Goal: Task Accomplishment & Management: Manage account settings

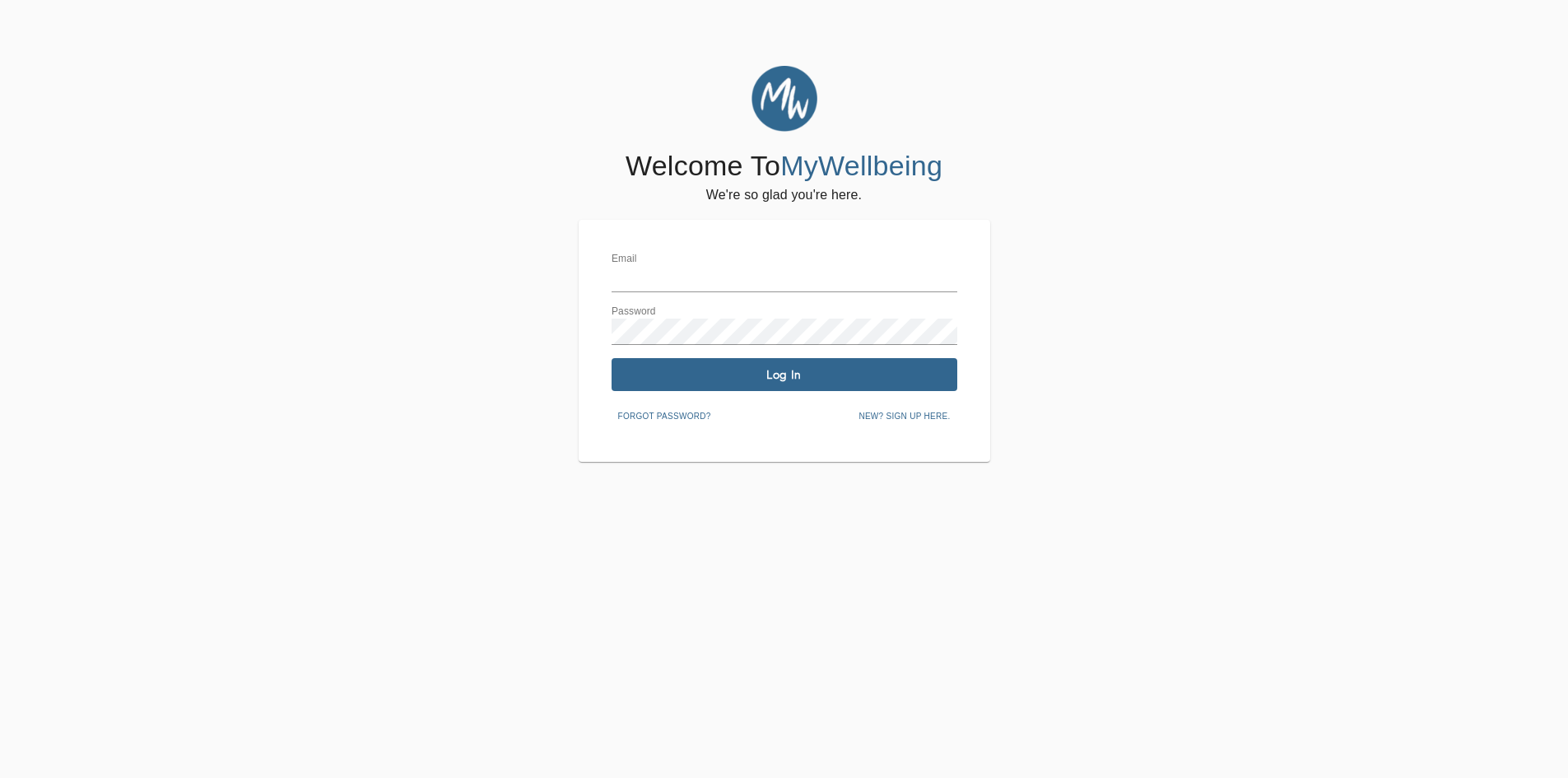
type input "[EMAIL_ADDRESS][DOMAIN_NAME]"
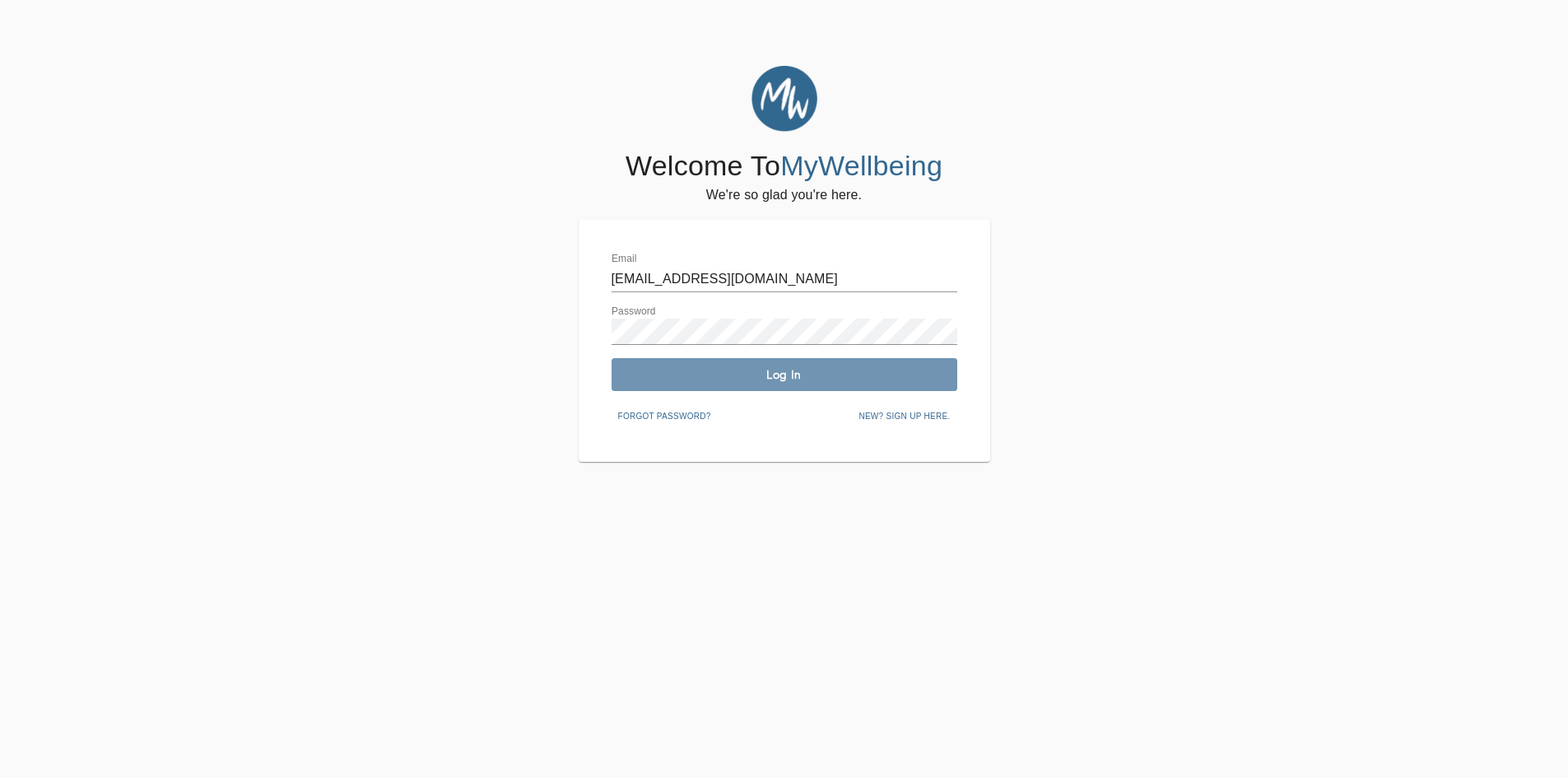
click at [759, 374] on span "Log In" at bounding box center [784, 375] width 333 height 16
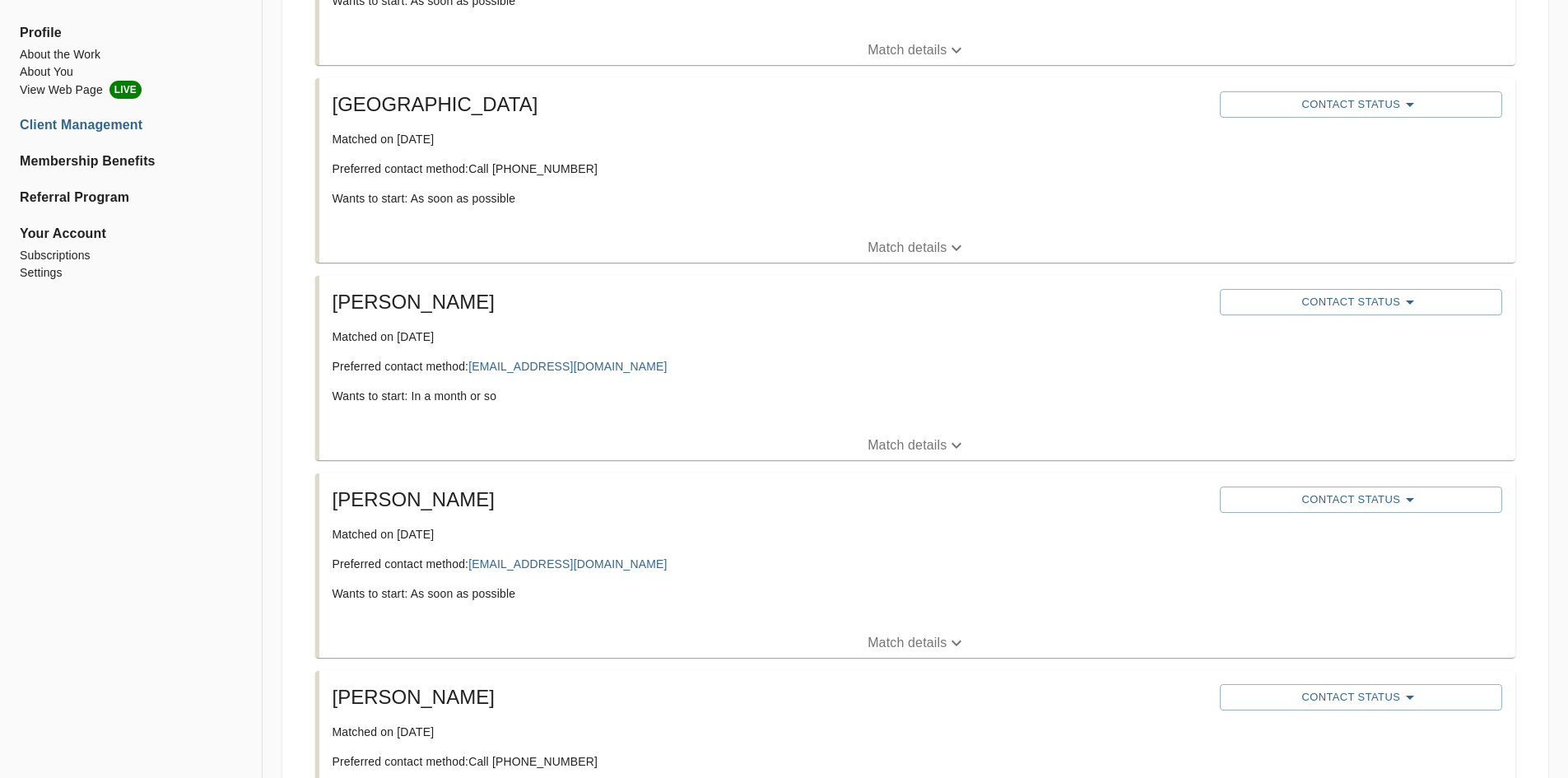
scroll to position [741, 0]
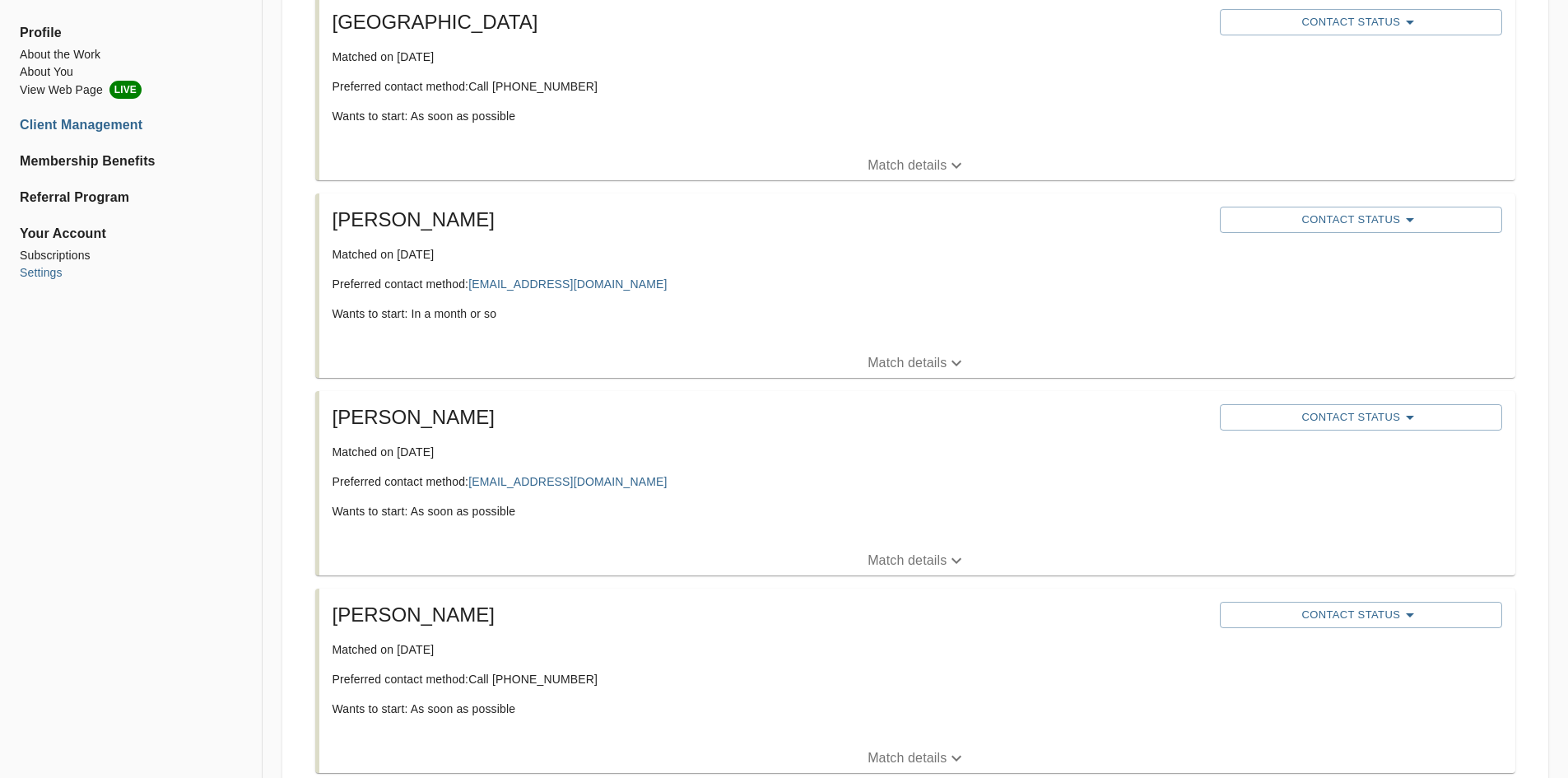
click at [45, 273] on li "Settings" at bounding box center [130, 273] width 223 height 18
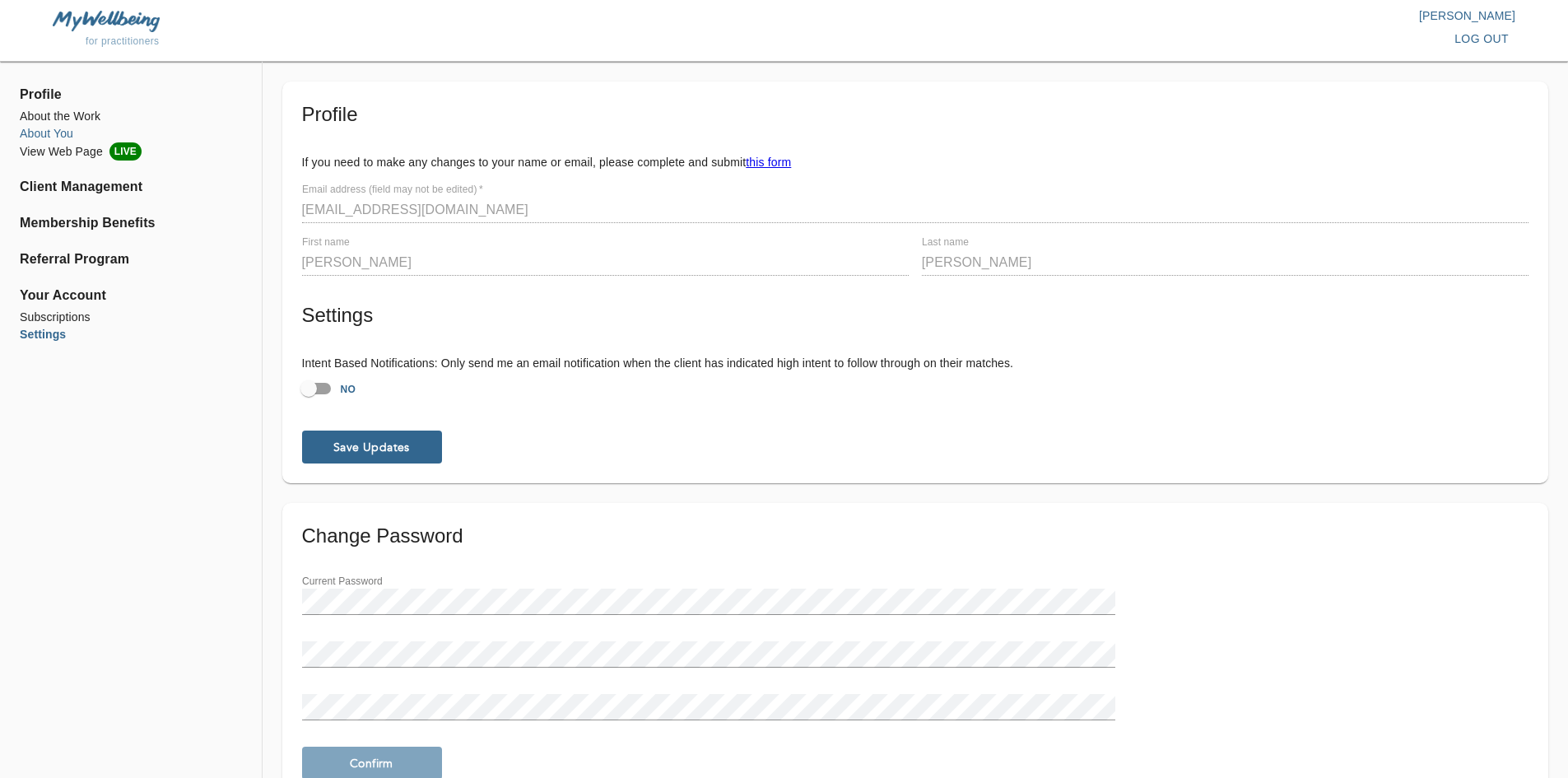
click at [42, 130] on li "About You" at bounding box center [130, 133] width 223 height 18
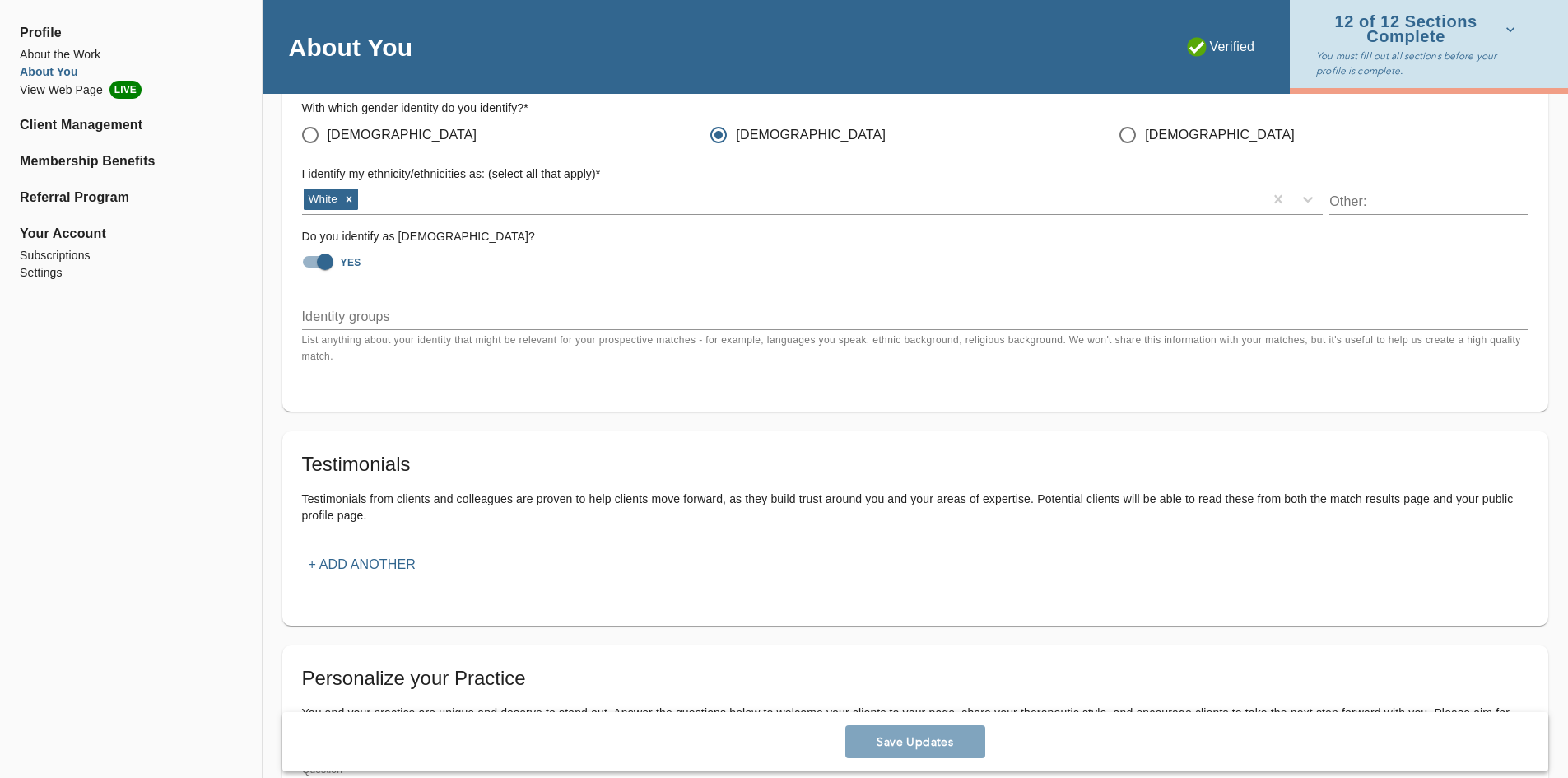
scroll to position [1646, 0]
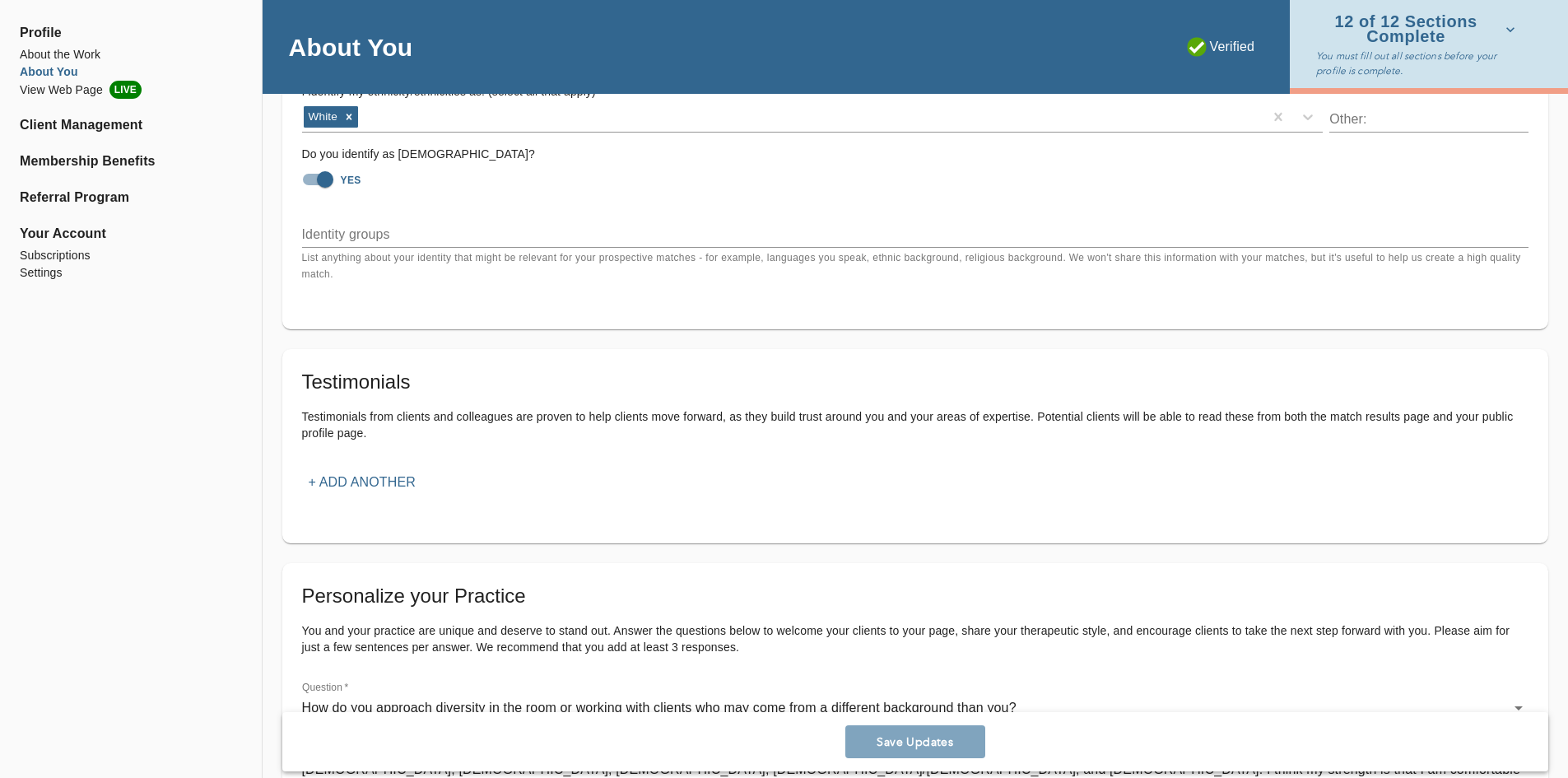
click at [326, 471] on button "+ Add another" at bounding box center [361, 483] width 120 height 30
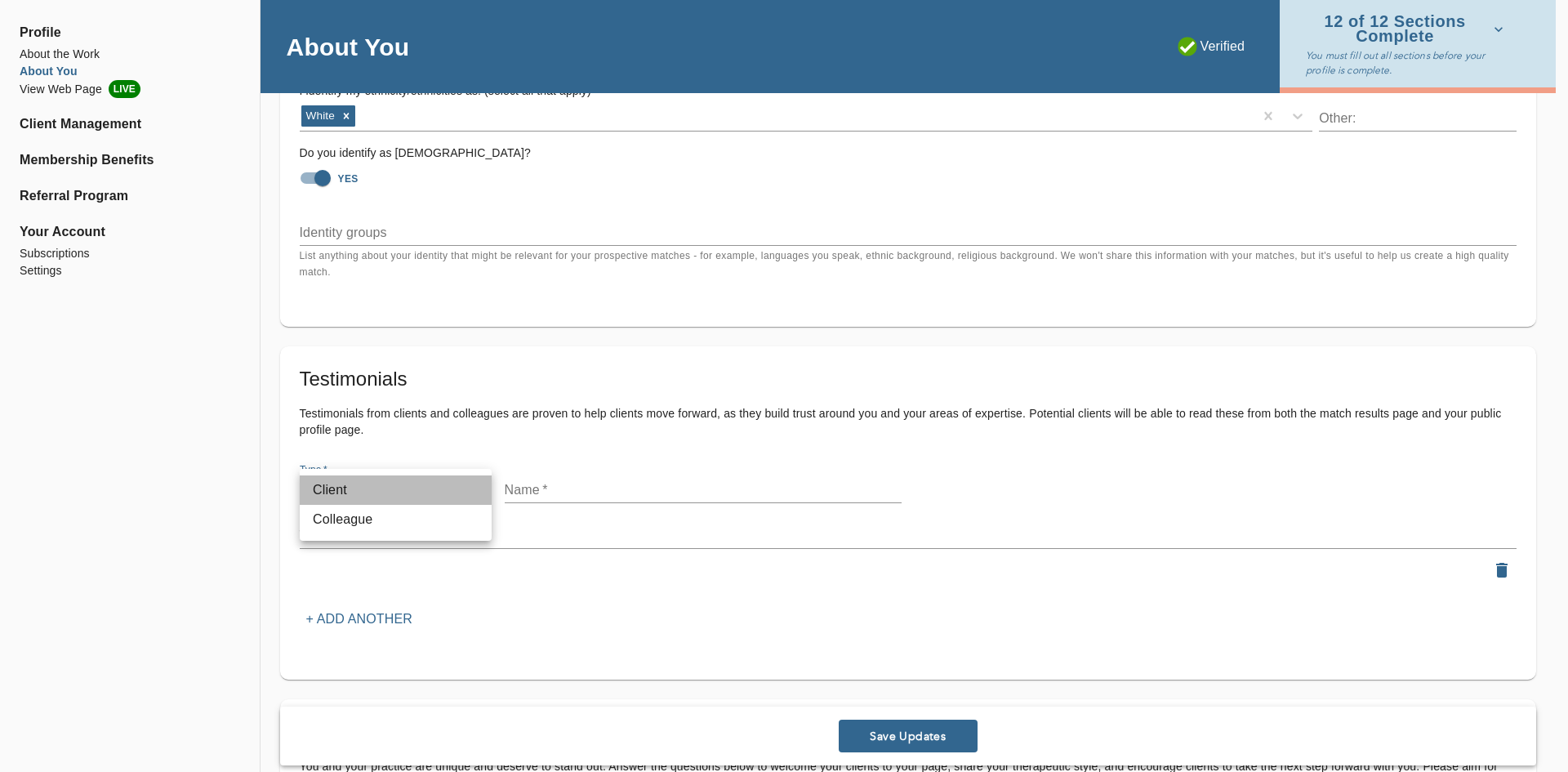
click at [417, 496] on li "Client" at bounding box center [395, 490] width 192 height 30
type input "client"
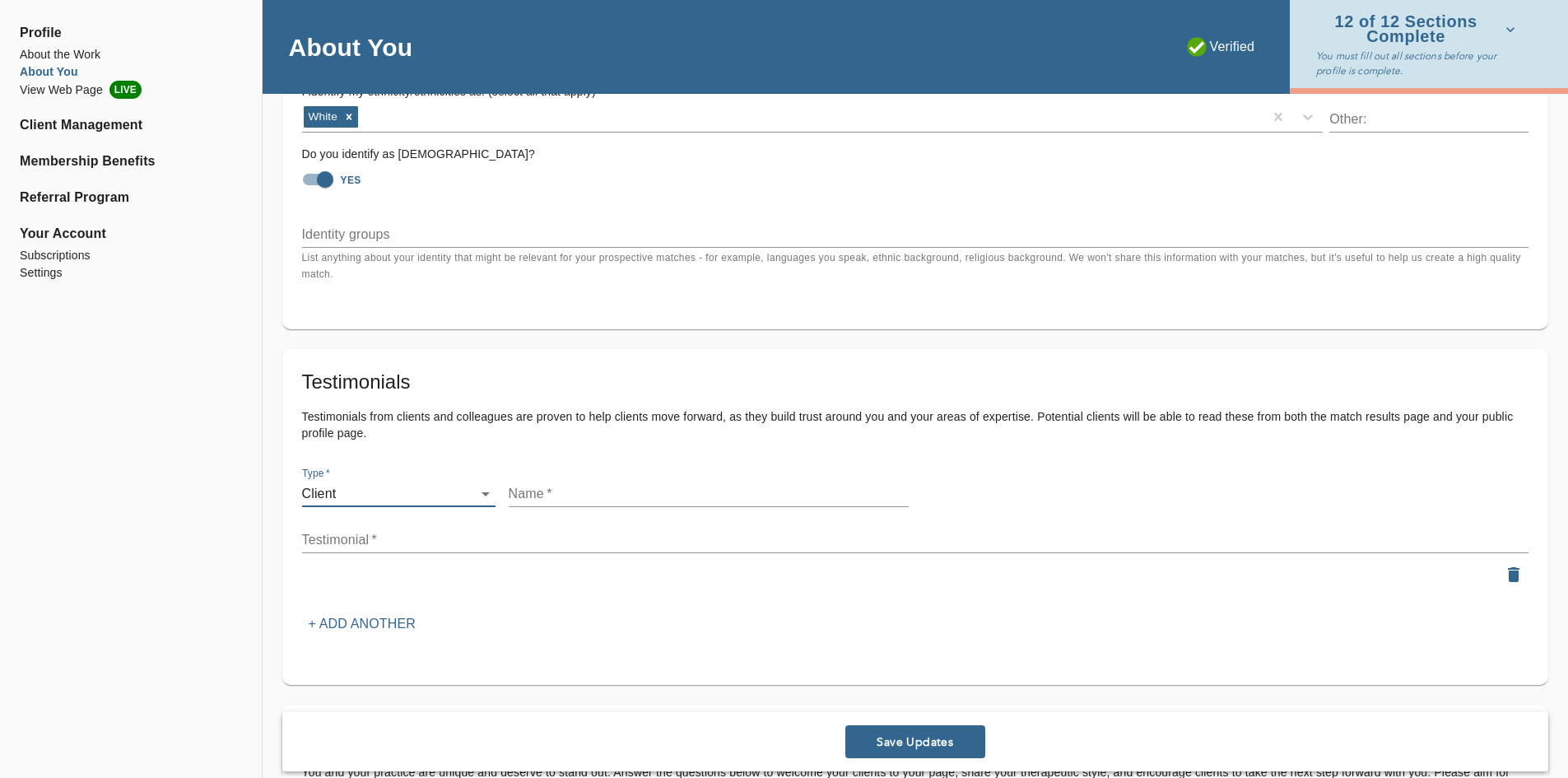
click at [549, 492] on input "text" at bounding box center [708, 494] width 400 height 26
drag, startPoint x: 342, startPoint y: 531, endPoint x: 323, endPoint y: 534, distance: 19.2
paste textarea "[PERSON_NAME] is great ! Kind and patient. Very flexible. Easy to talk to. Good…"
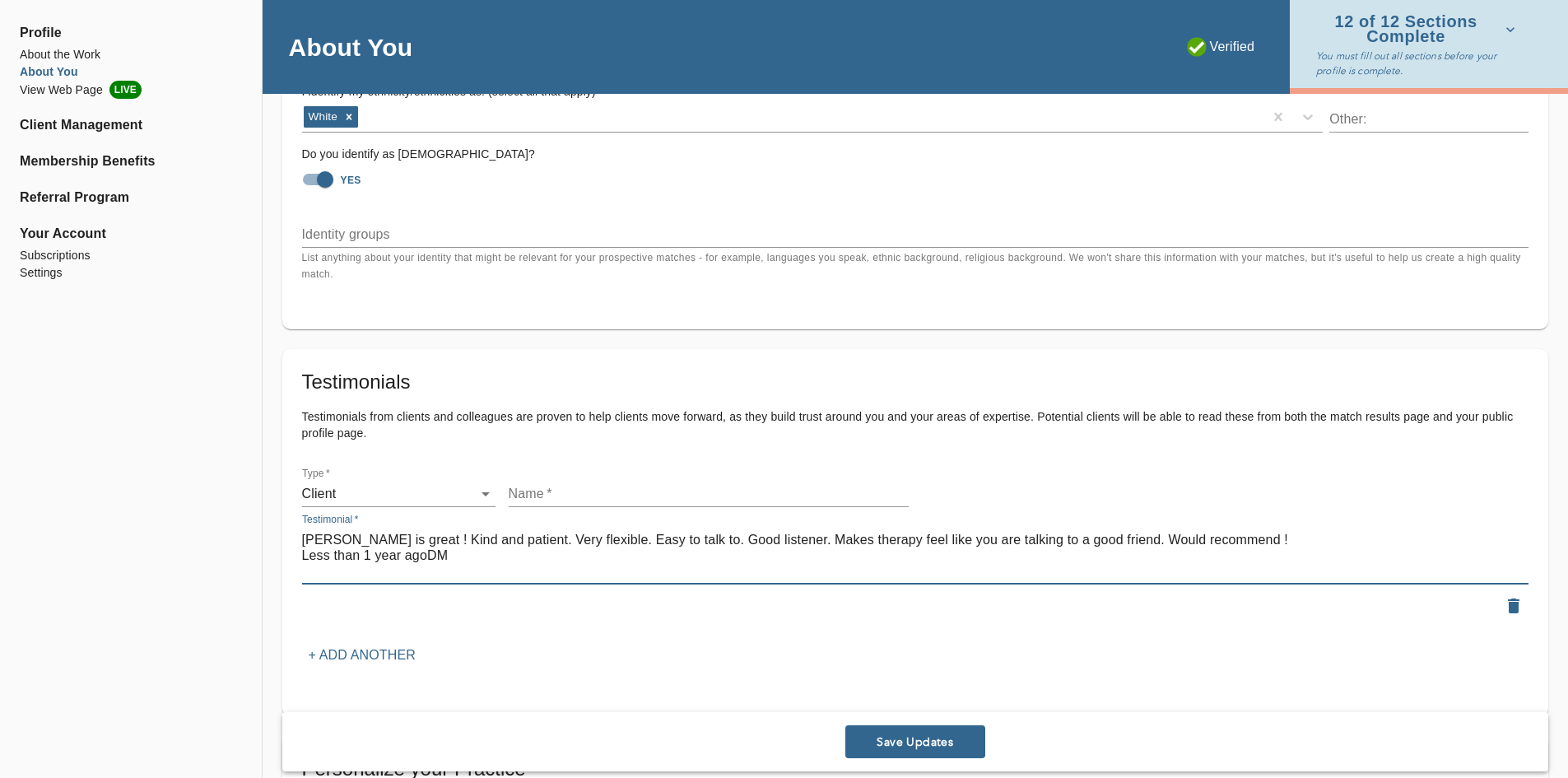
type textarea "[PERSON_NAME] is great ! Kind and patient. Very flexible. Easy to talk to. Good…"
click at [537, 491] on input "text" at bounding box center [708, 494] width 400 height 26
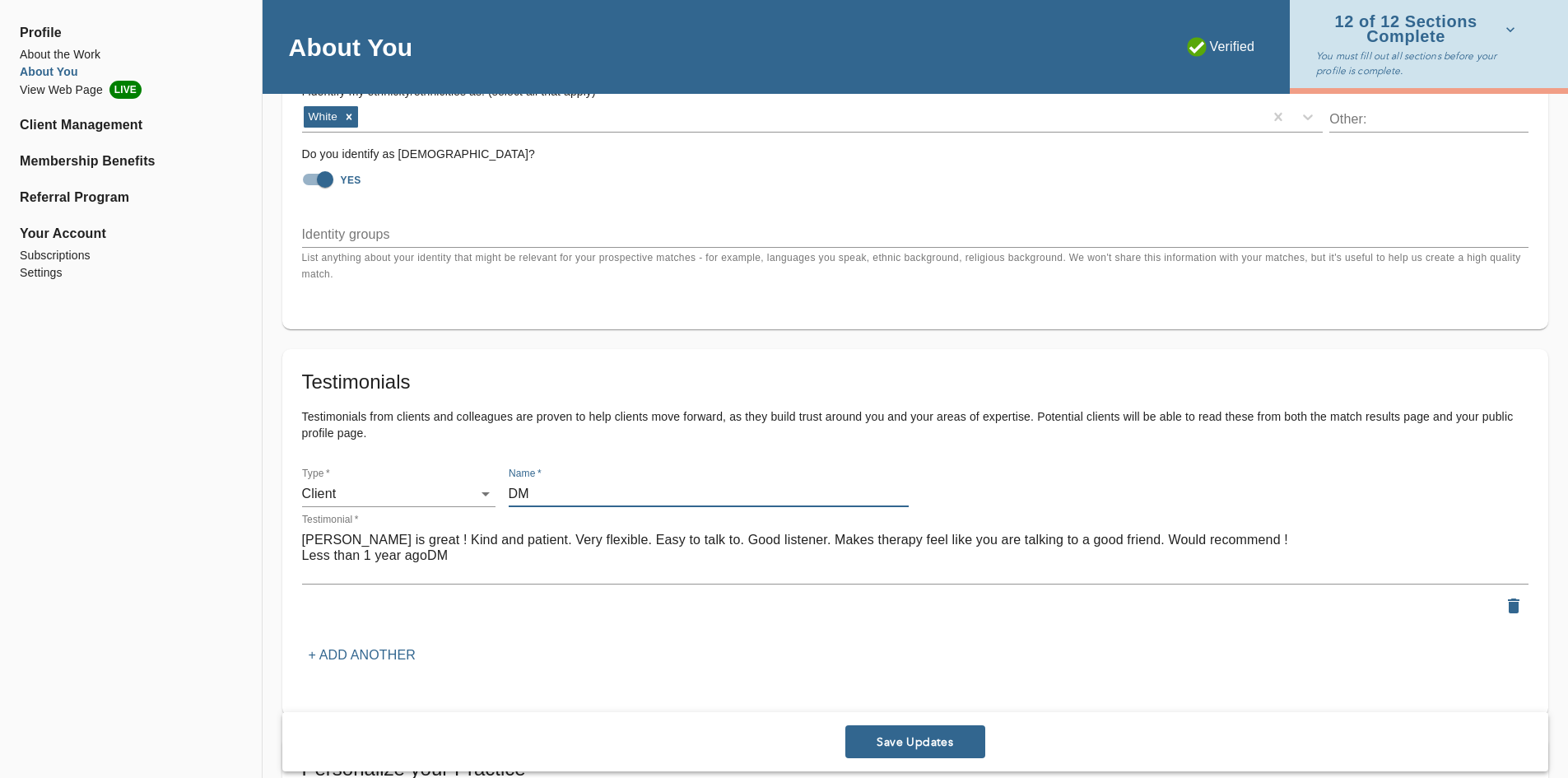
type input "DM"
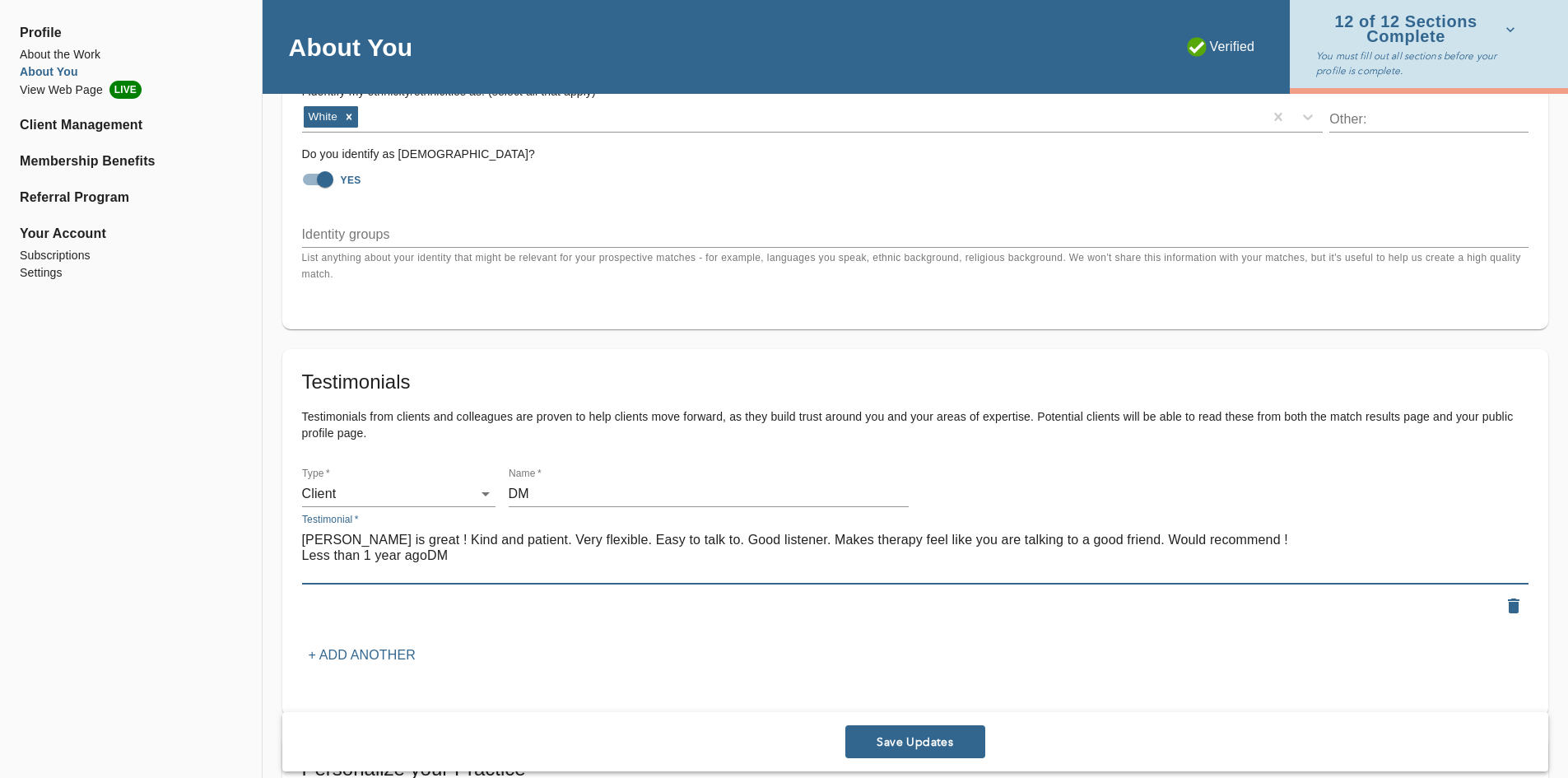
click at [457, 555] on textarea "[PERSON_NAME] is great ! Kind and patient. Very flexible. Easy to talk to. Good…" at bounding box center [915, 555] width 1227 height 47
click at [574, 485] on input "DM" at bounding box center [708, 494] width 400 height 26
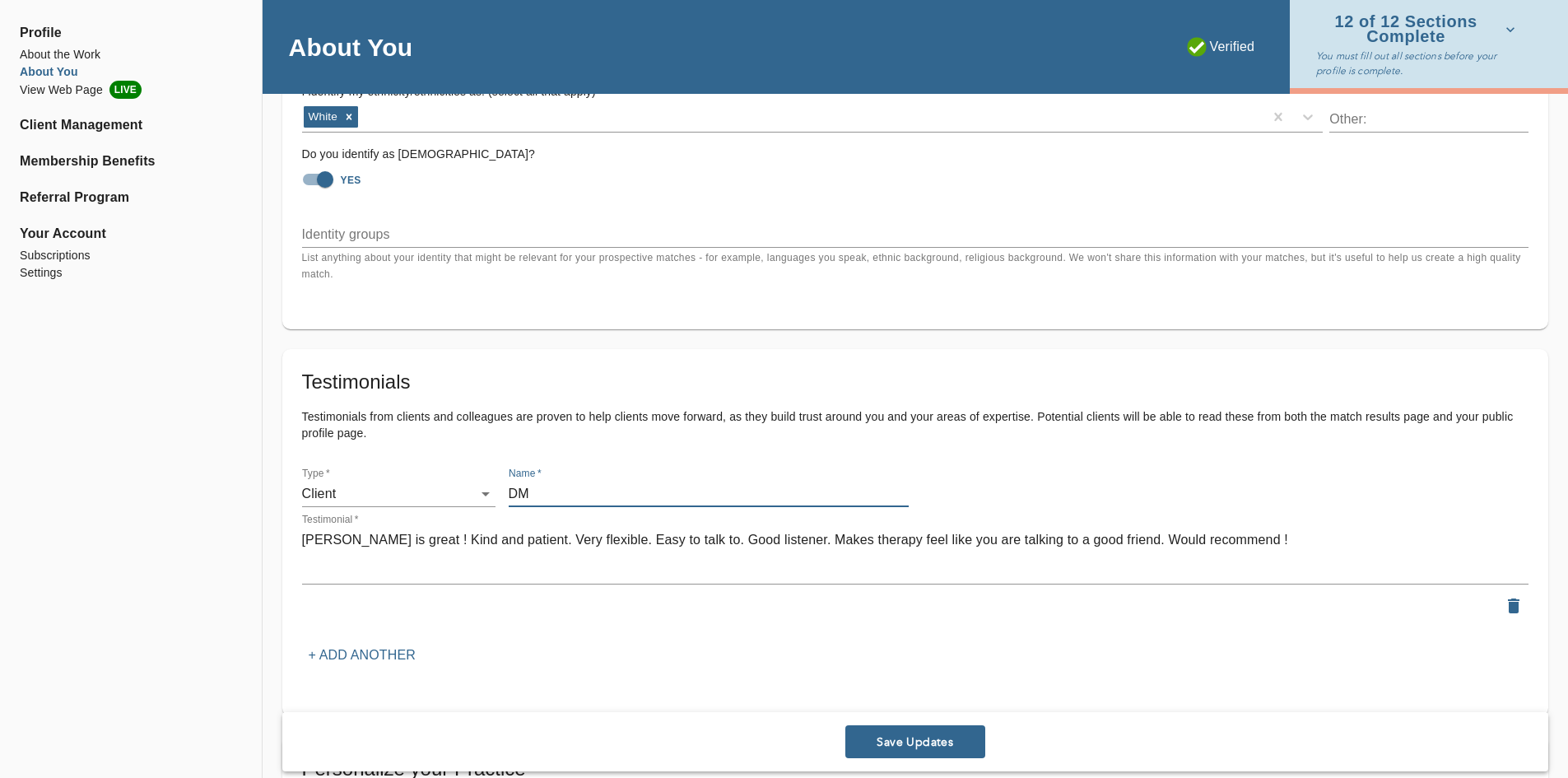
click at [369, 648] on p "+ Add another" at bounding box center [361, 655] width 107 height 20
click at [351, 571] on textarea "[PERSON_NAME] is great ! Kind and patient. Very flexible. Easy to talk to. Good…" at bounding box center [915, 555] width 1227 height 47
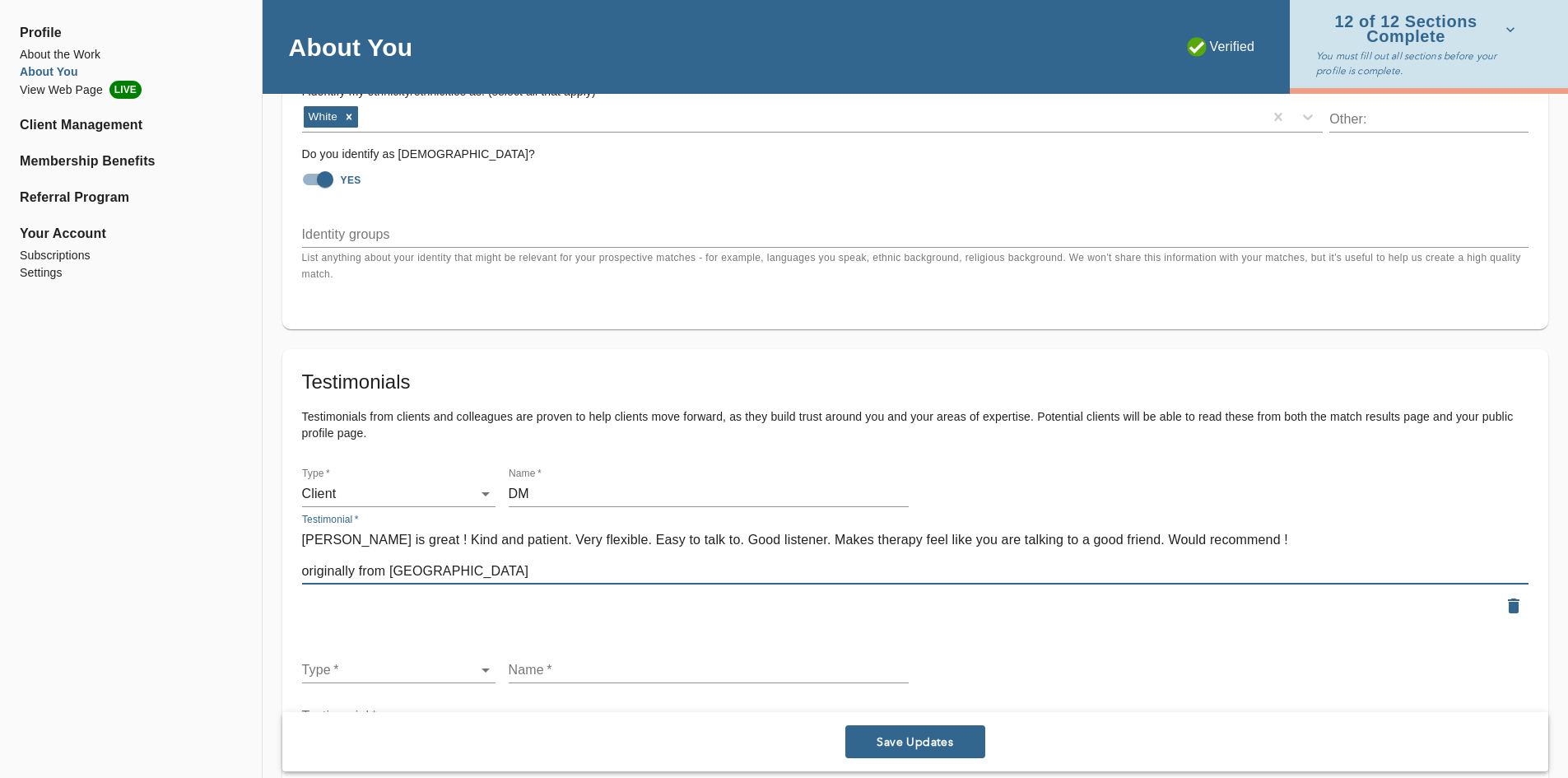
type textarea "[PERSON_NAME] is great ! Kind and patient. Very flexible. Easy to talk to. Good…"
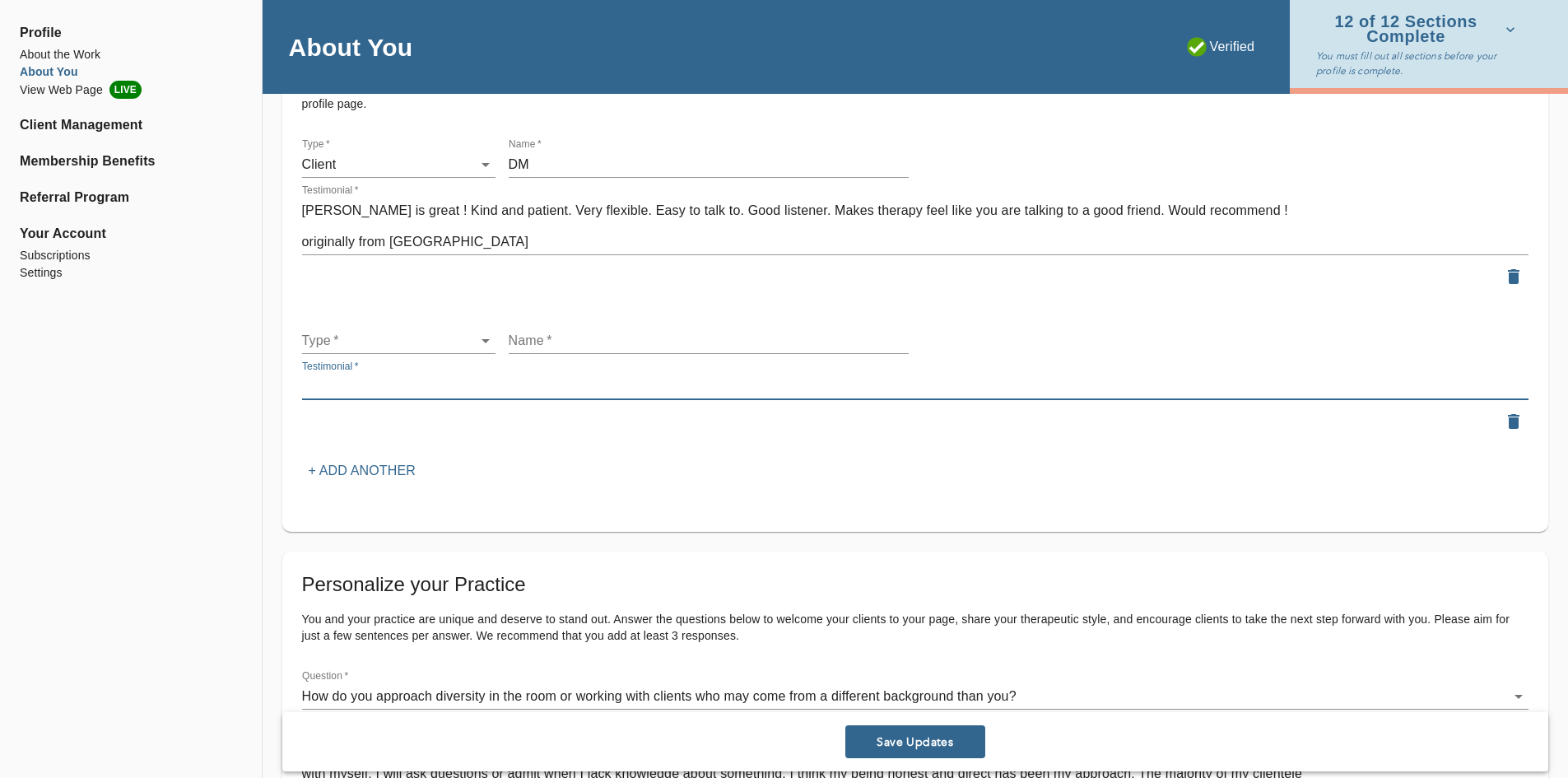
drag, startPoint x: 331, startPoint y: 377, endPoint x: 309, endPoint y: 379, distance: 22.1
click at [309, 379] on textarea at bounding box center [915, 386] width 1227 height 16
paste textarea "[PERSON_NAME] is one of the best therapists I’ve worked with. We see him for co…"
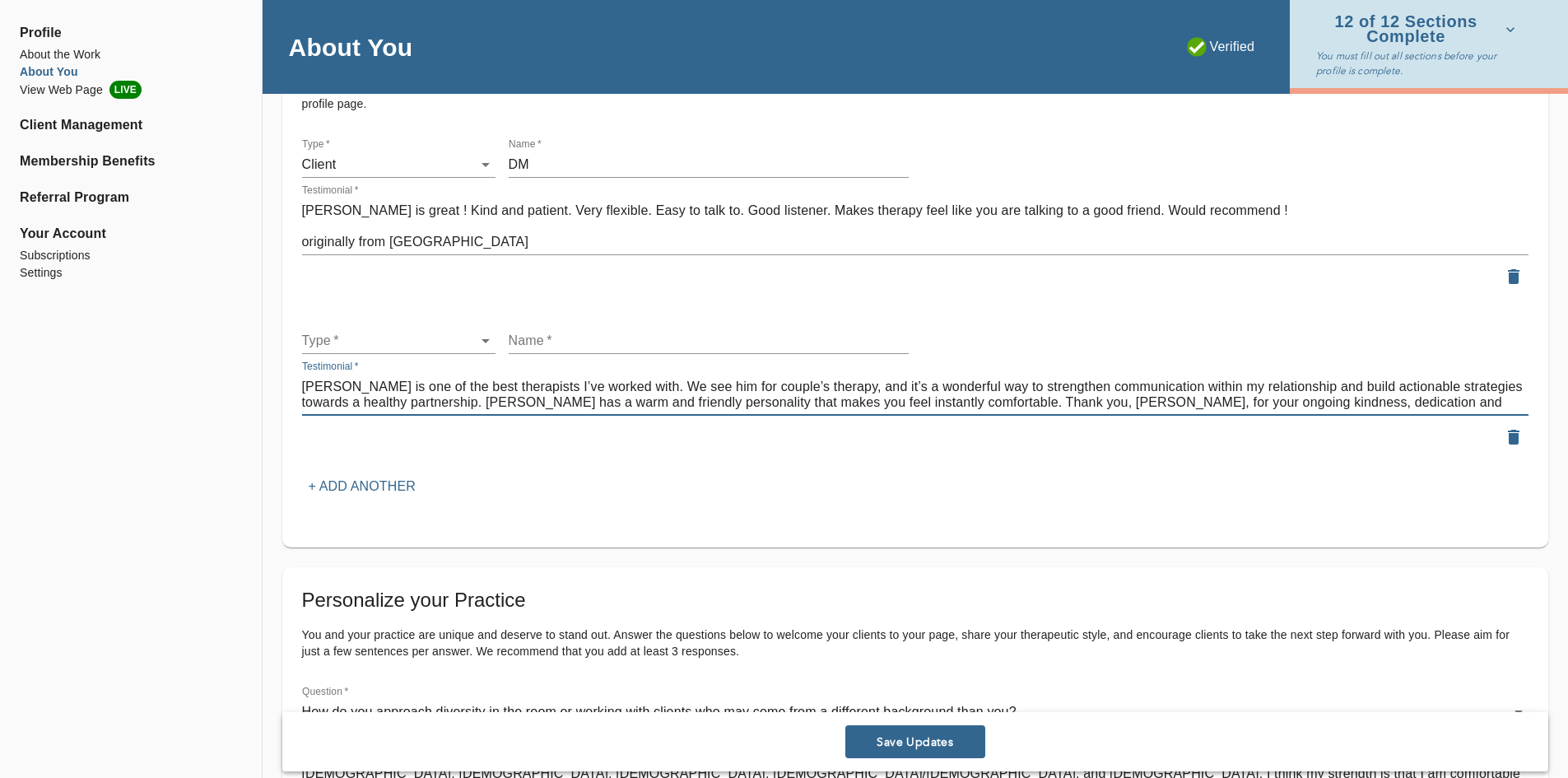
type textarea "[PERSON_NAME] is one of the best therapists I’ve worked with. We see him for co…"
click at [532, 346] on input "text" at bounding box center [708, 341] width 400 height 26
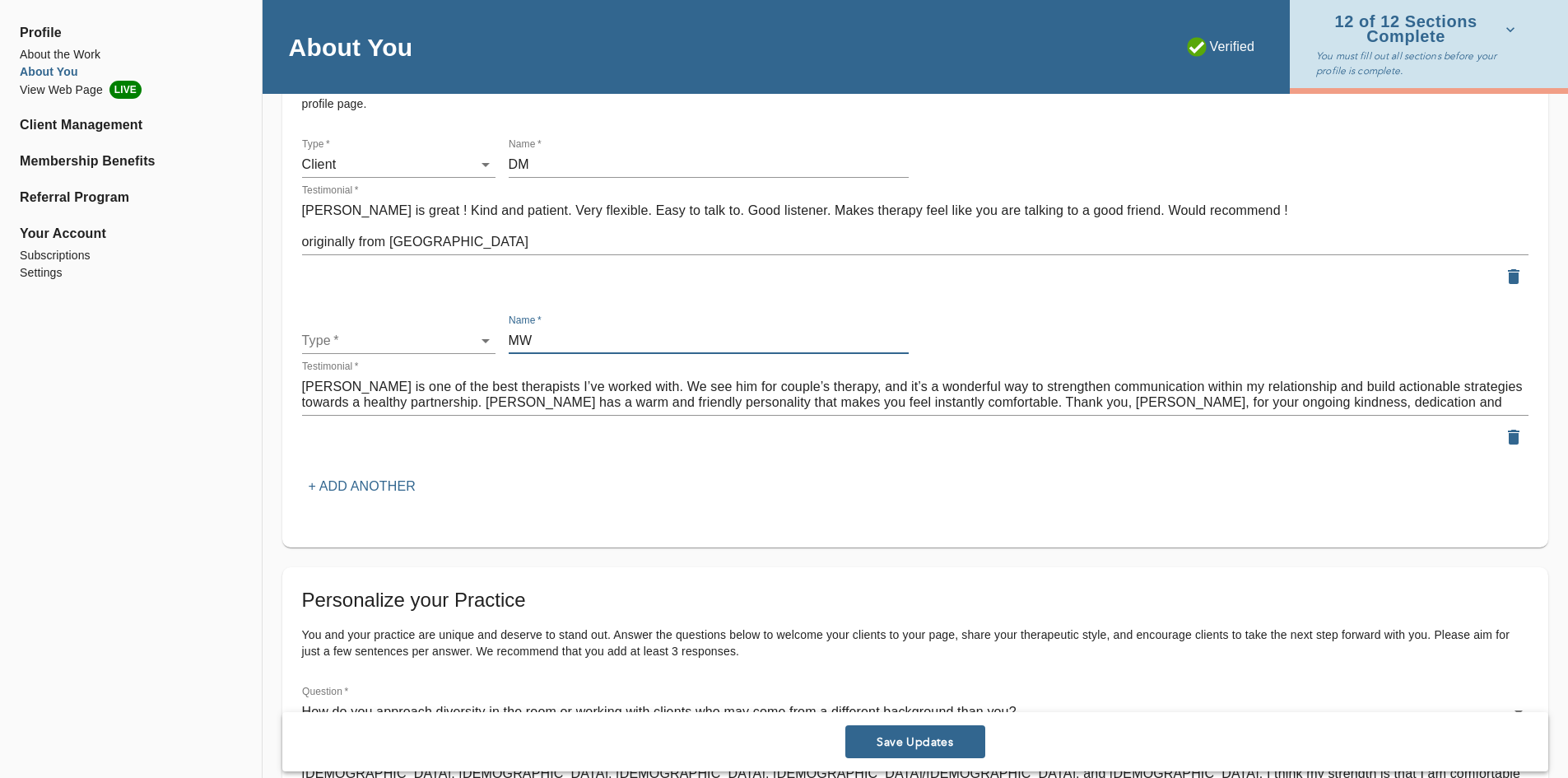
type input "MW"
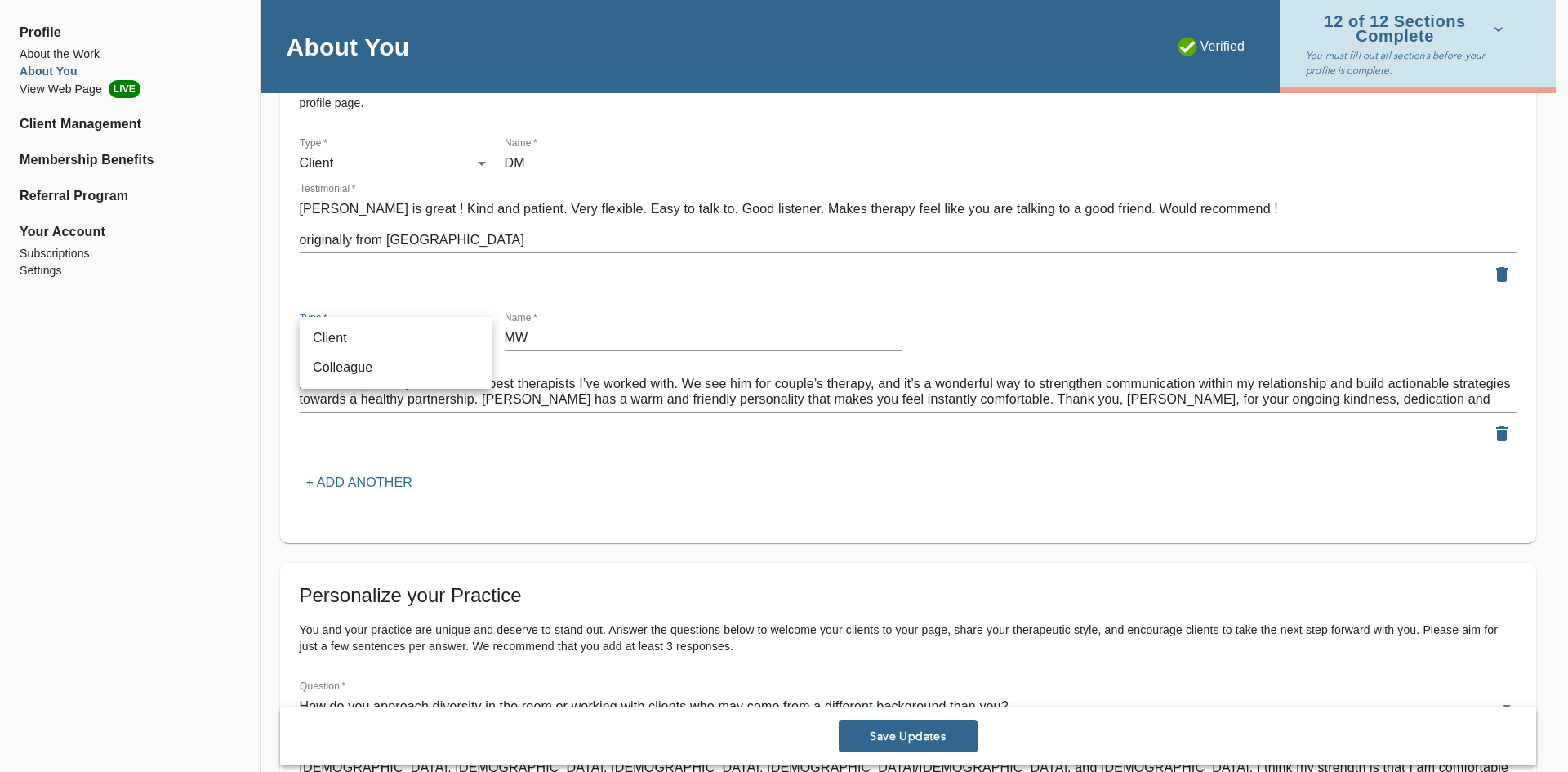
click at [414, 334] on li "Client" at bounding box center [395, 338] width 192 height 30
type input "client"
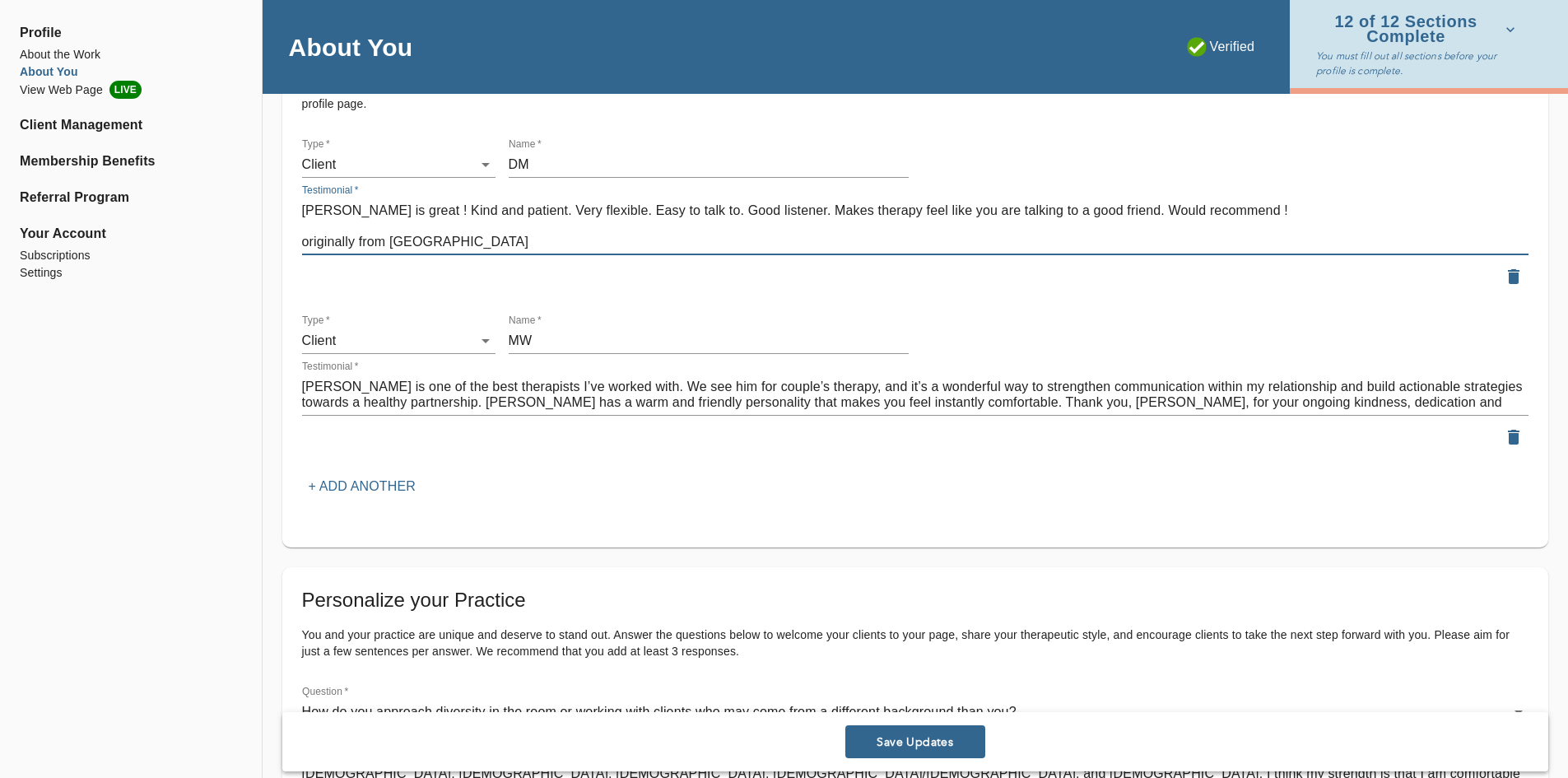
drag, startPoint x: 450, startPoint y: 241, endPoint x: 291, endPoint y: 224, distance: 159.9
click at [291, 224] on div "Testimonials Testimonials from clients and colleagues are proven to help client…" at bounding box center [915, 283] width 1266 height 527
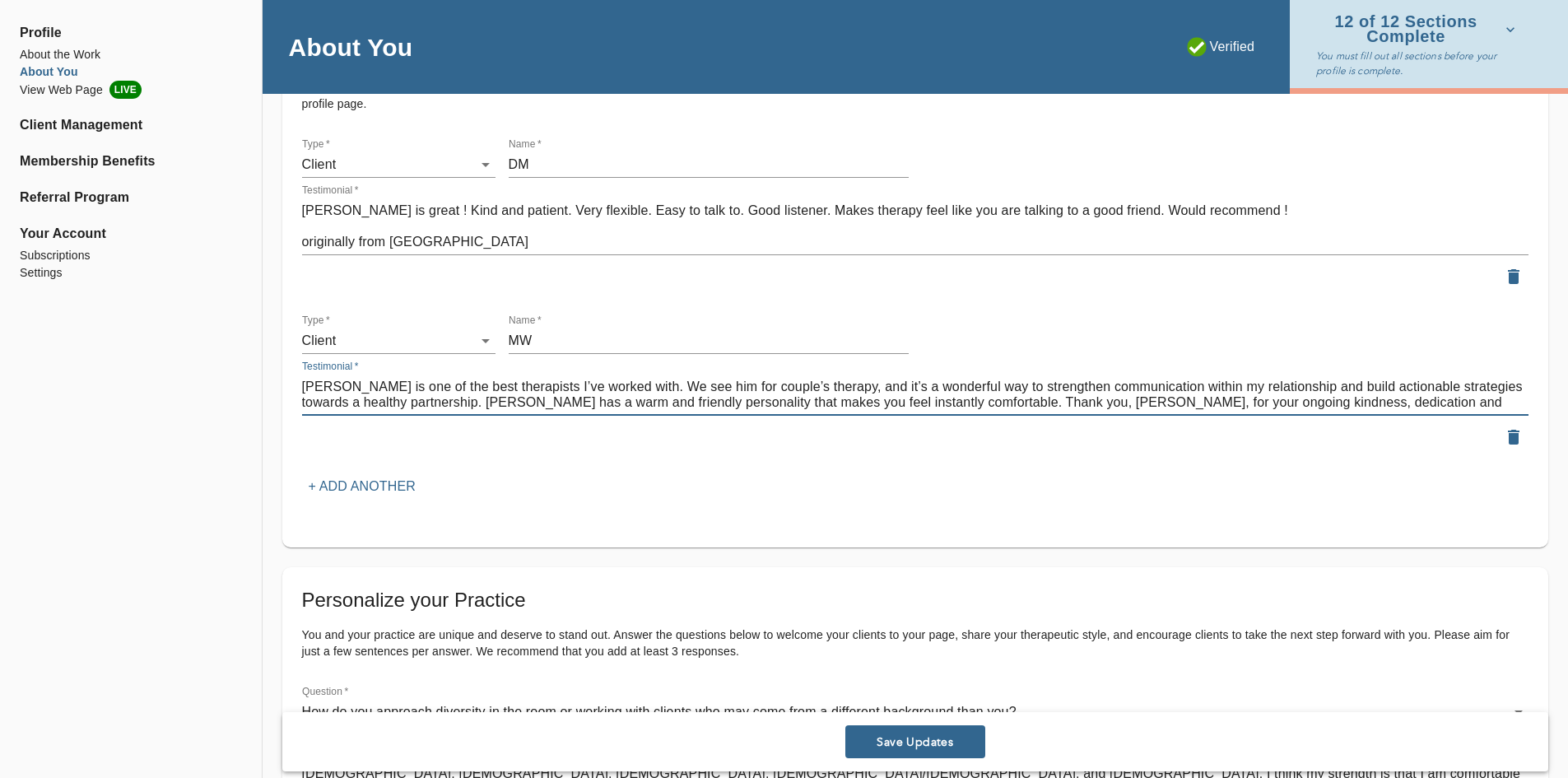
drag, startPoint x: 1375, startPoint y: 406, endPoint x: 1374, endPoint y: 434, distance: 28.0
click at [1374, 434] on div at bounding box center [915, 437] width 1227 height 30
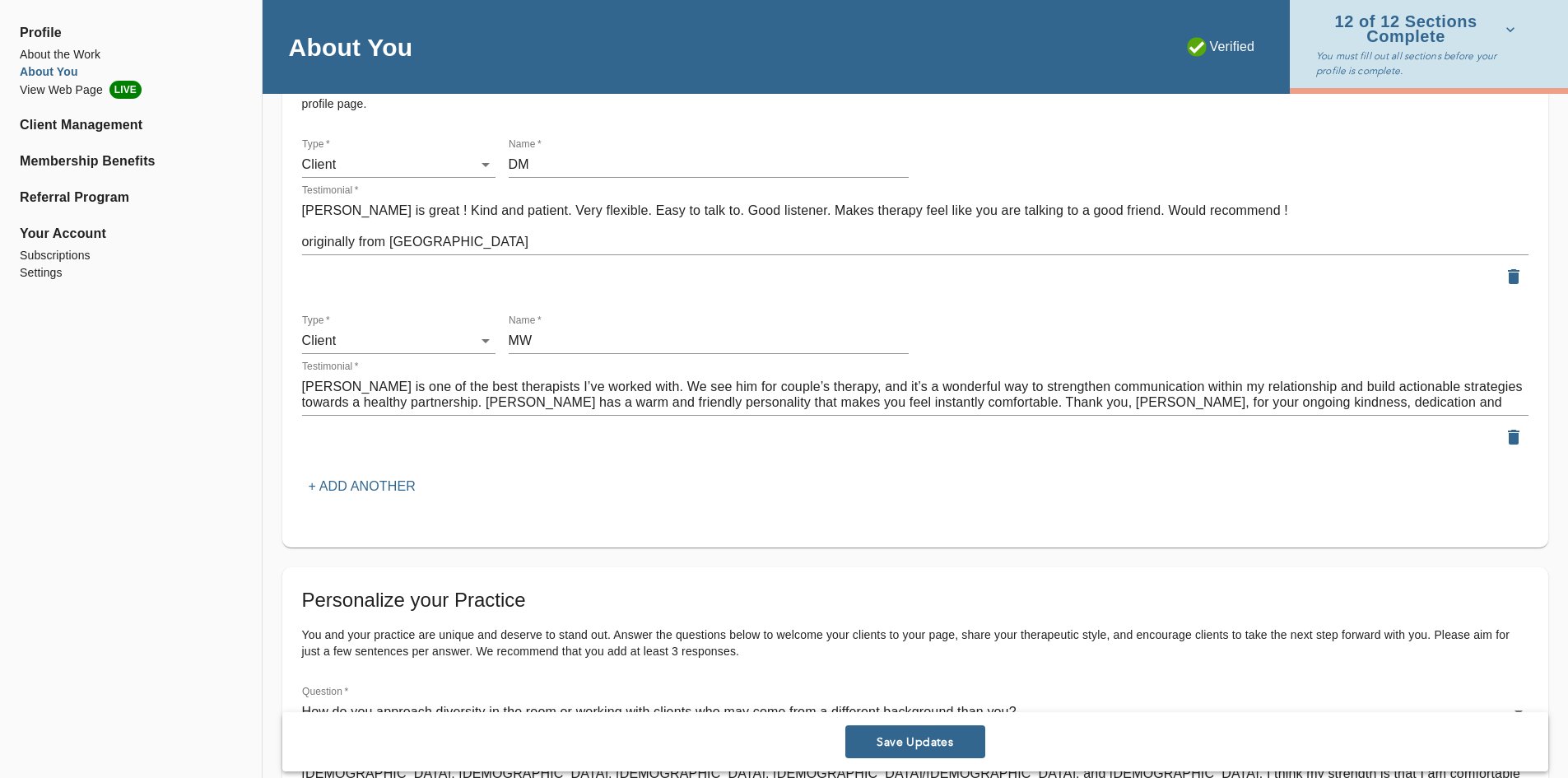
click at [1345, 400] on textarea "[PERSON_NAME] is one of the best therapists I’ve worked with. We see him for co…" at bounding box center [915, 394] width 1227 height 32
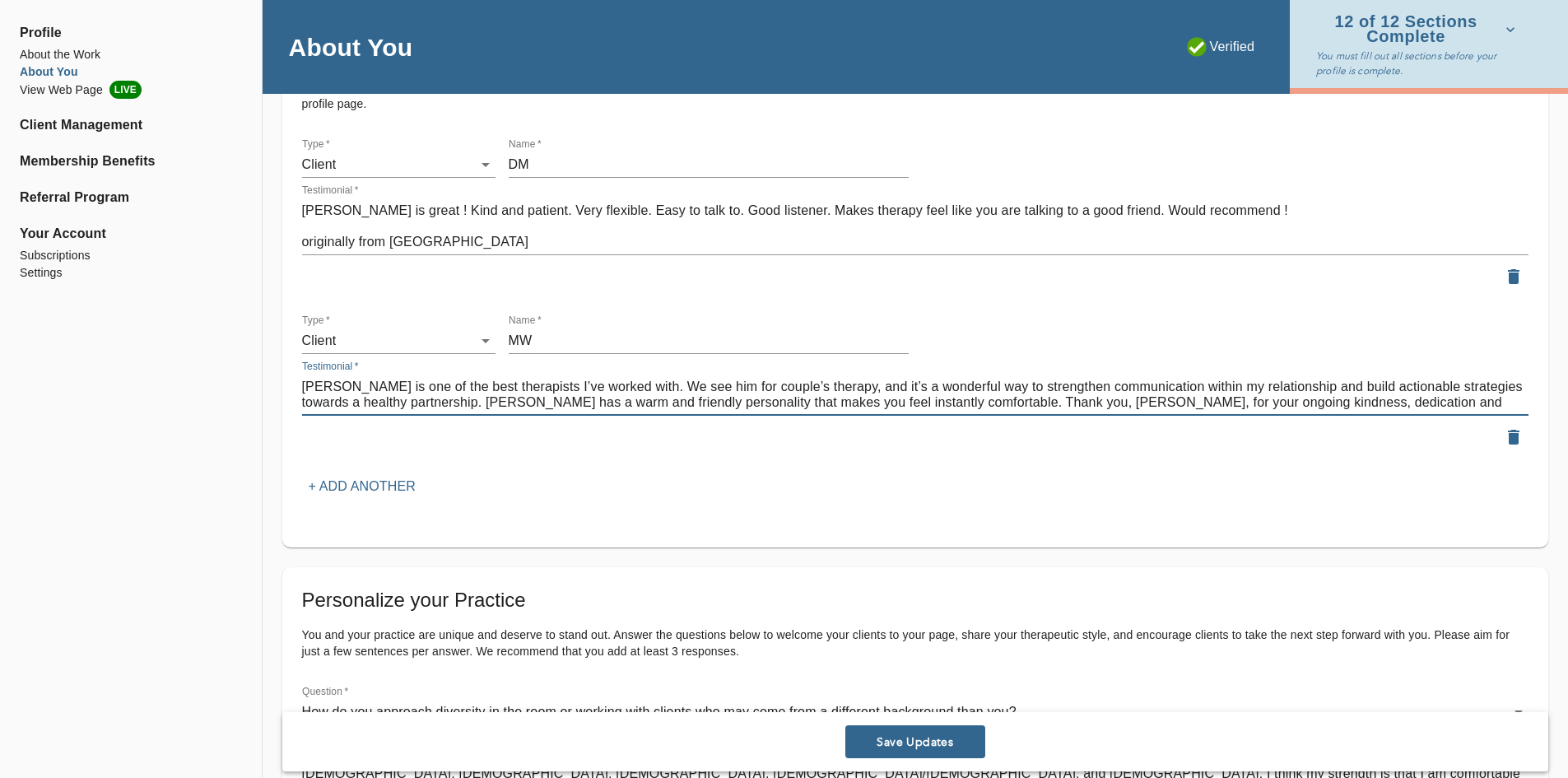
paste textarea "originally from Zocdoc"
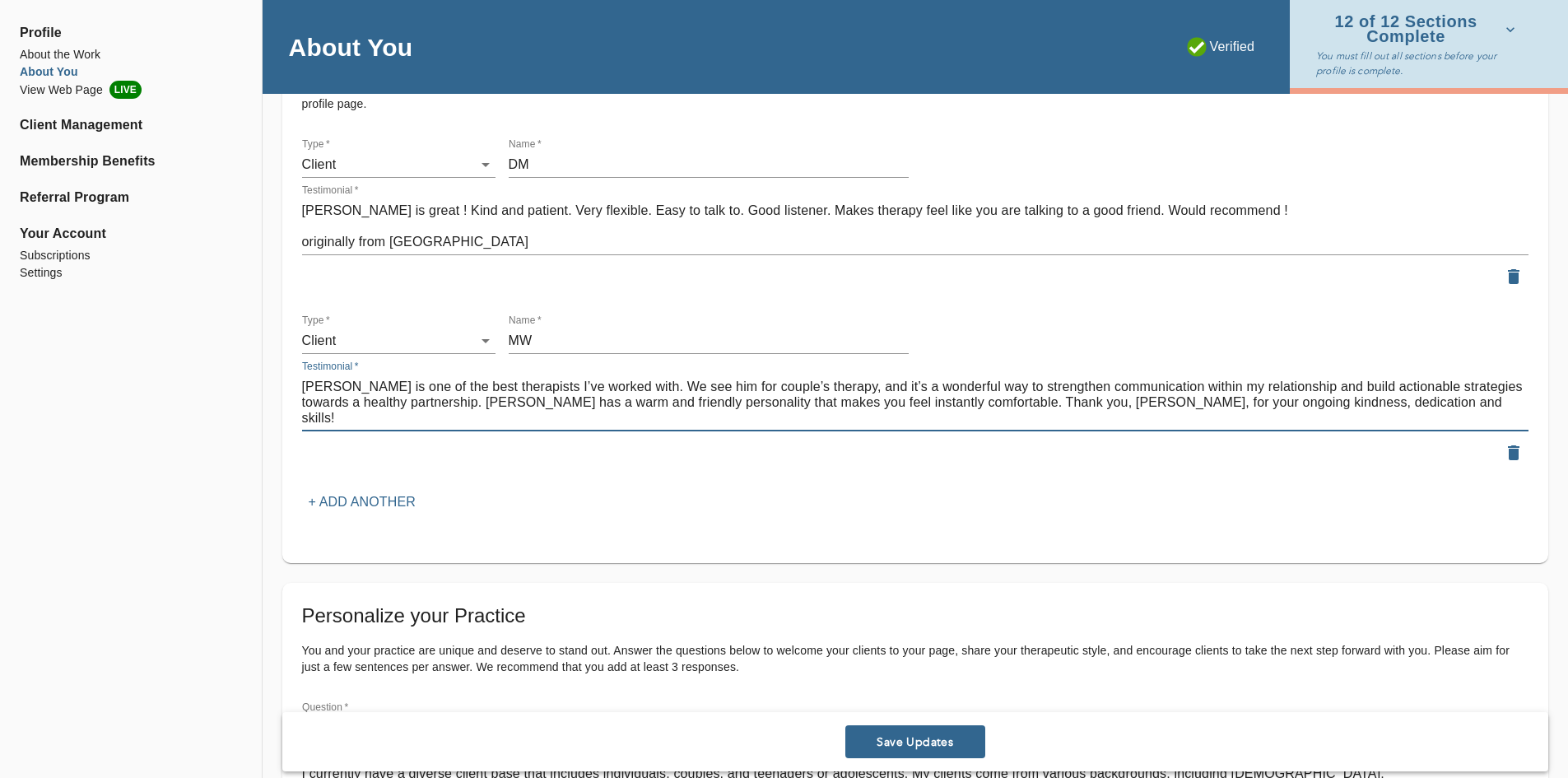
type textarea "[PERSON_NAME] is one of the best therapists I’ve worked with. We see him for co…"
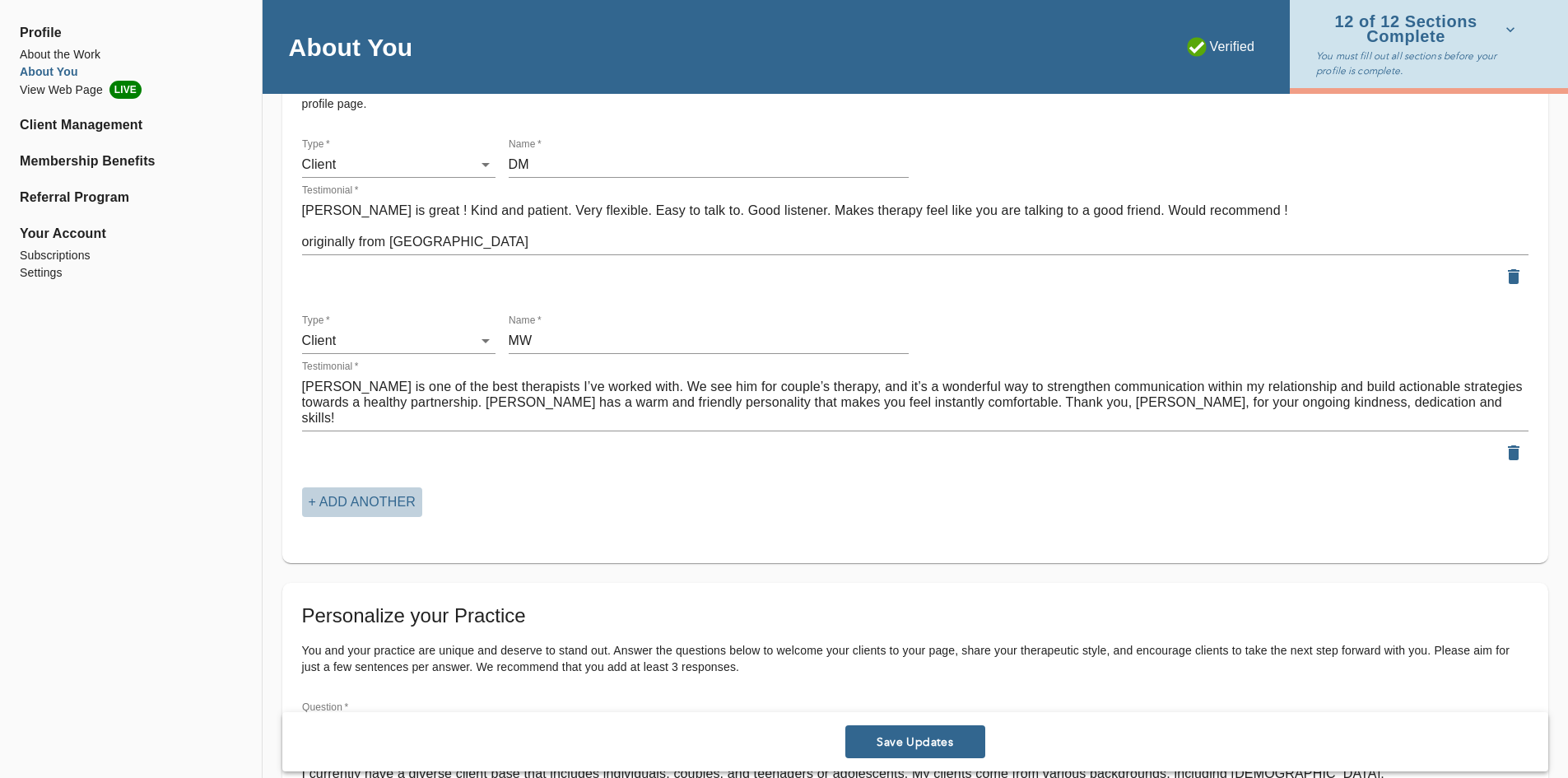
click at [360, 507] on p "+ Add another" at bounding box center [361, 501] width 107 height 20
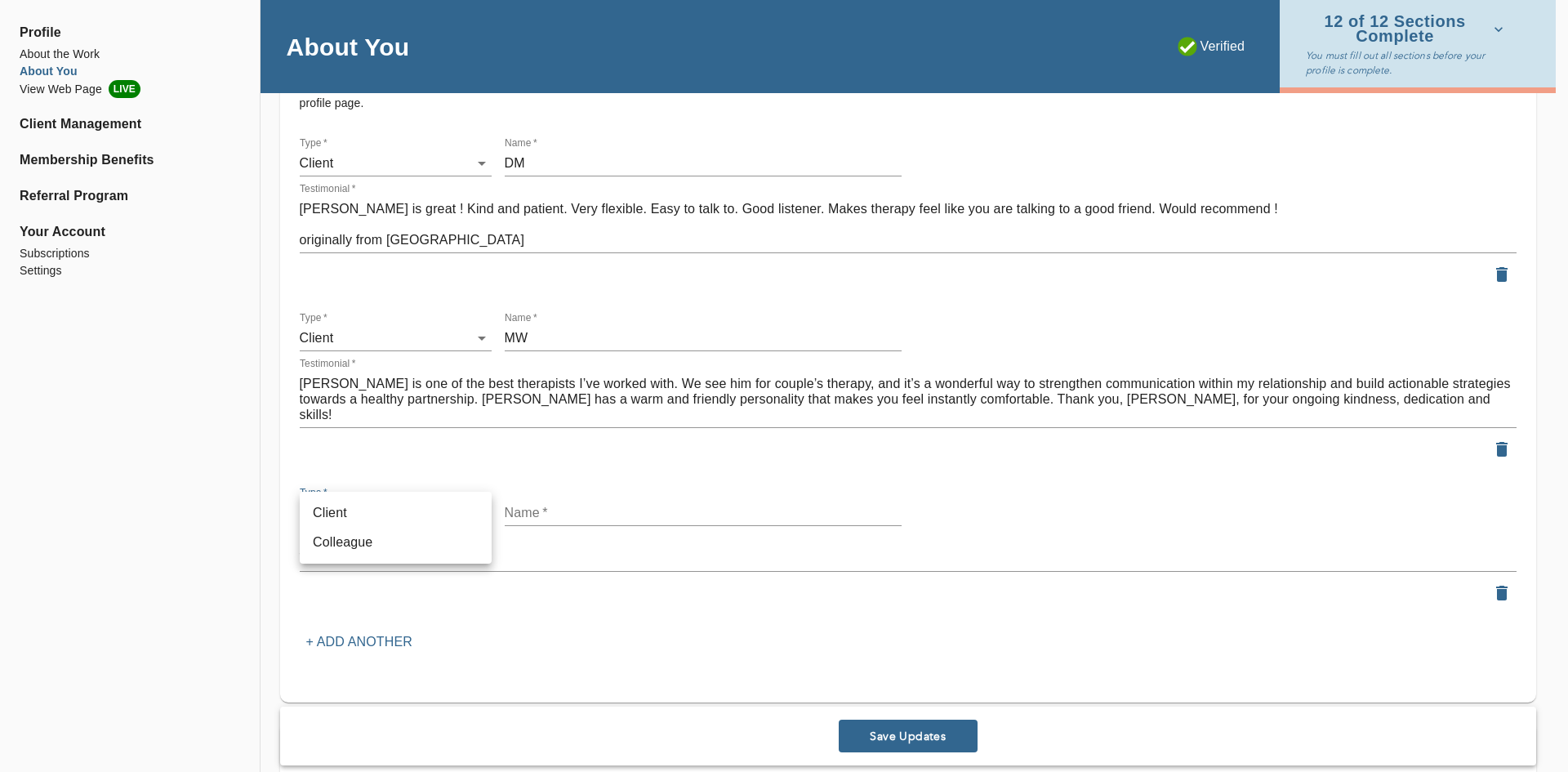
click at [410, 514] on li "Client" at bounding box center [395, 513] width 192 height 30
type input "client"
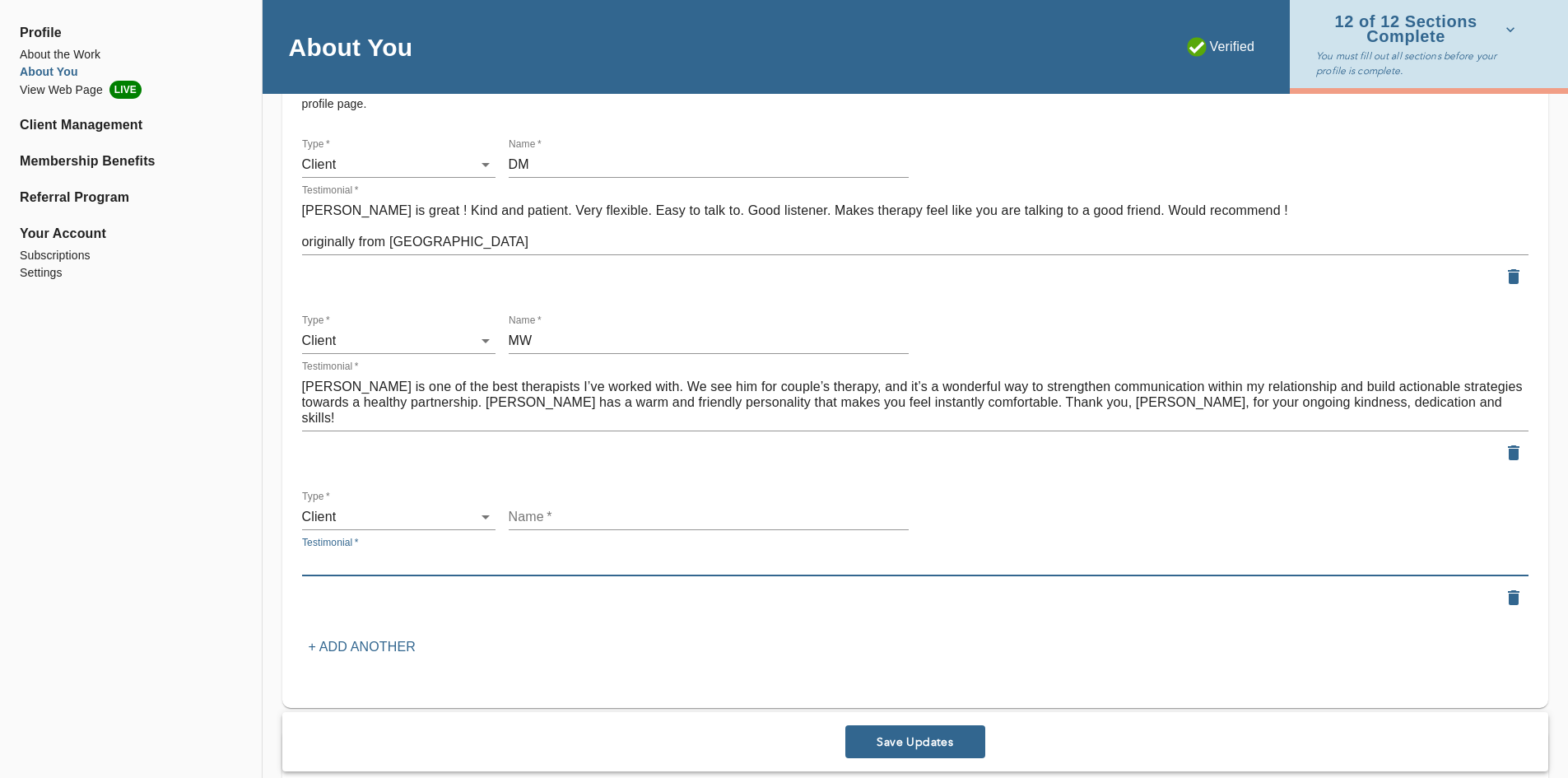
paste textarea "I highly recommend [PERSON_NAME], who listens attentively, challenges me to gro…"
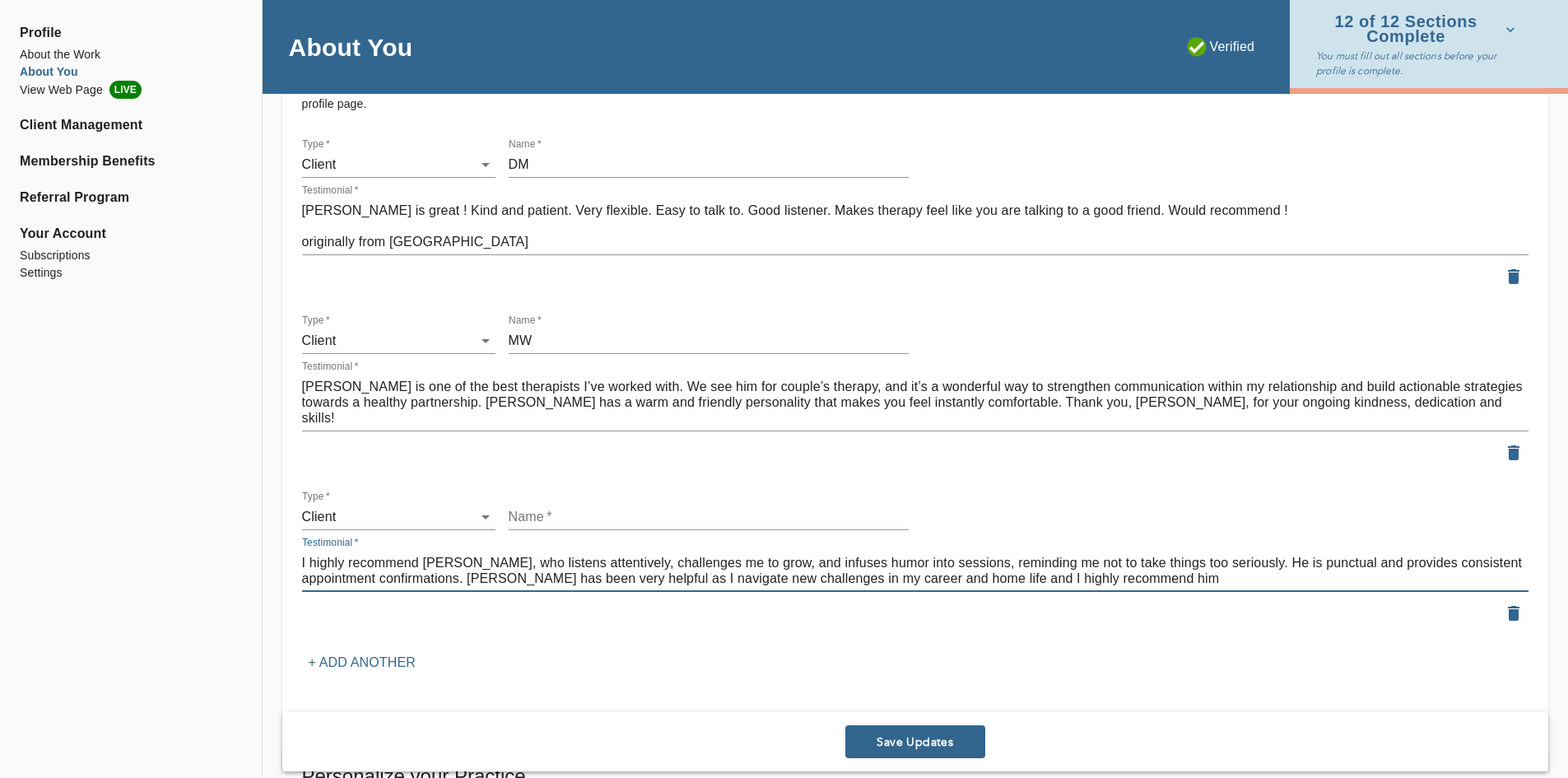
type textarea "I highly recommend [PERSON_NAME], who listens attentively, challenges me to gro…"
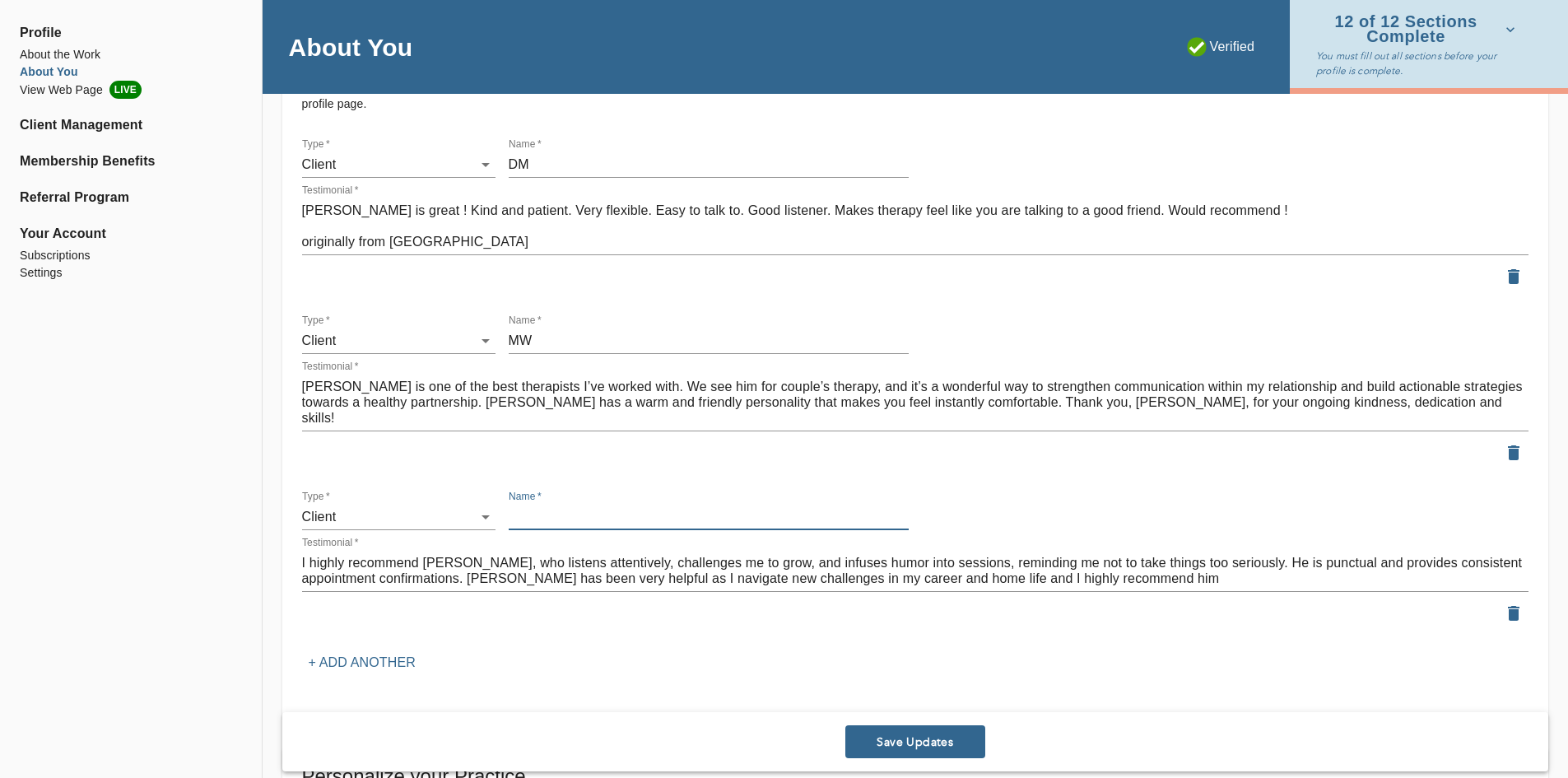
click at [555, 517] on input "text" at bounding box center [708, 517] width 400 height 26
type input "NP"
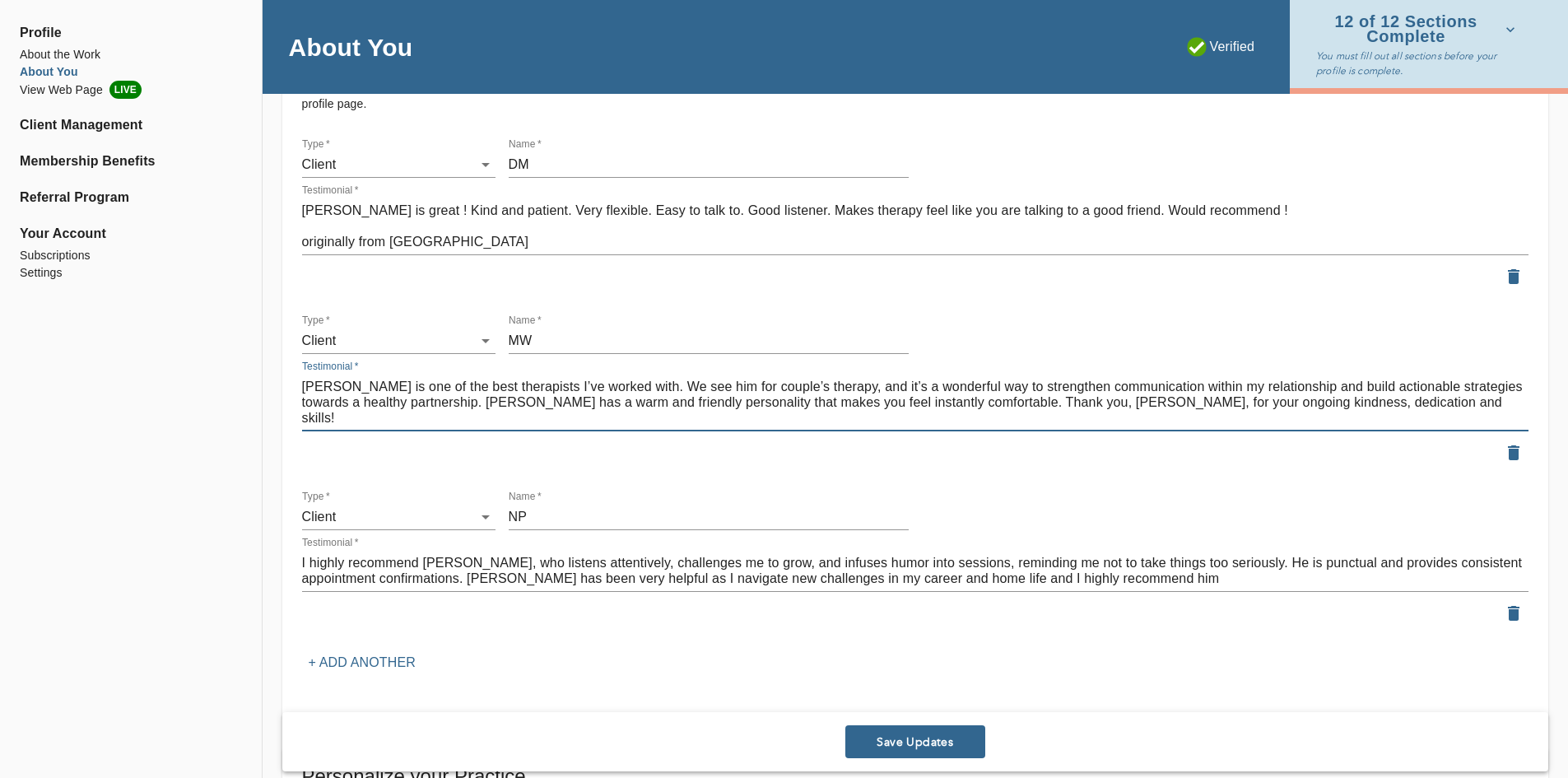
drag, startPoint x: 443, startPoint y: 419, endPoint x: 301, endPoint y: 428, distance: 142.3
click at [301, 428] on div "Testimonial   * [PERSON_NAME] is one of the best therapists I’ve worked with. W…" at bounding box center [916, 395] width 1234 height 77
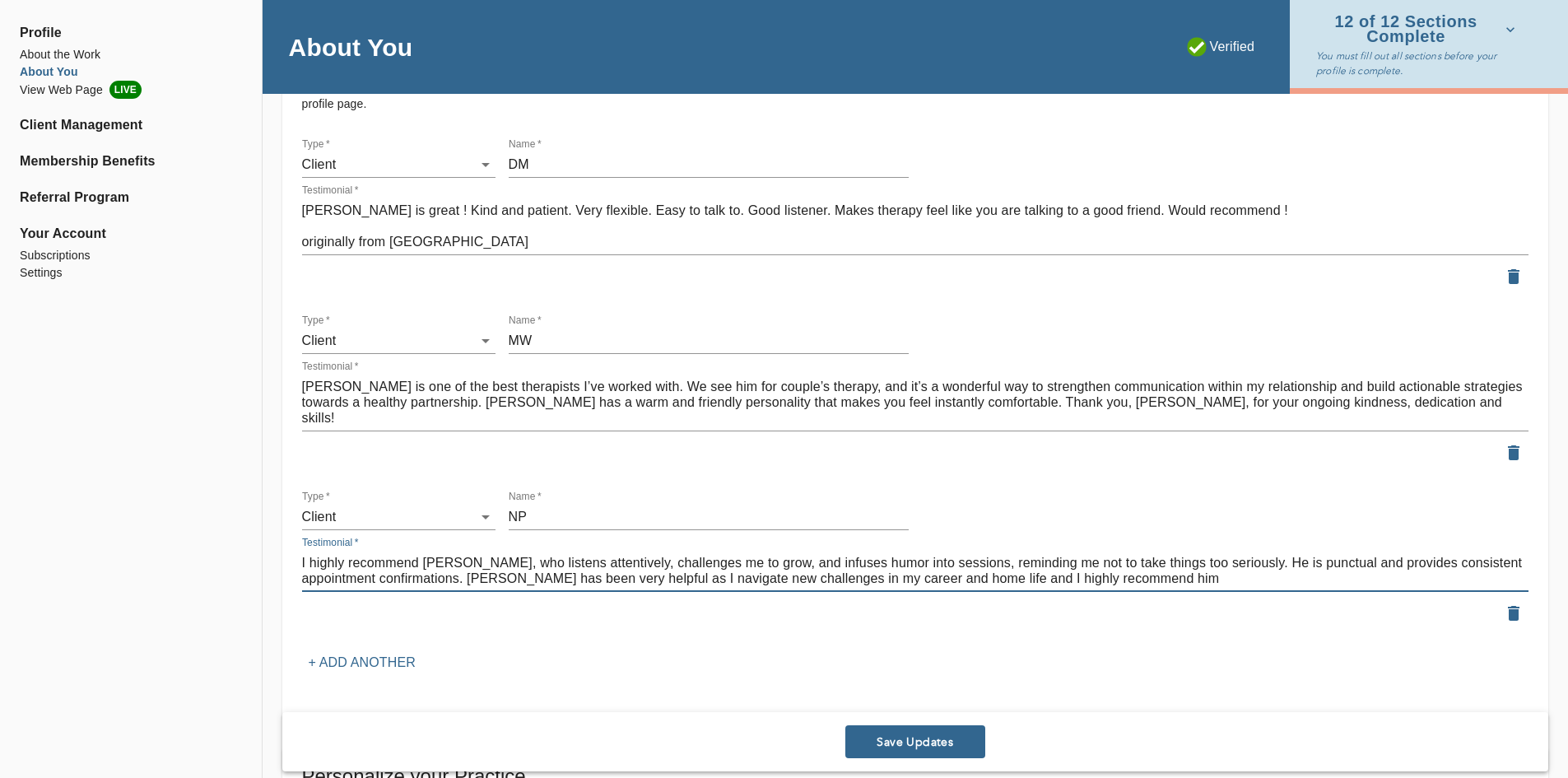
click at [1074, 582] on textarea "I highly recommend [PERSON_NAME], who listens attentively, challenges me to gro…" at bounding box center [915, 571] width 1227 height 32
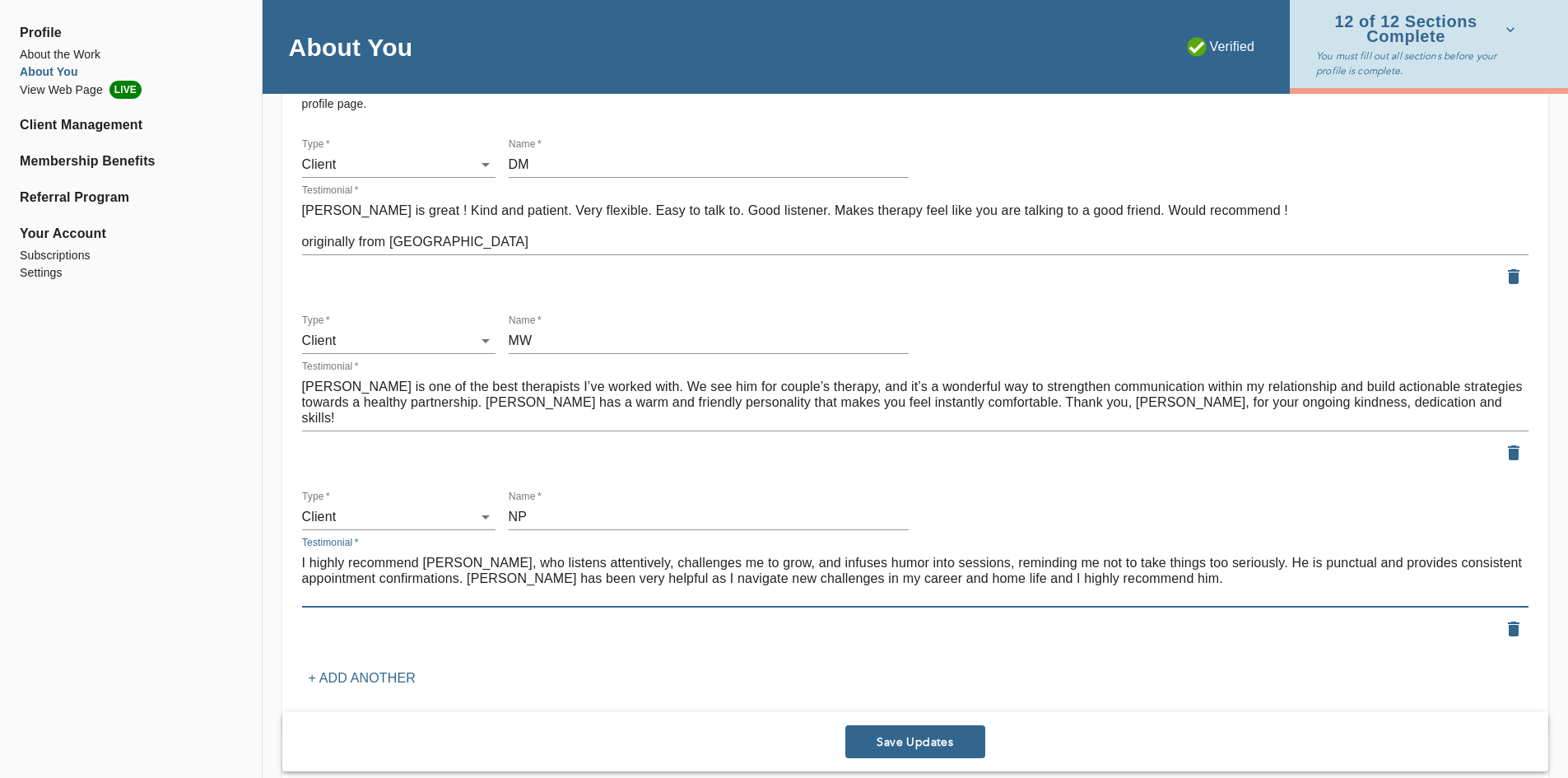
paste textarea "originally from Zocdoc"
type textarea "I highly recommend [PERSON_NAME], who listens attentively, challenges me to gro…"
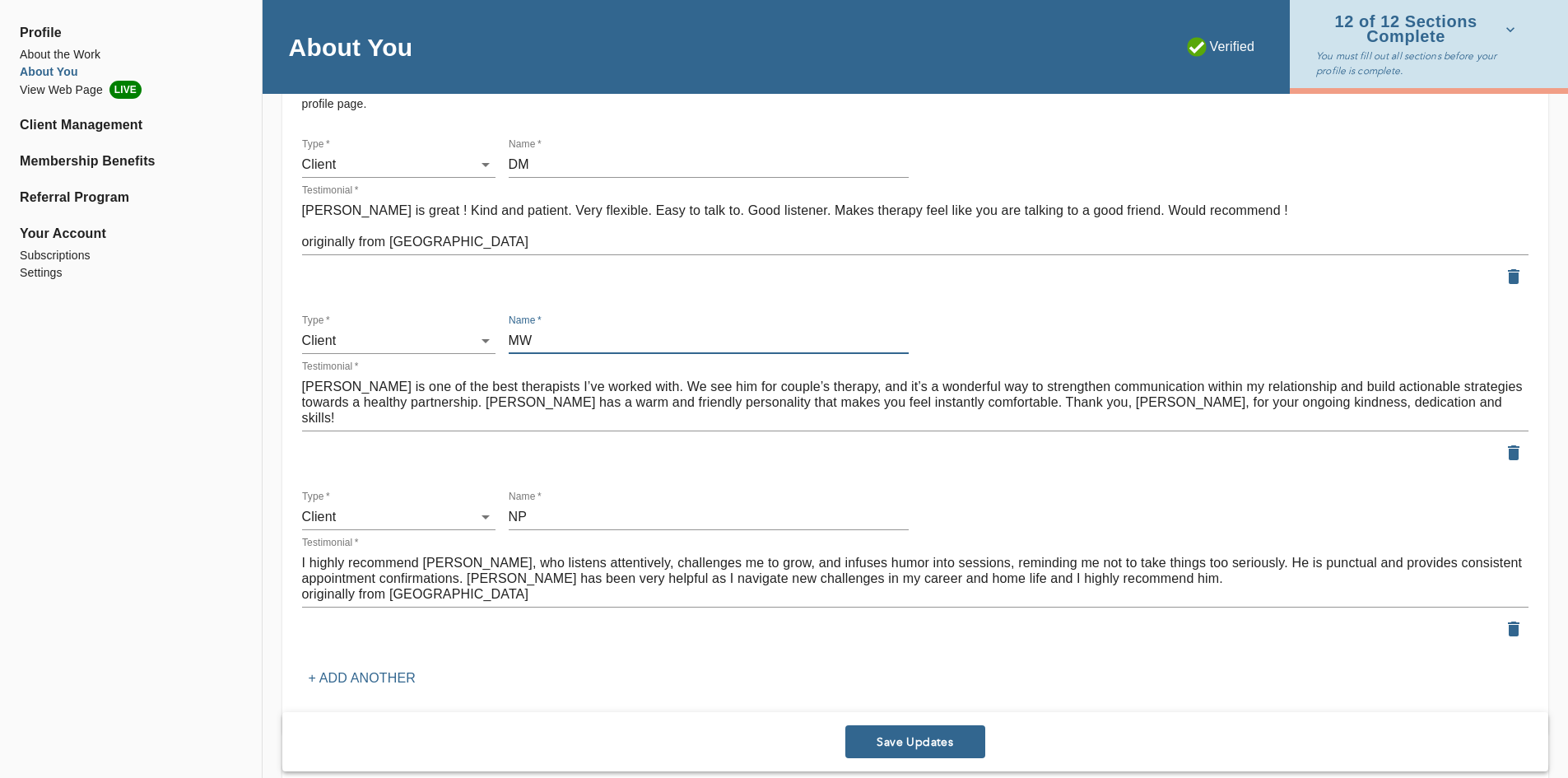
click at [735, 332] on input "MW" at bounding box center [708, 341] width 400 height 26
click at [362, 681] on p "+ Add another" at bounding box center [361, 678] width 107 height 20
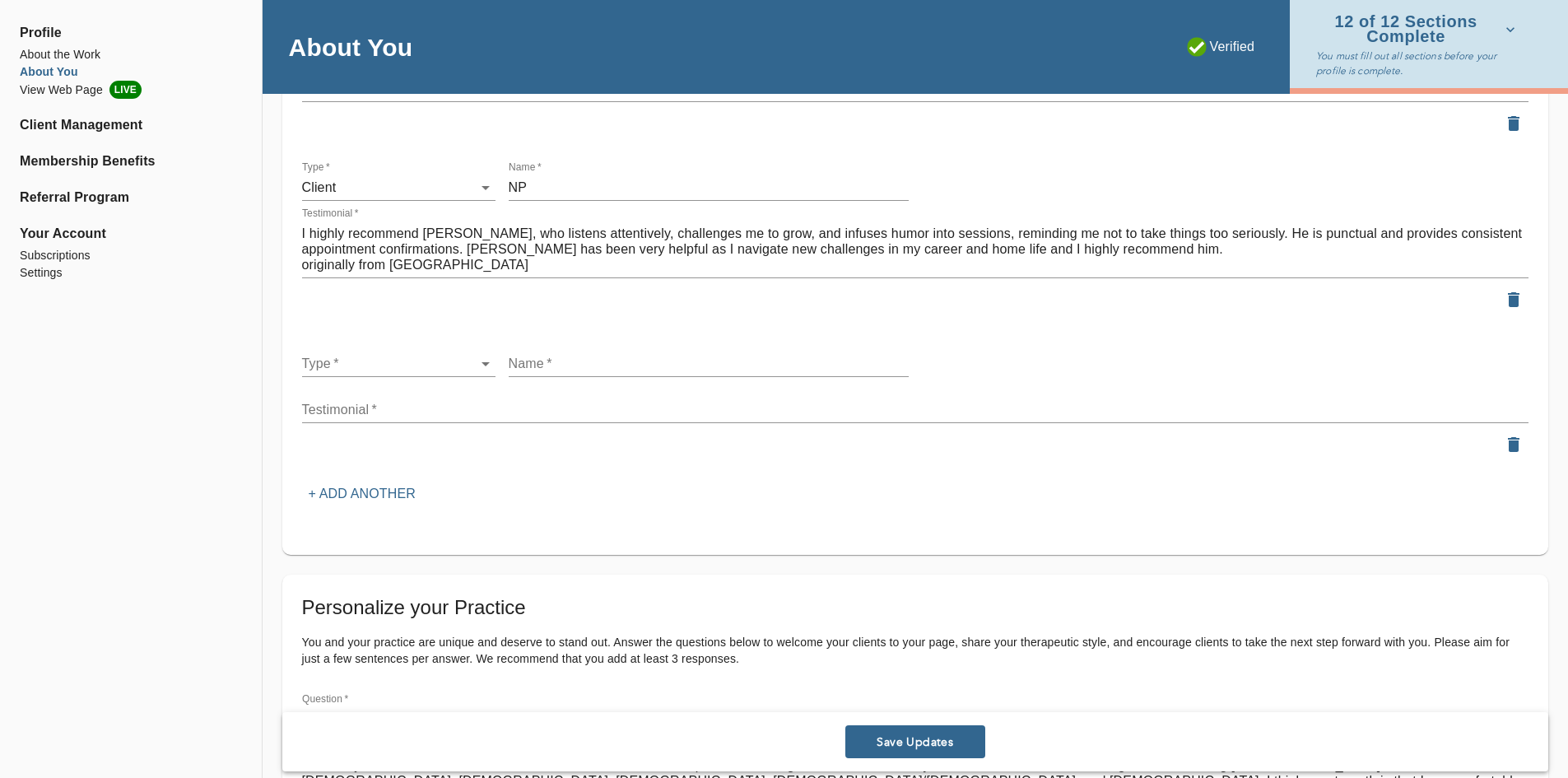
drag, startPoint x: 338, startPoint y: 399, endPoint x: 333, endPoint y: 409, distance: 11.2
paste textarea "We used [PERSON_NAME] for family counseling. He was very sensitive to the needs…"
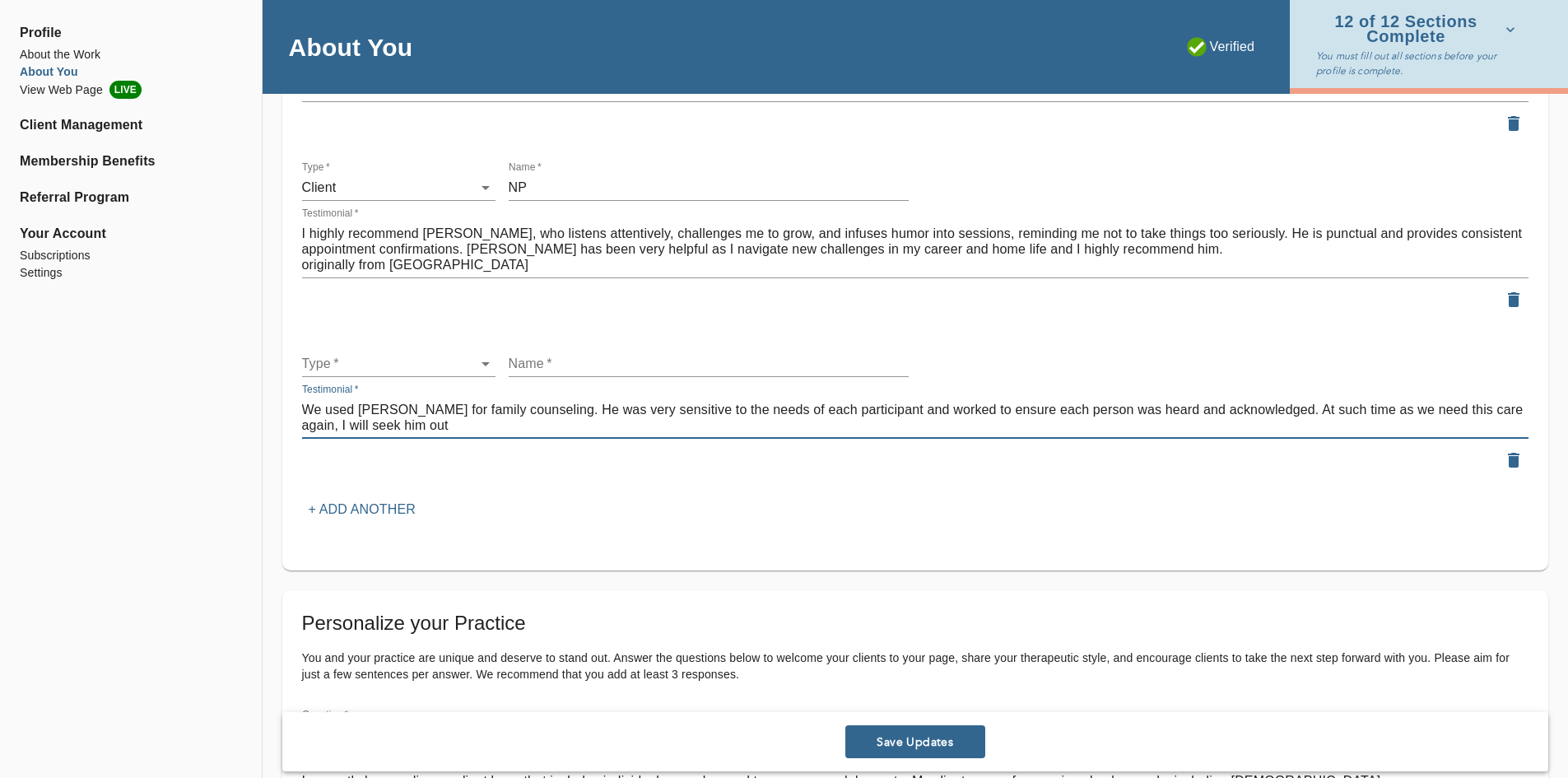
type textarea "We used [PERSON_NAME] for family counseling. He was very sensitive to the needs…"
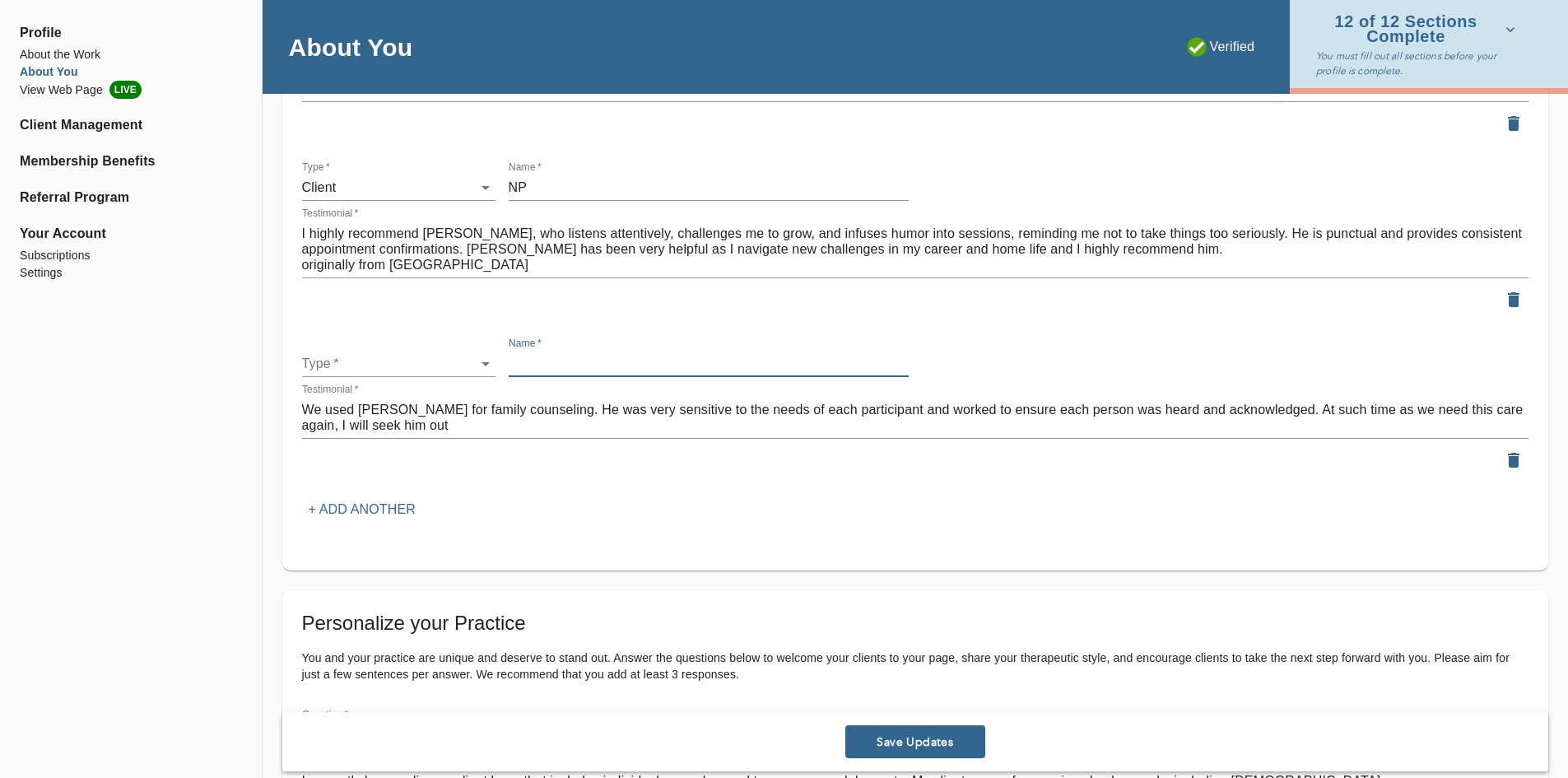
click at [549, 365] on input "text" at bounding box center [708, 363] width 400 height 26
type input "RM"
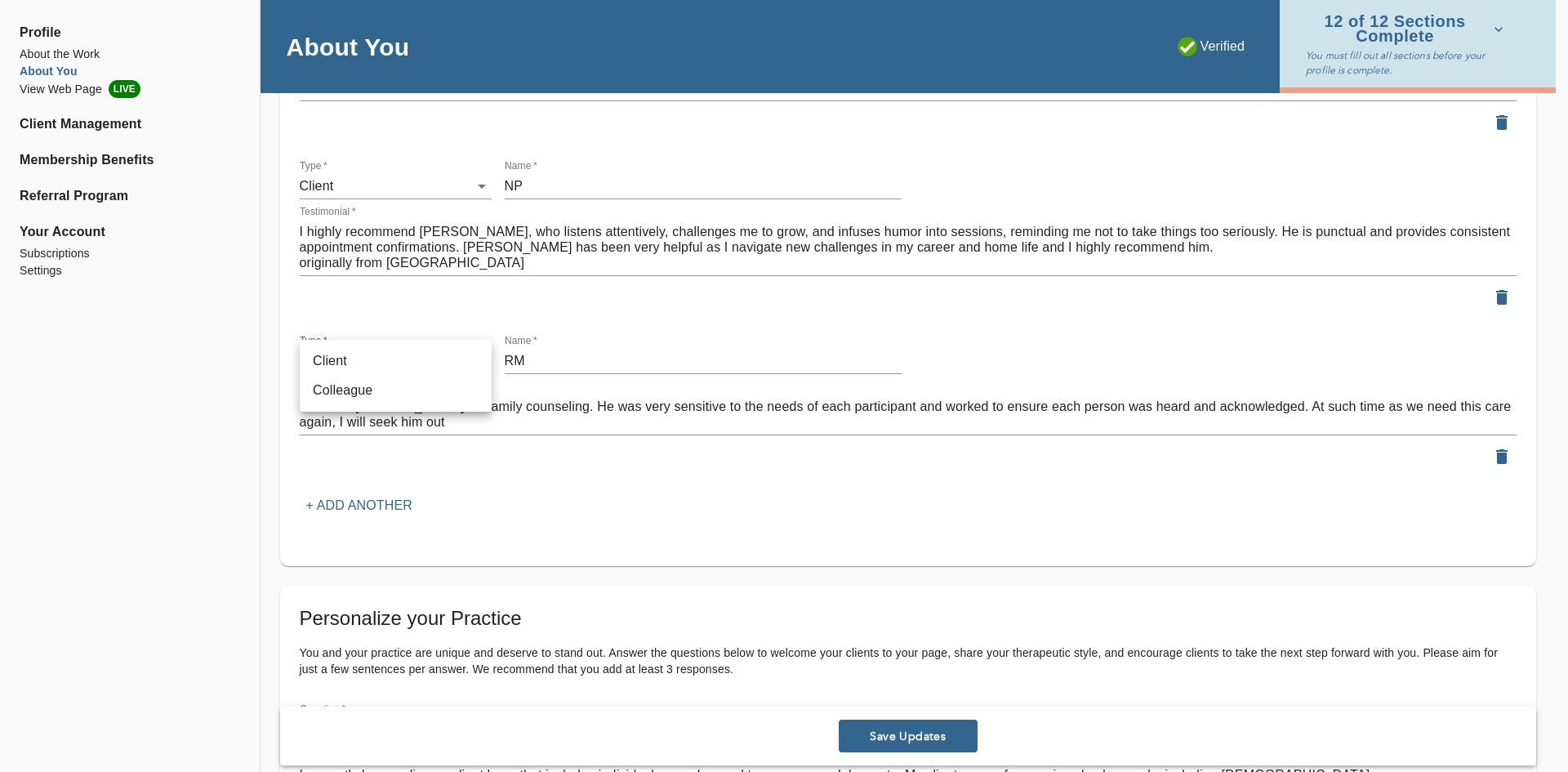
click at [415, 361] on li "Client" at bounding box center [395, 361] width 192 height 30
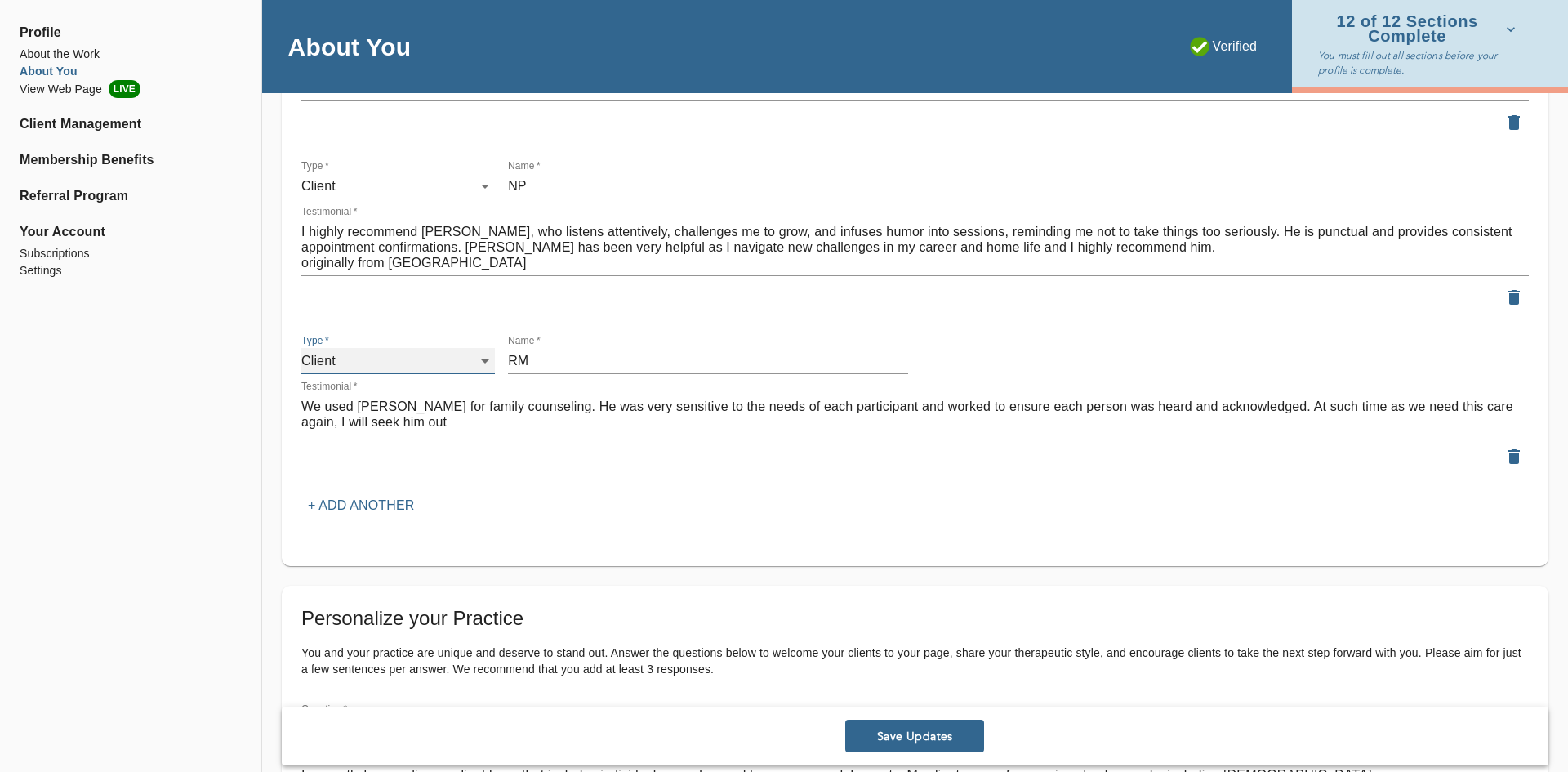
type input "client"
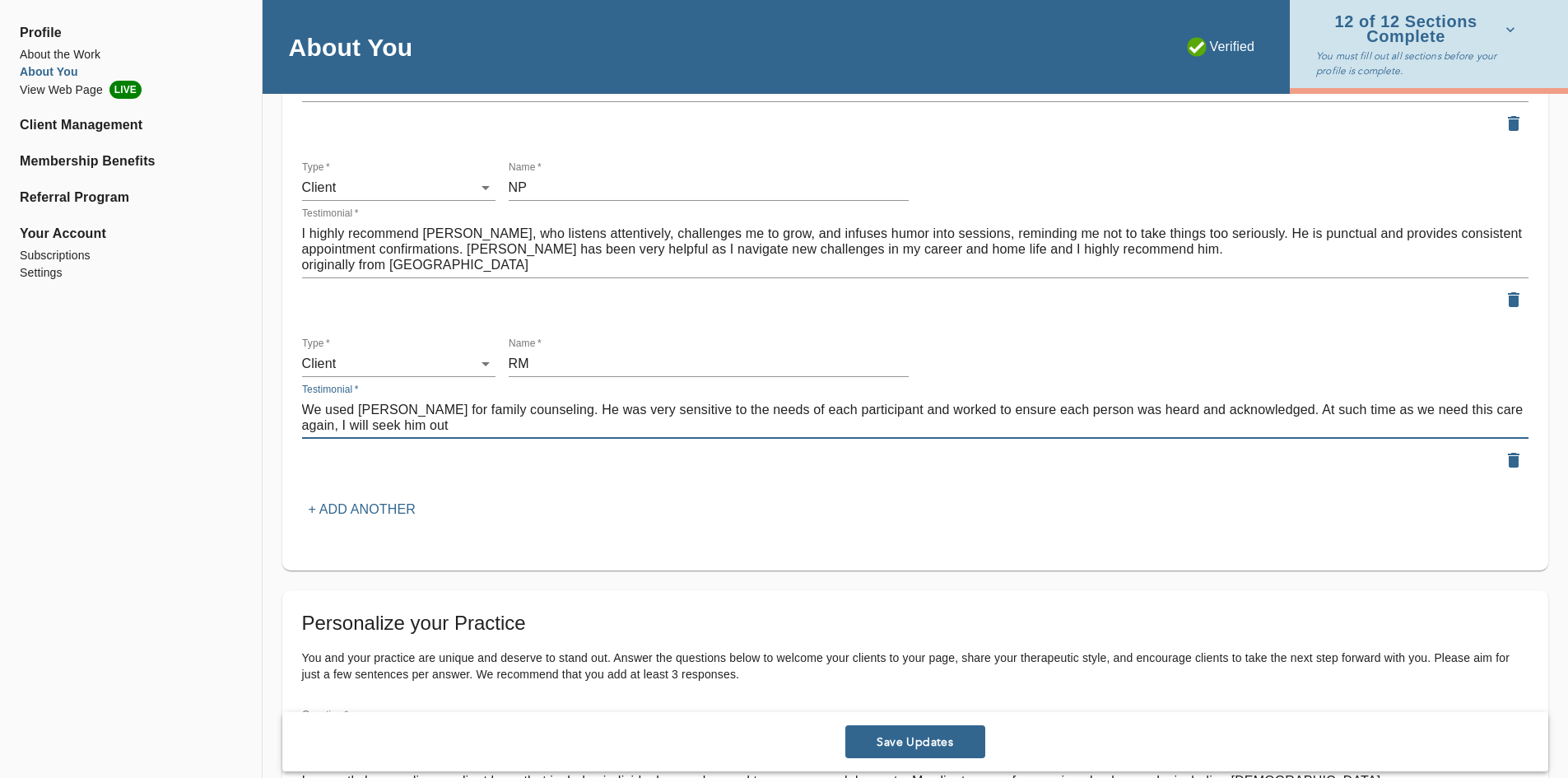
click at [378, 431] on textarea "We used [PERSON_NAME] for family counseling. He was very sensitive to the needs…" at bounding box center [915, 417] width 1227 height 32
click at [379, 430] on textarea "We used [PERSON_NAME] for family counseling. He was very sensitive to the needs…" at bounding box center [915, 417] width 1227 height 32
click at [379, 430] on textarea "We used [PERSON_NAME] for family counseling. He was very sensitive to the needs…" at bounding box center [915, 417] width 1227 height 32
click at [386, 421] on textarea "We used [PERSON_NAME] for family counseling. He was very sensitive to the needs…" at bounding box center [915, 417] width 1227 height 32
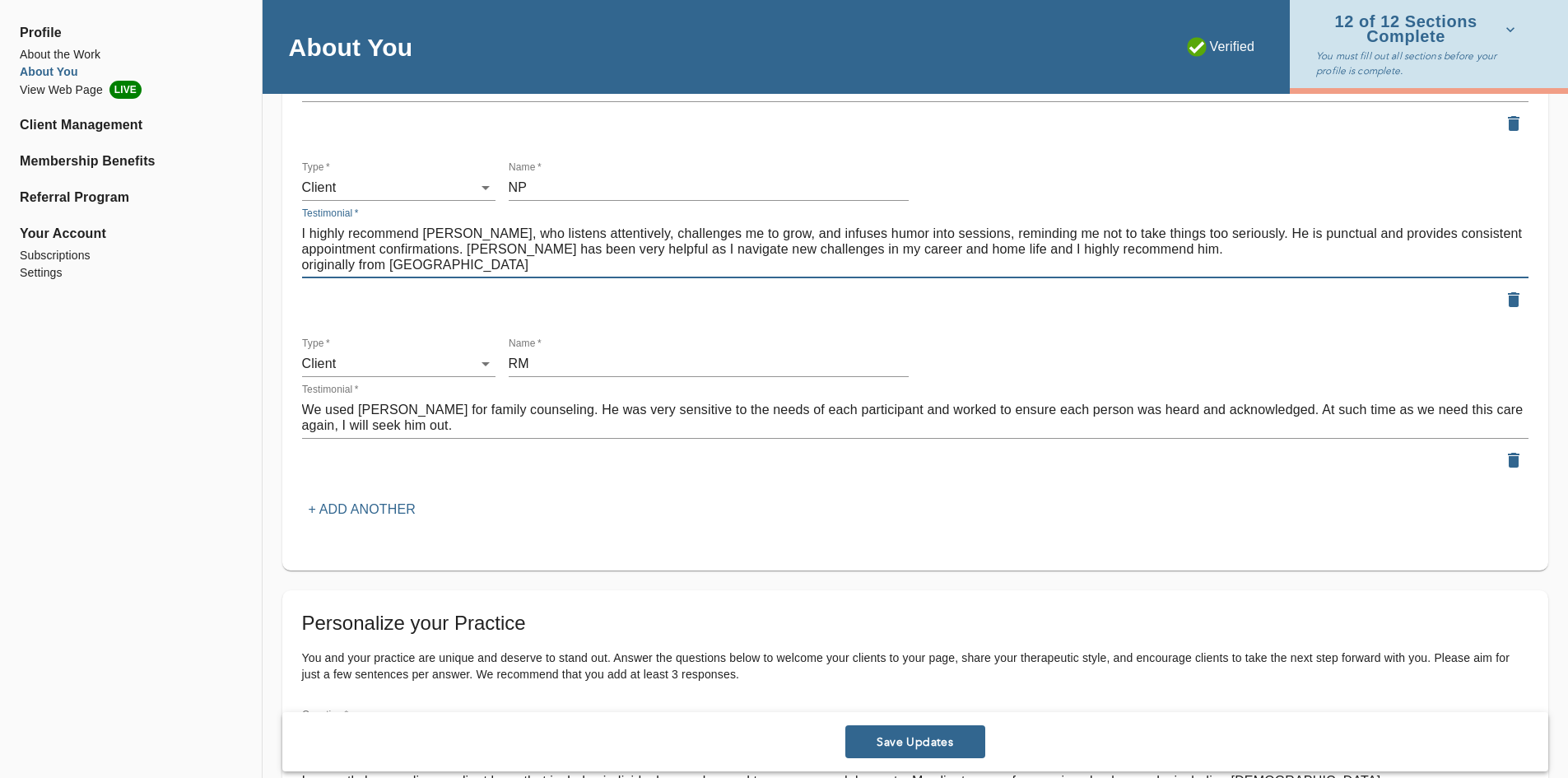
drag, startPoint x: 443, startPoint y: 266, endPoint x: 303, endPoint y: 266, distance: 140.0
click at [303, 266] on textarea "I highly recommend [PERSON_NAME], who listens attentively, challenges me to gro…" at bounding box center [915, 249] width 1227 height 47
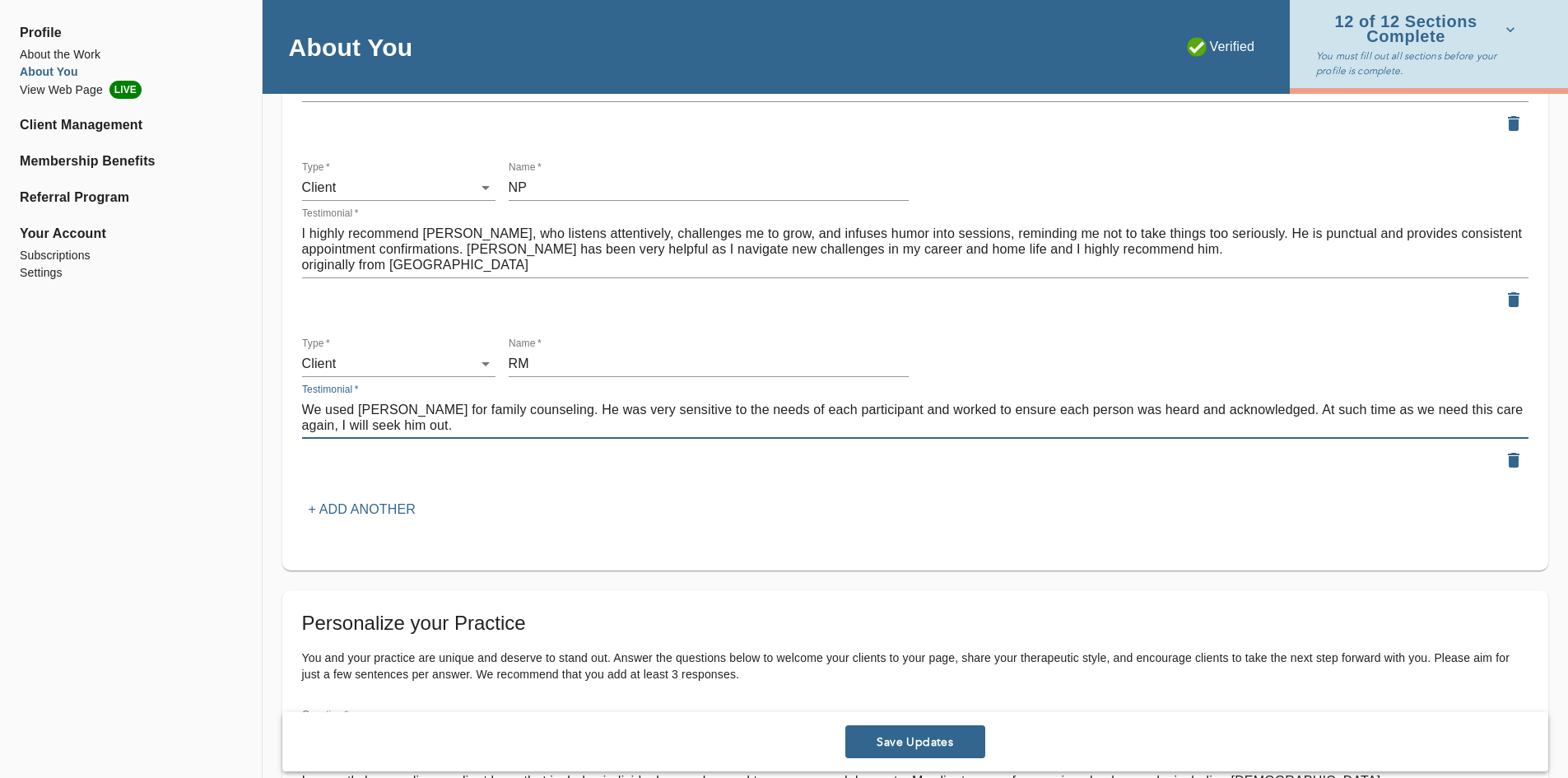
paste textarea "originally from Zocdoc"
click at [384, 422] on textarea "We used [PERSON_NAME] for family counseling. He was very sensitive to the needs…" at bounding box center [915, 417] width 1227 height 32
type textarea "We used [PERSON_NAME] for family counseling. He was very sensitive to the needs…"
click at [334, 510] on p "+ Add another" at bounding box center [361, 509] width 107 height 20
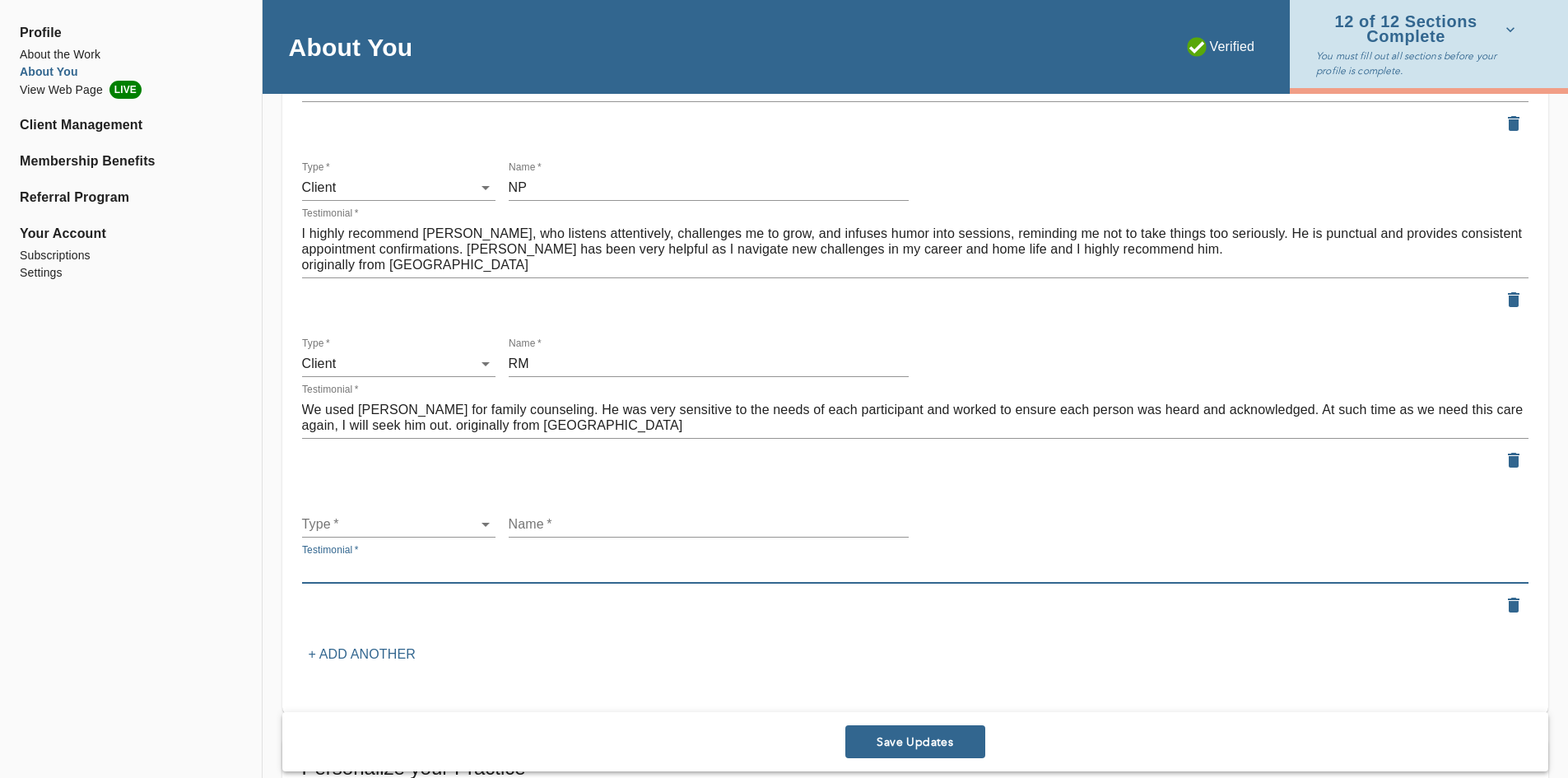
paste textarea "After the initial meeting with [PERSON_NAME] feel he’s a great man that can hel…"
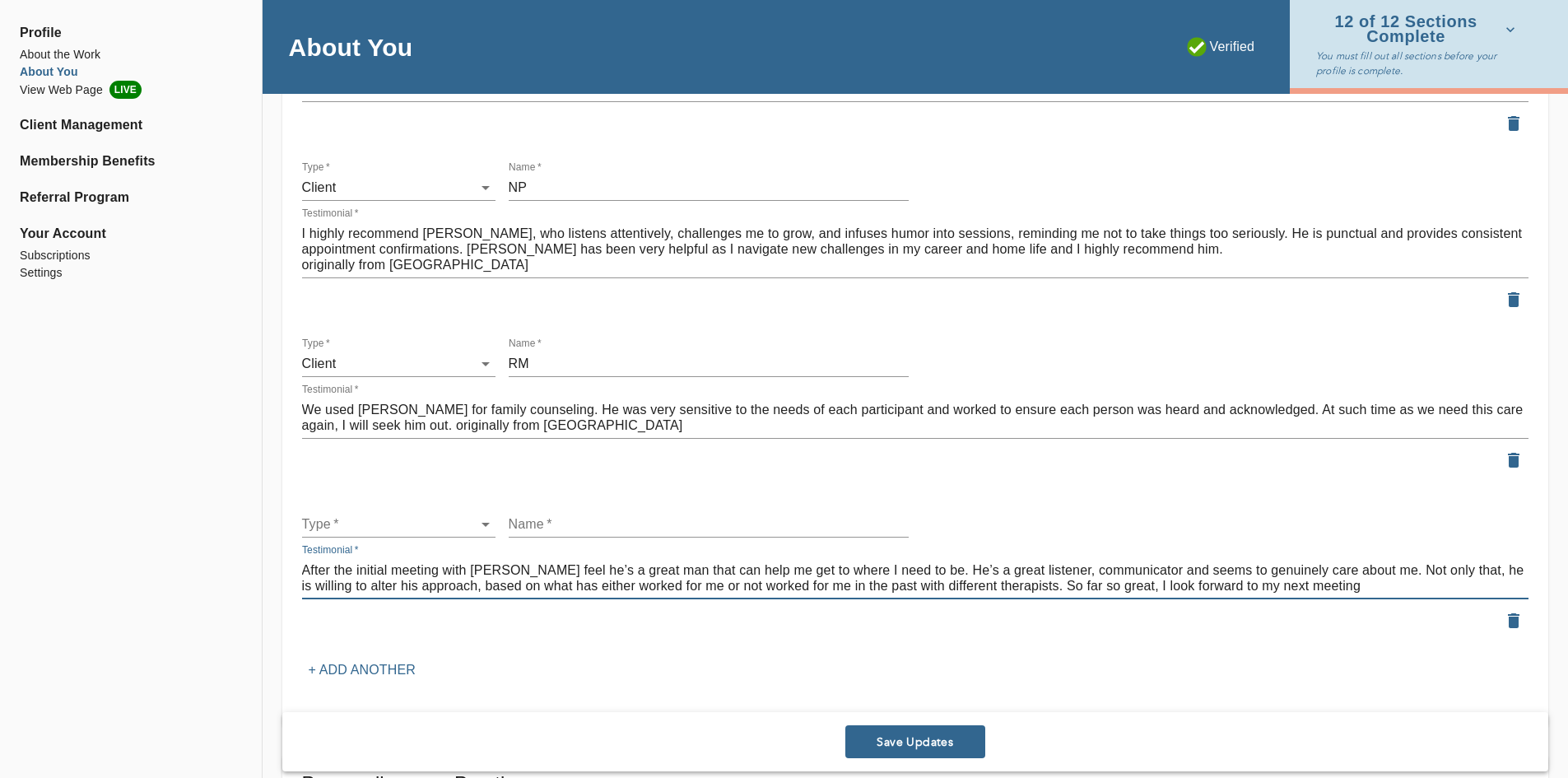
type textarea "After the initial meeting with [PERSON_NAME] feel he’s a great man that can hel…"
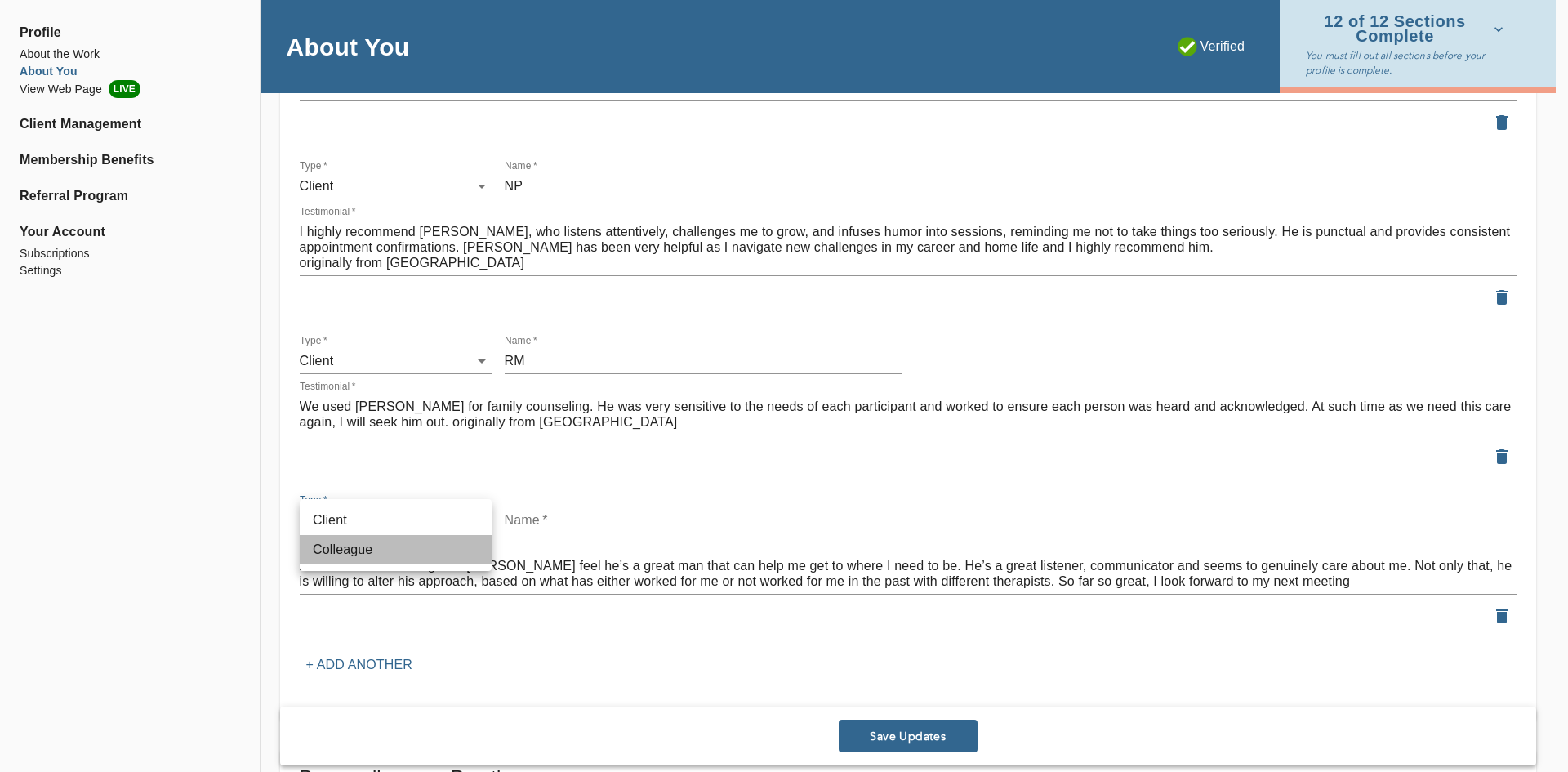
click at [439, 557] on li "Colleague" at bounding box center [395, 550] width 192 height 30
type input "colleague"
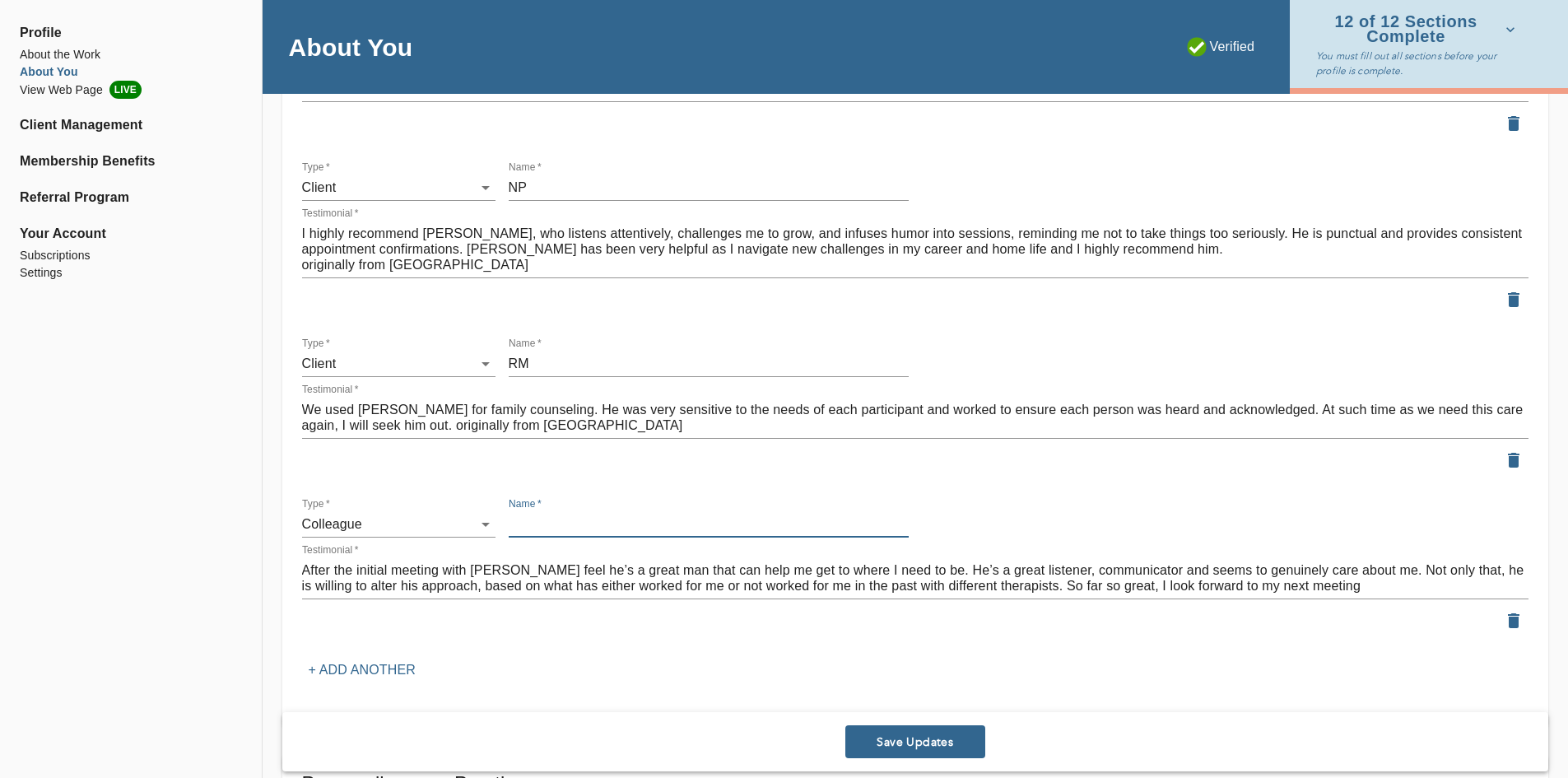
click at [549, 525] on input "text" at bounding box center [708, 525] width 400 height 26
type input "Reviewer did not leave initials."
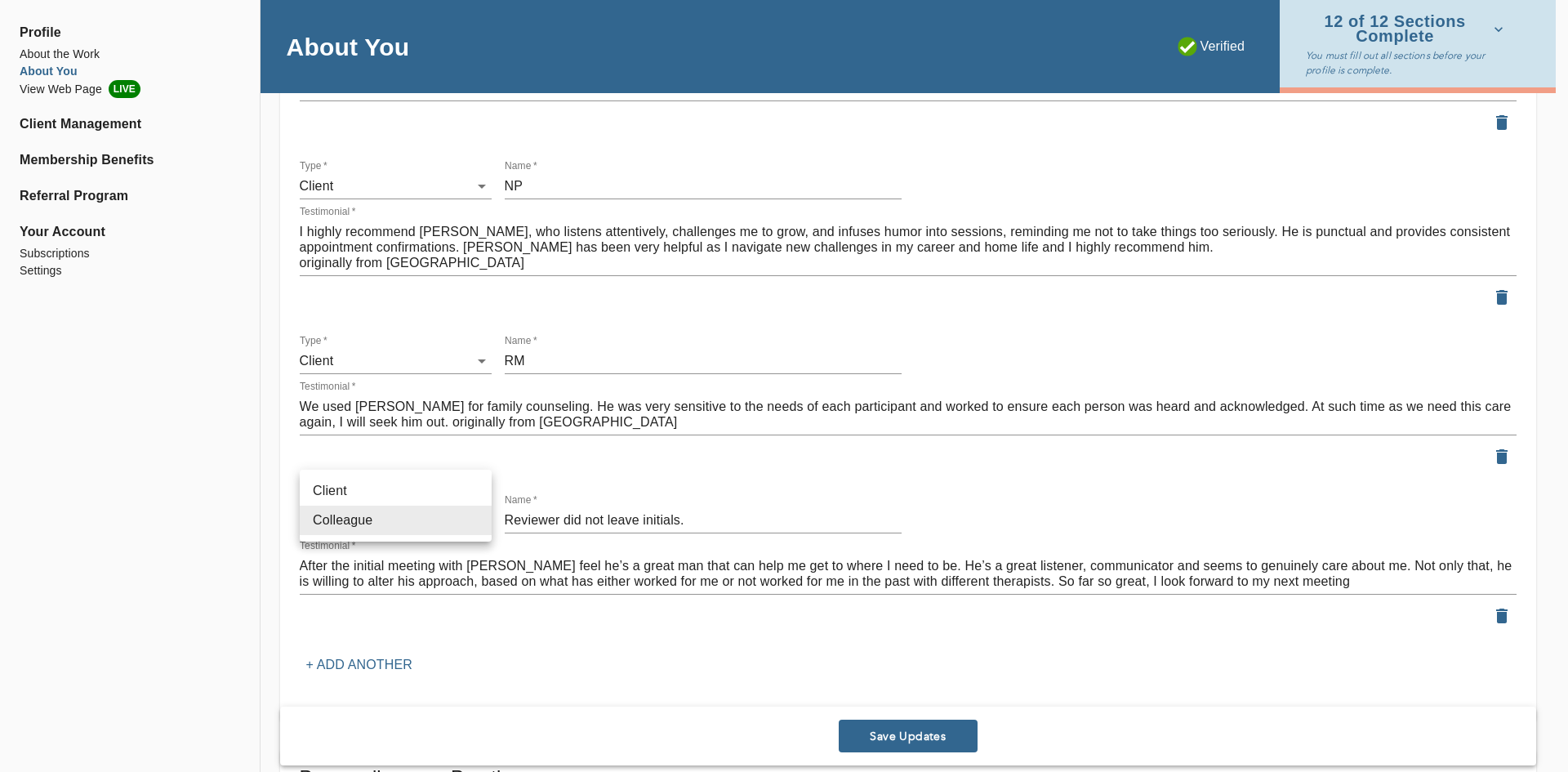
click at [399, 487] on li "Client" at bounding box center [395, 491] width 192 height 30
type input "client"
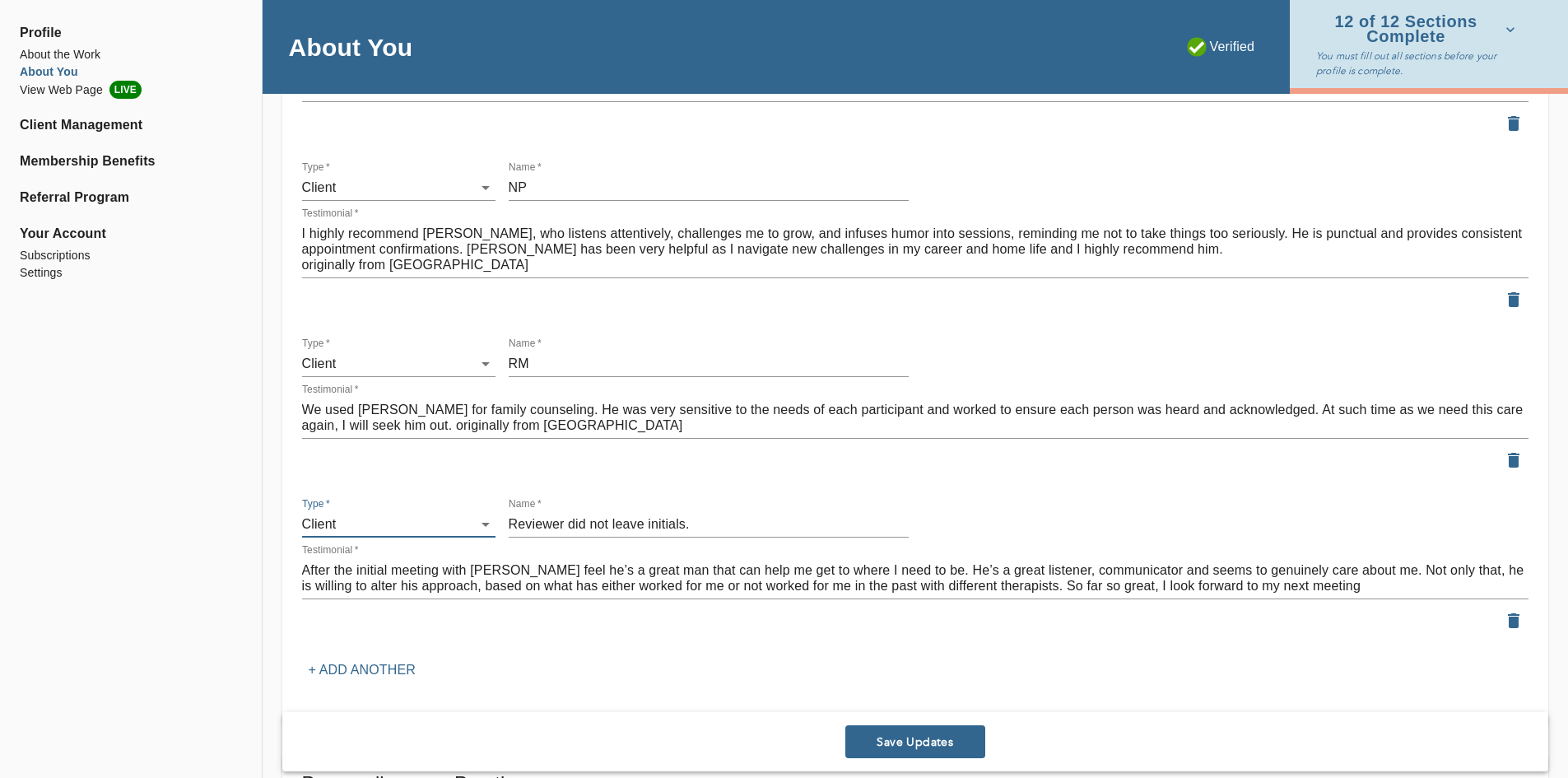
click at [354, 662] on p "+ Add another" at bounding box center [361, 670] width 107 height 20
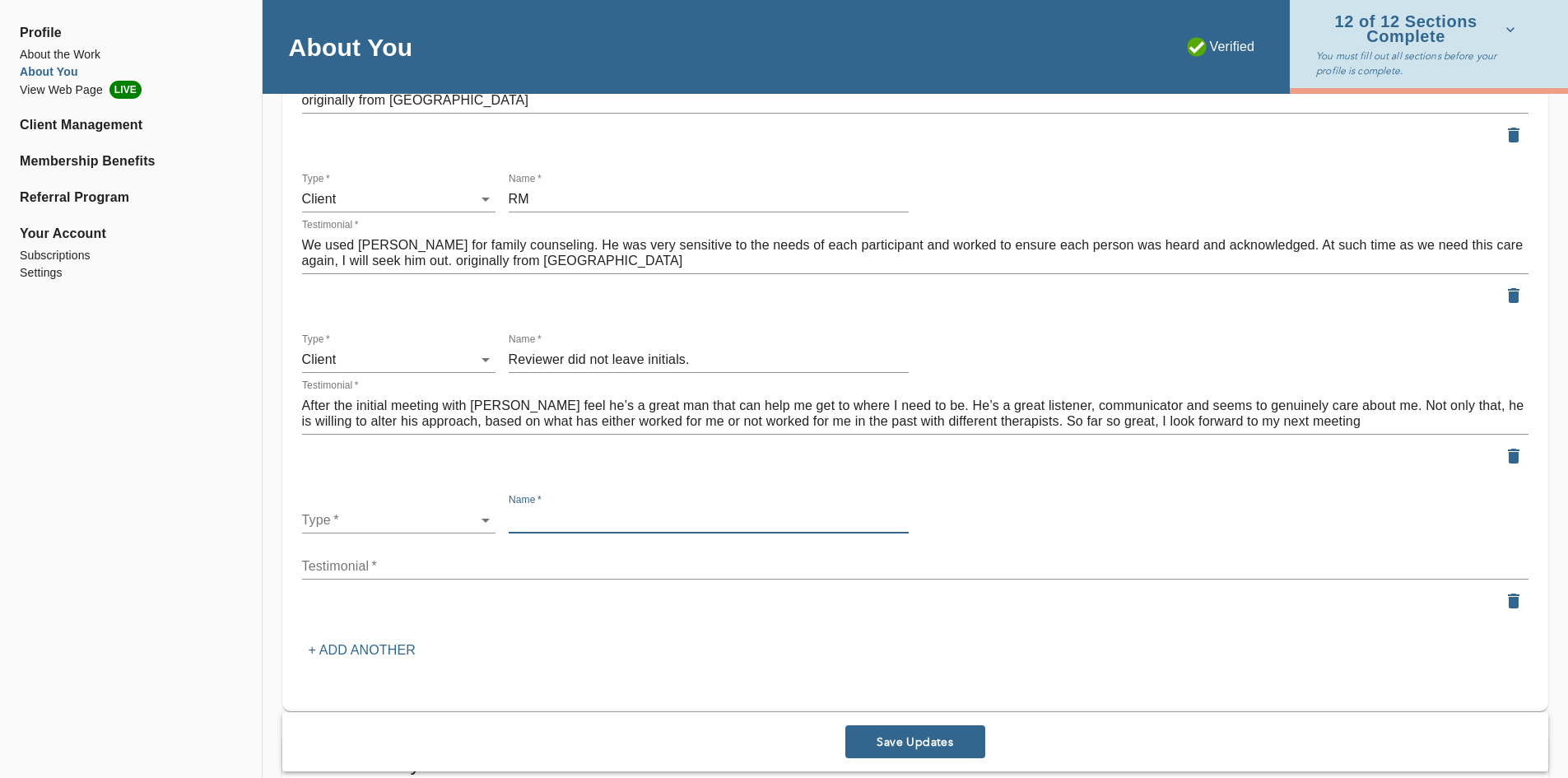
click at [551, 516] on input "text" at bounding box center [708, 520] width 400 height 26
type input "A"
type input "SI"
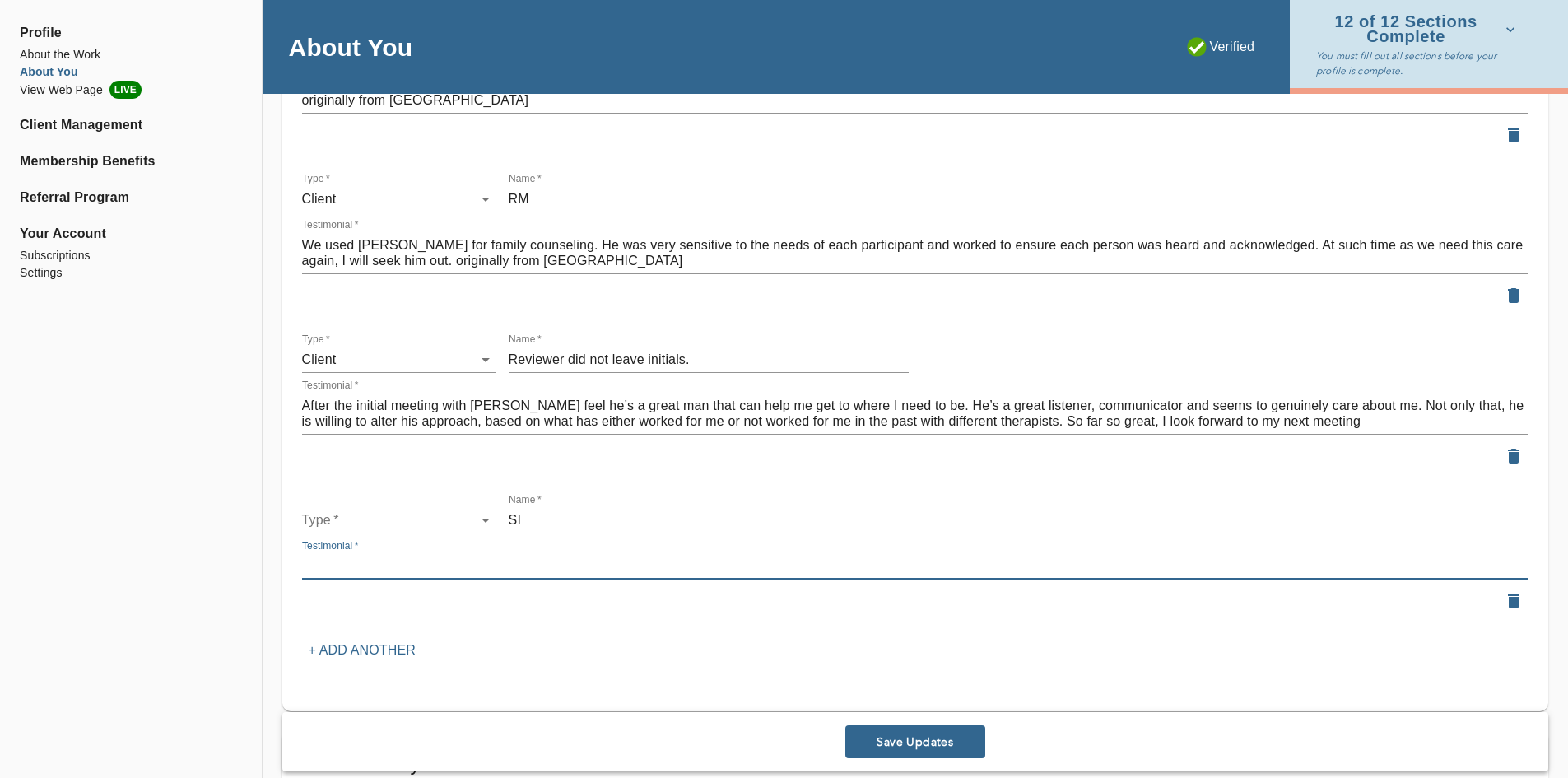
paste textarea "[PERSON_NAME] is a very well trained and knowledgeable therapist! My boyfriend …"
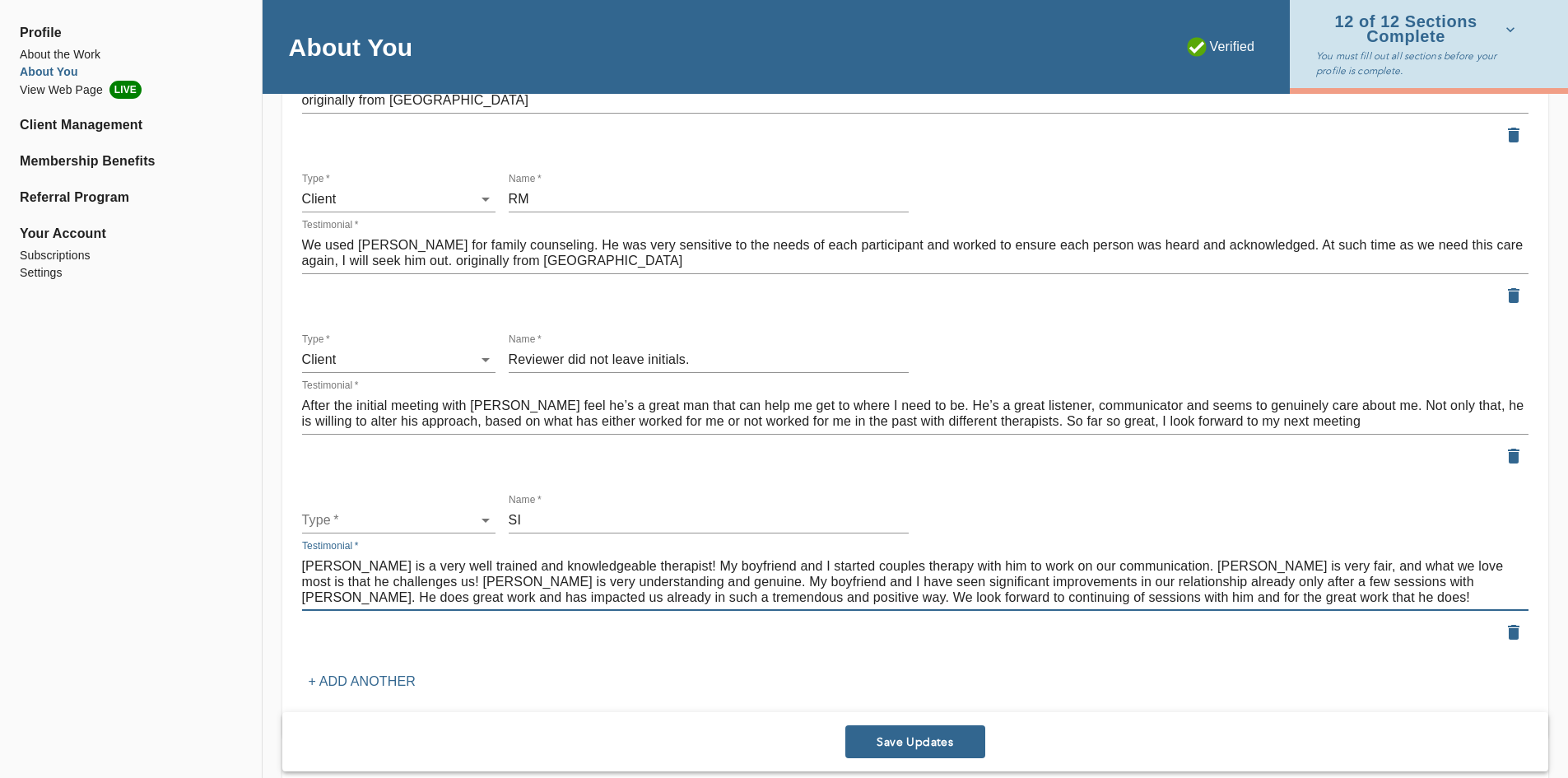
type textarea "[PERSON_NAME] is a very well trained and knowledgeable therapist! My boyfriend …"
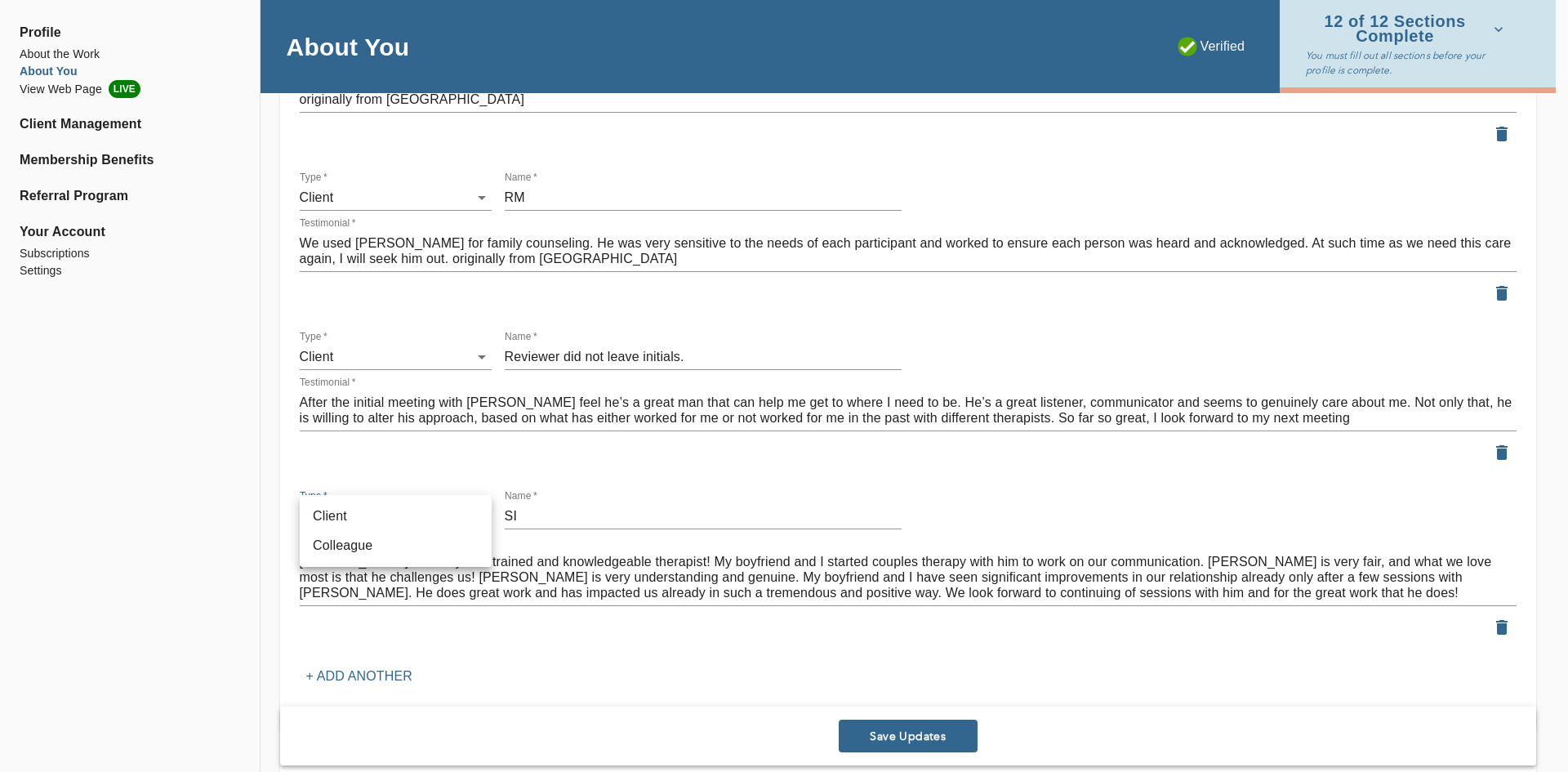
click at [413, 513] on li "Client" at bounding box center [395, 517] width 192 height 30
type input "client"
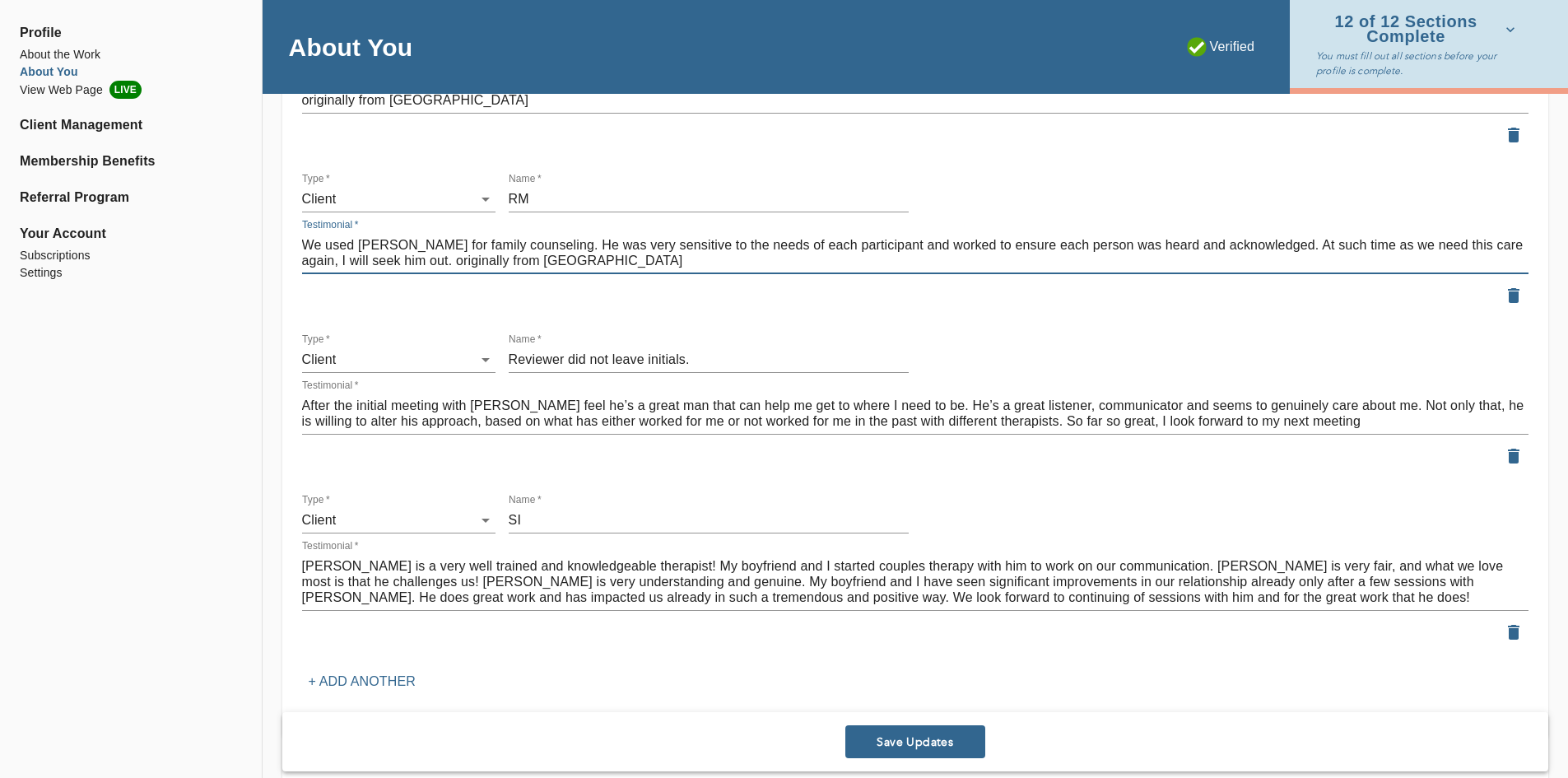
drag, startPoint x: 521, startPoint y: 265, endPoint x: 386, endPoint y: 257, distance: 135.2
click at [386, 257] on textarea "We used [PERSON_NAME] for family counseling. He was very sensitive to the needs…" at bounding box center [915, 253] width 1227 height 32
click at [1289, 428] on textarea "After the initial meeting with [PERSON_NAME] feel he’s a great man that can hel…" at bounding box center [915, 414] width 1227 height 32
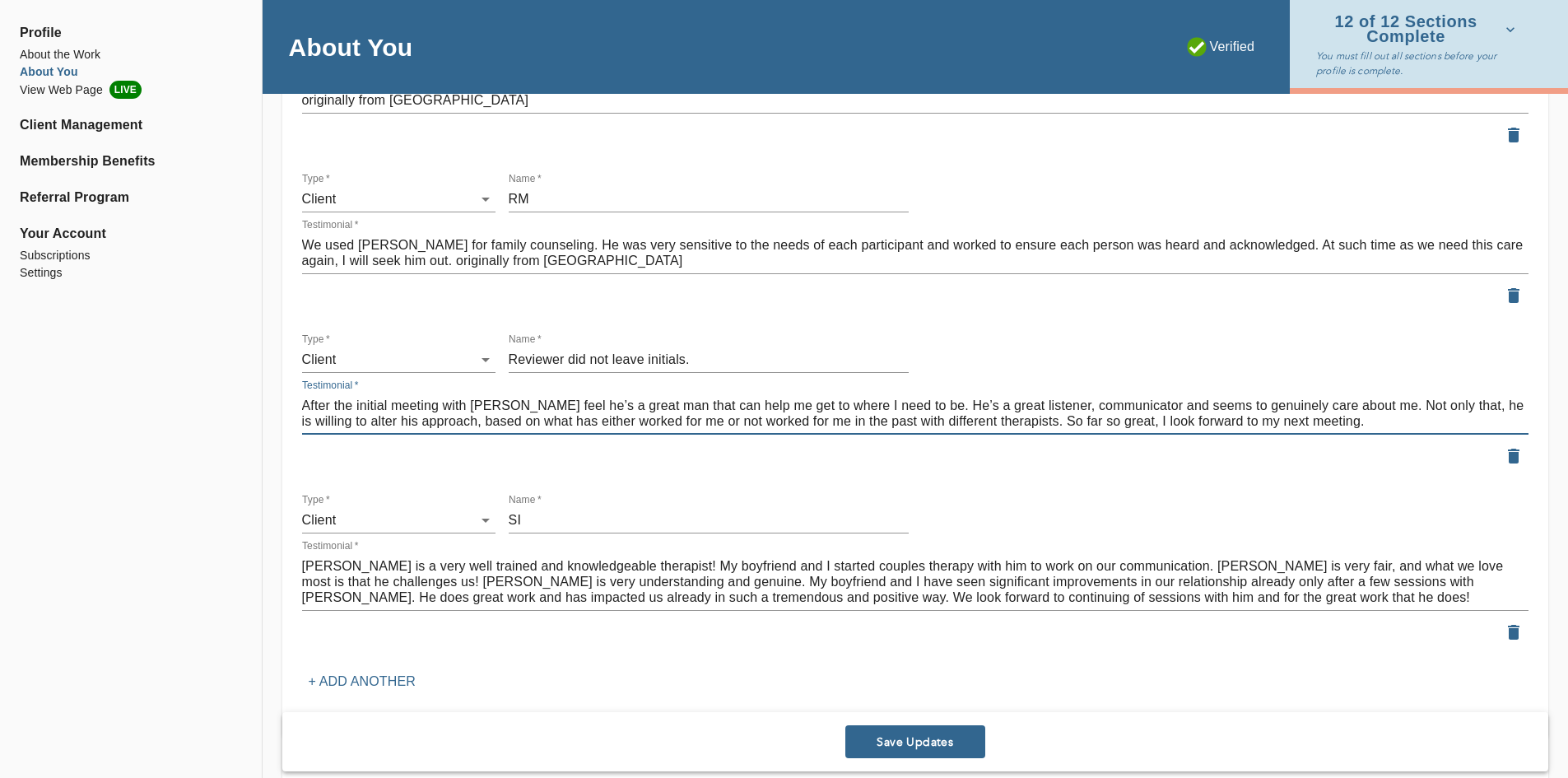
paste textarea "originally from Zocdoc"
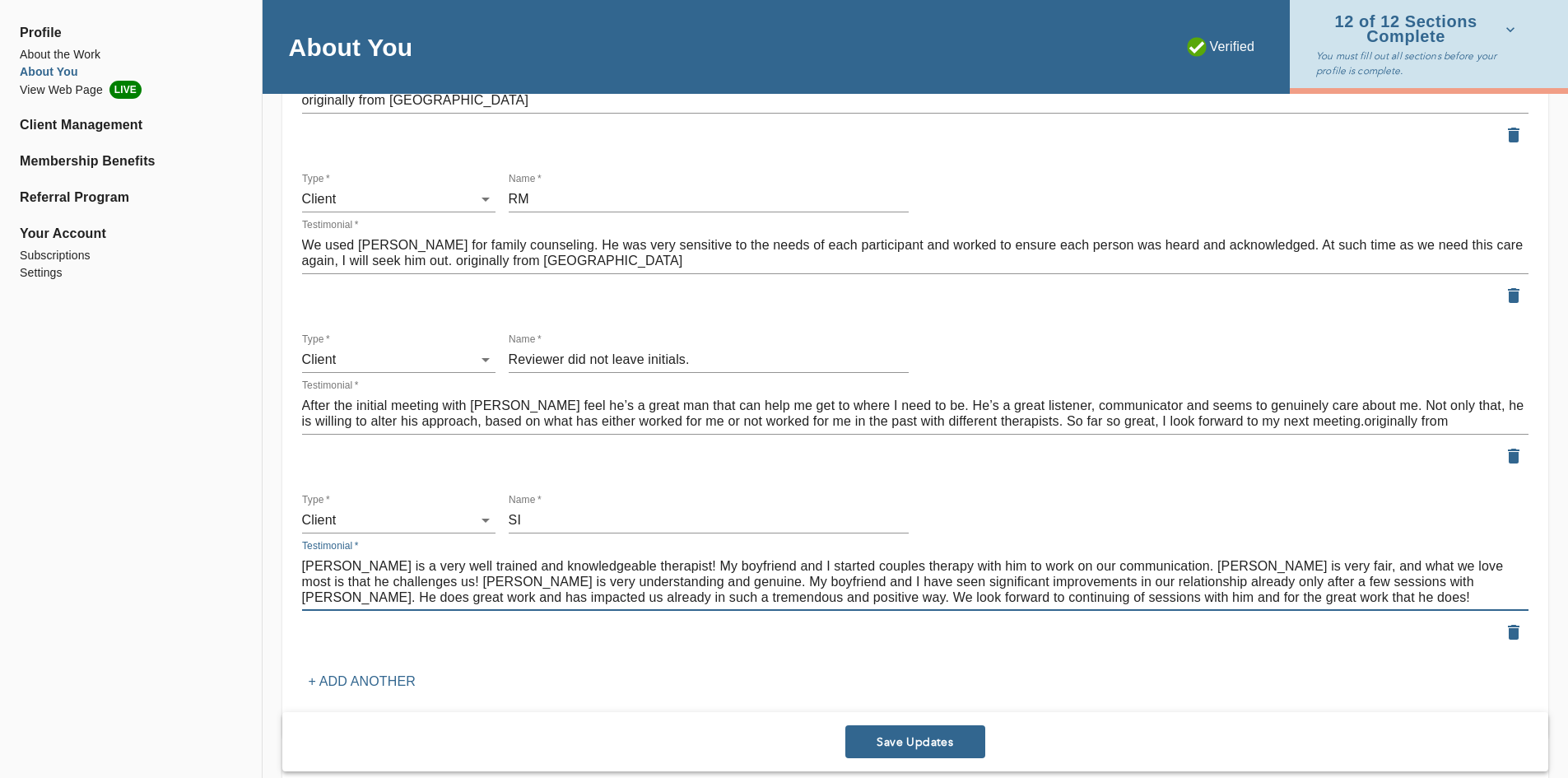
click at [1140, 604] on textarea "[PERSON_NAME] is a very well trained and knowledgeable therapist! My boyfriend …" at bounding box center [915, 581] width 1227 height 47
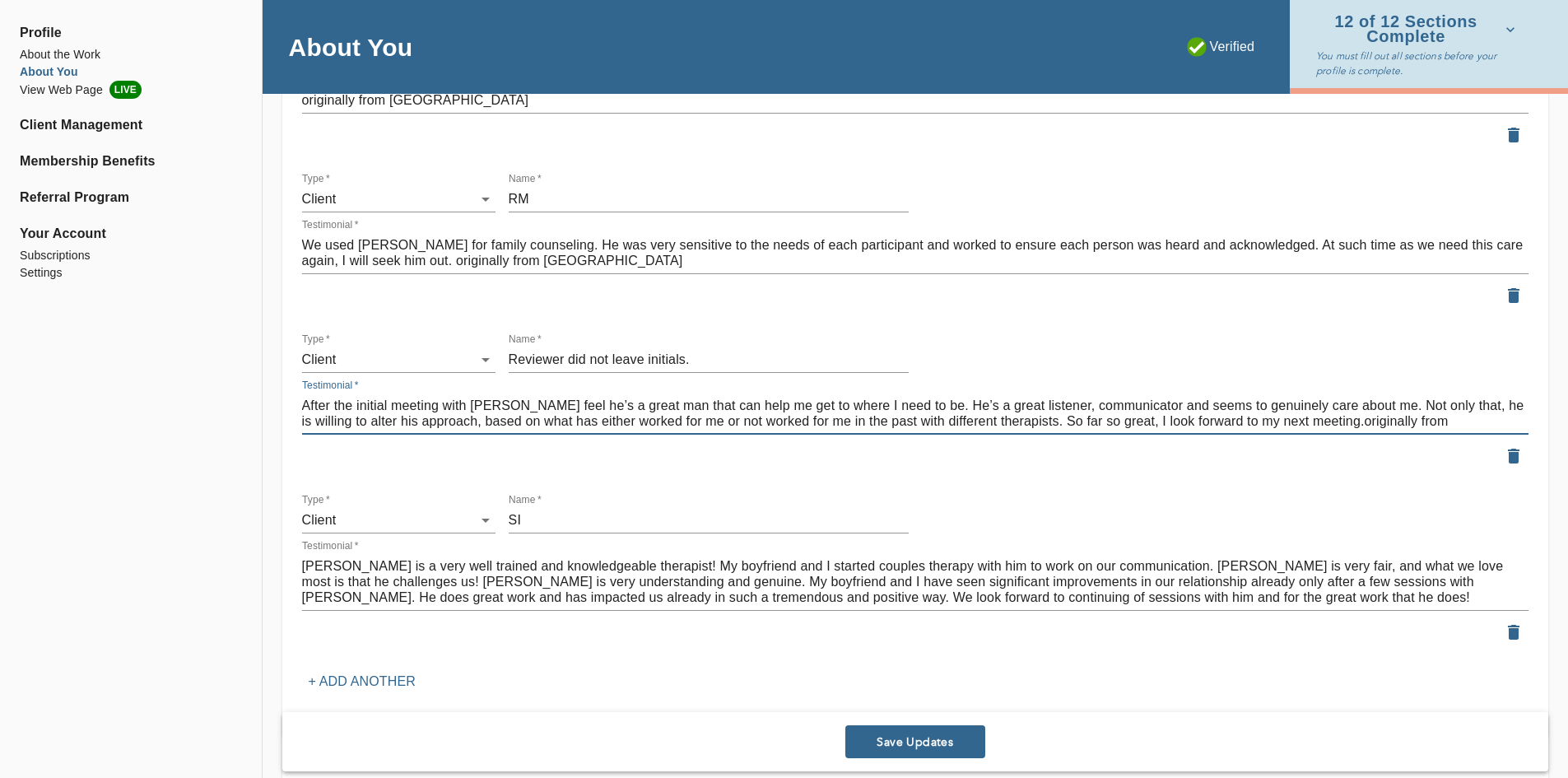
click at [1297, 427] on textarea "After the initial meeting with [PERSON_NAME] feel he’s a great man that can hel…" at bounding box center [915, 414] width 1227 height 32
drag, startPoint x: 1429, startPoint y: 418, endPoint x: 1301, endPoint y: 425, distance: 128.2
click at [1301, 425] on textarea "After the initial meeting with [PERSON_NAME] feel he’s a great man that can hel…" at bounding box center [915, 414] width 1227 height 32
type textarea "After the initial meeting with [PERSON_NAME] feel he’s a great man that can hel…"
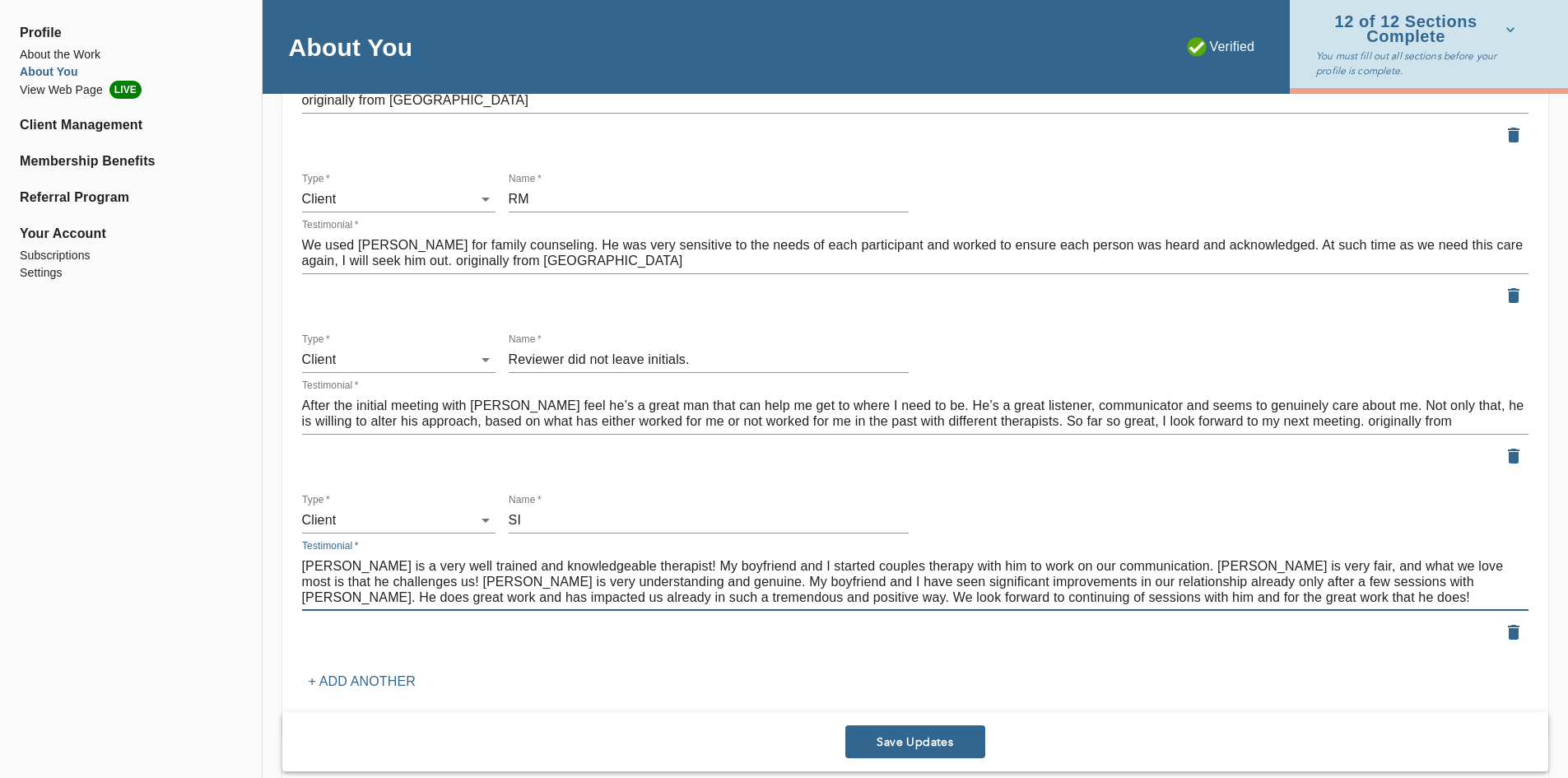
paste textarea "originally from Zocdoc"
click at [1125, 602] on textarea "[PERSON_NAME] is a very well trained and knowledgeable therapist! My boyfriend …" at bounding box center [915, 581] width 1227 height 47
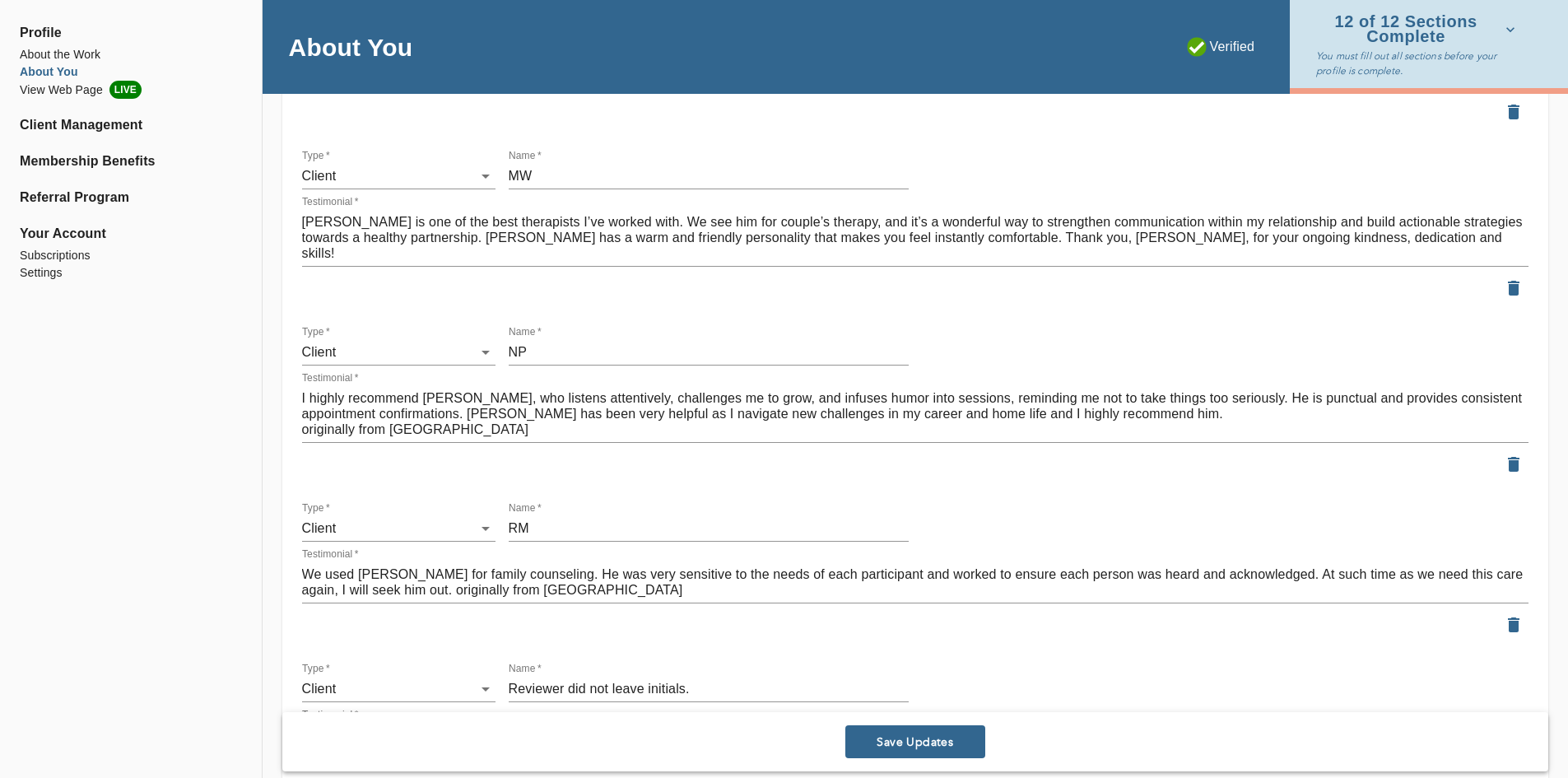
scroll to position [2635, 0]
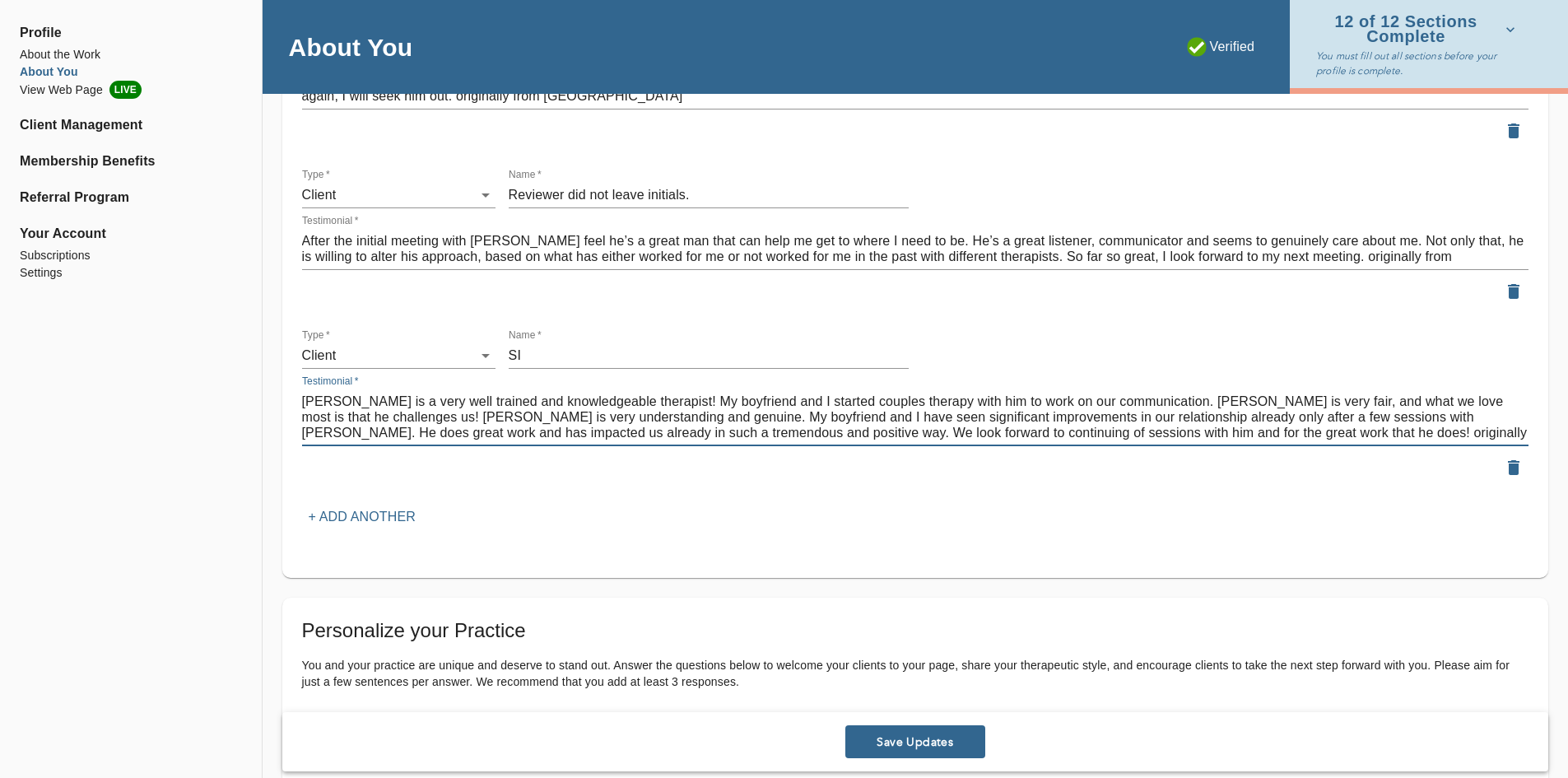
type textarea "[PERSON_NAME] is a very well trained and knowledgeable therapist! My boyfriend …"
click at [346, 513] on p "+ Add another" at bounding box center [361, 516] width 107 height 20
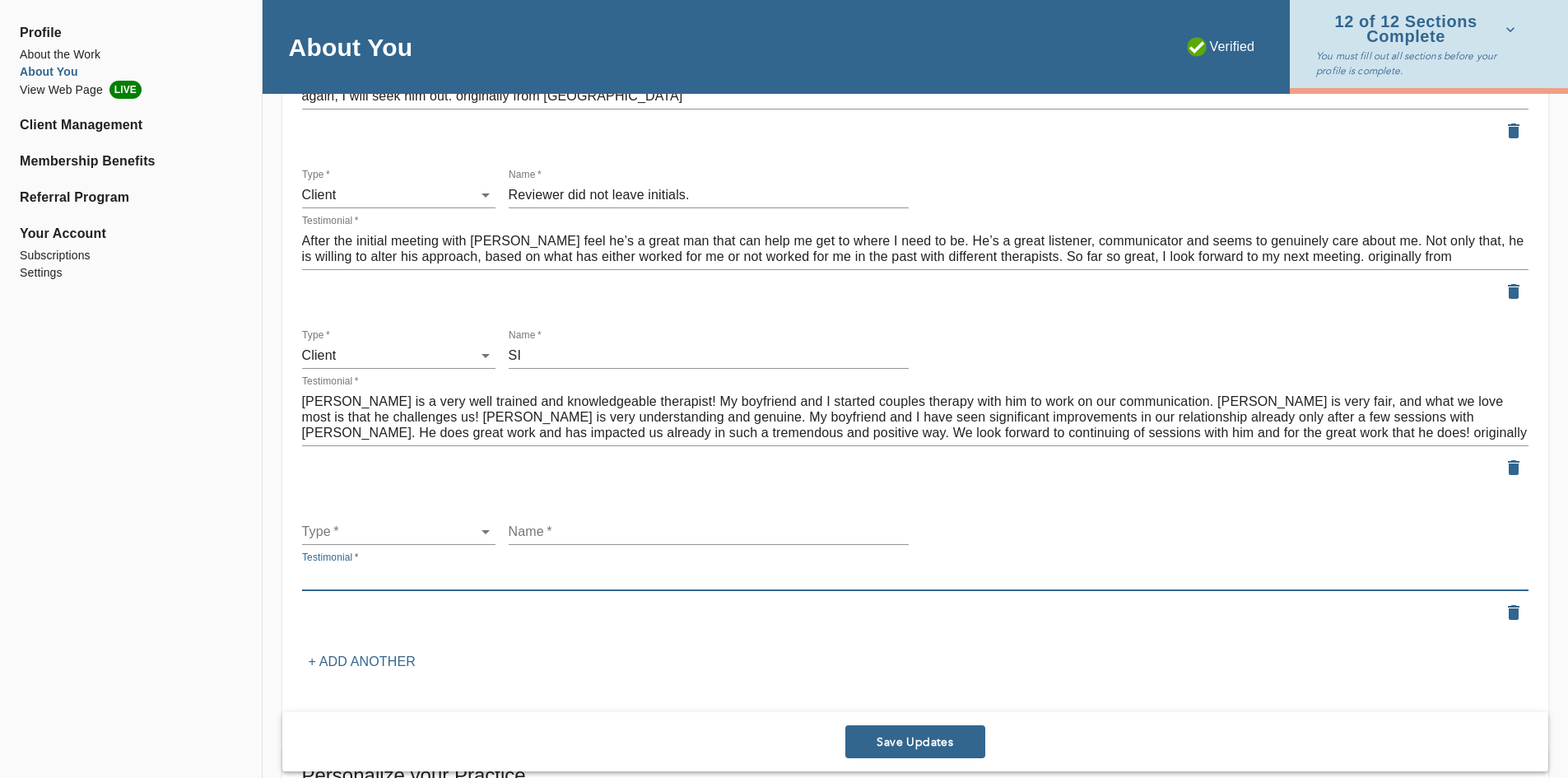
paste textarea "For the past six months, I've been seeing [PERSON_NAME] , and I couldn't be mor…"
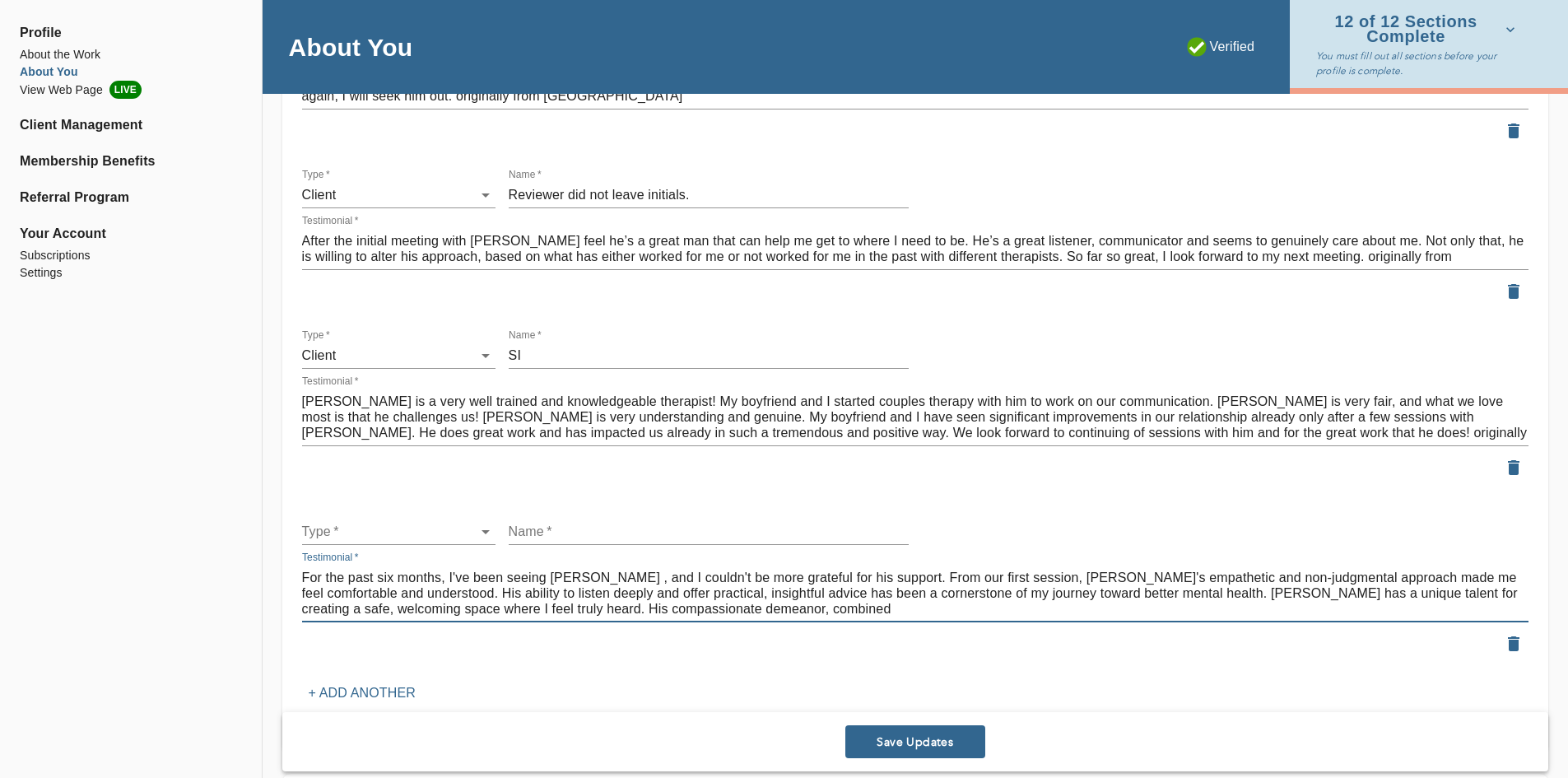
type textarea "For the past six months, I've been seeing [PERSON_NAME] , and I couldn't be mor…"
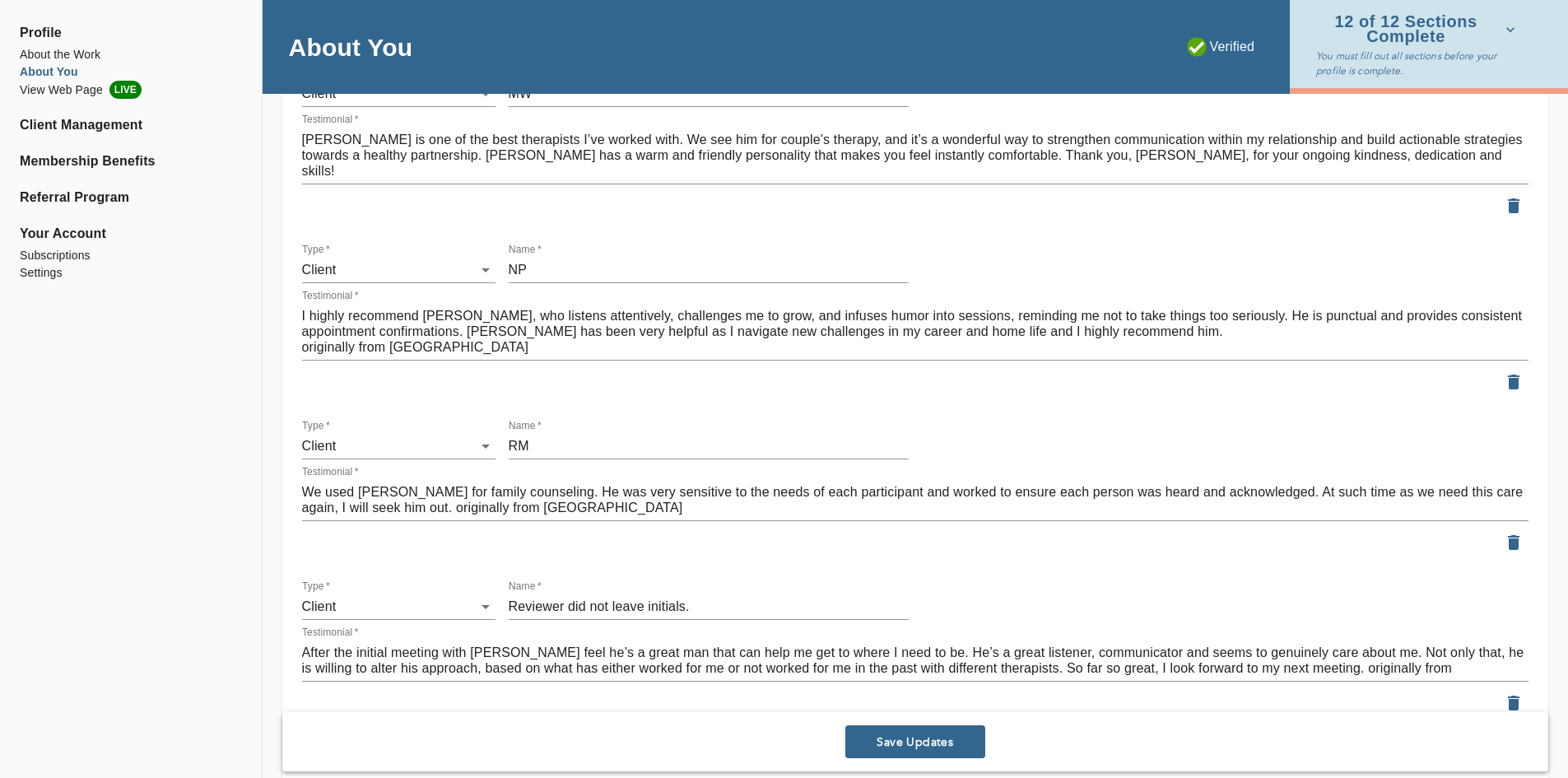
scroll to position [1811, 0]
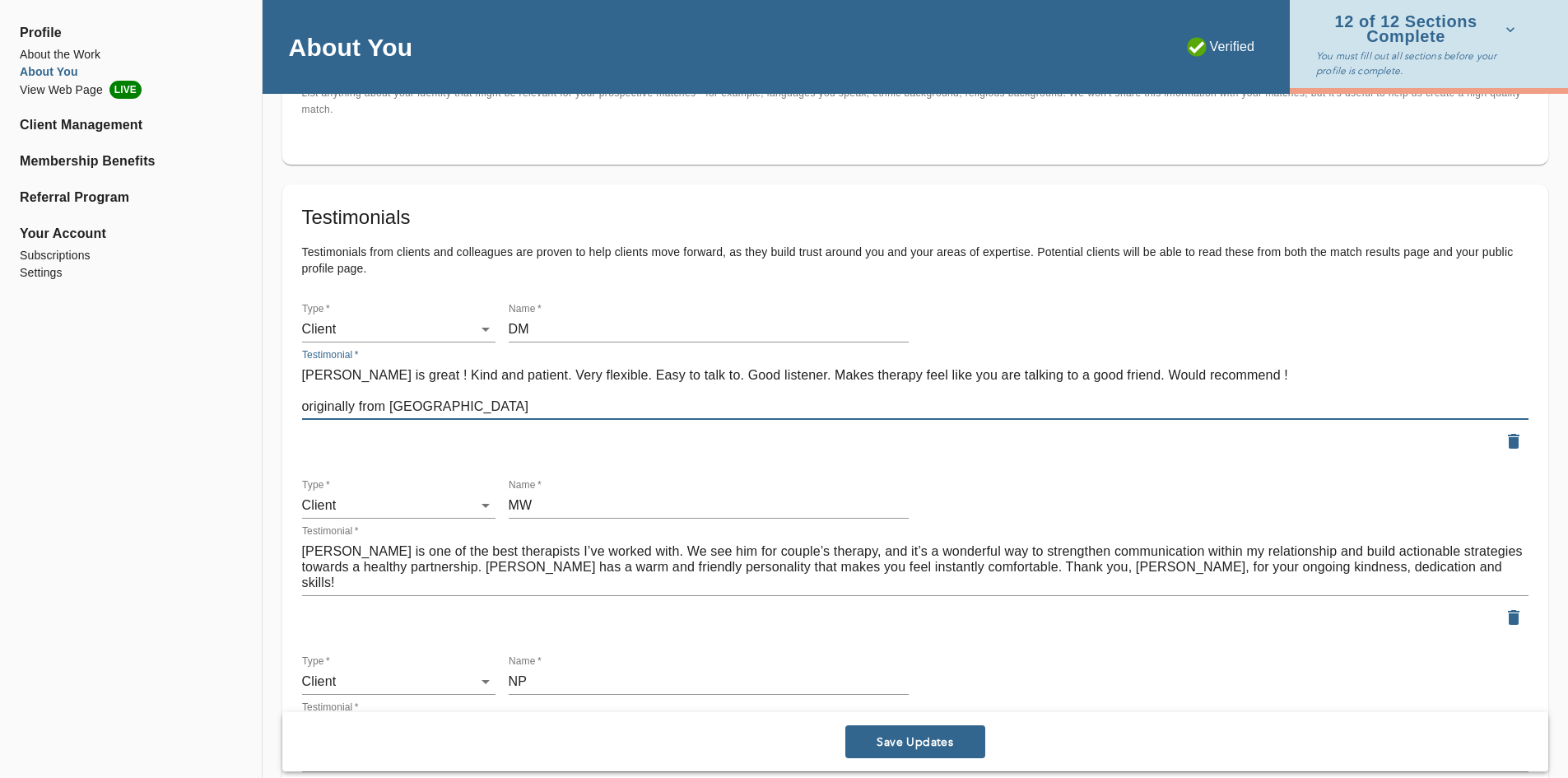
click at [457, 408] on textarea "[PERSON_NAME] is great ! Kind and patient. Very flexible. Easy to talk to. Good…" at bounding box center [915, 390] width 1227 height 47
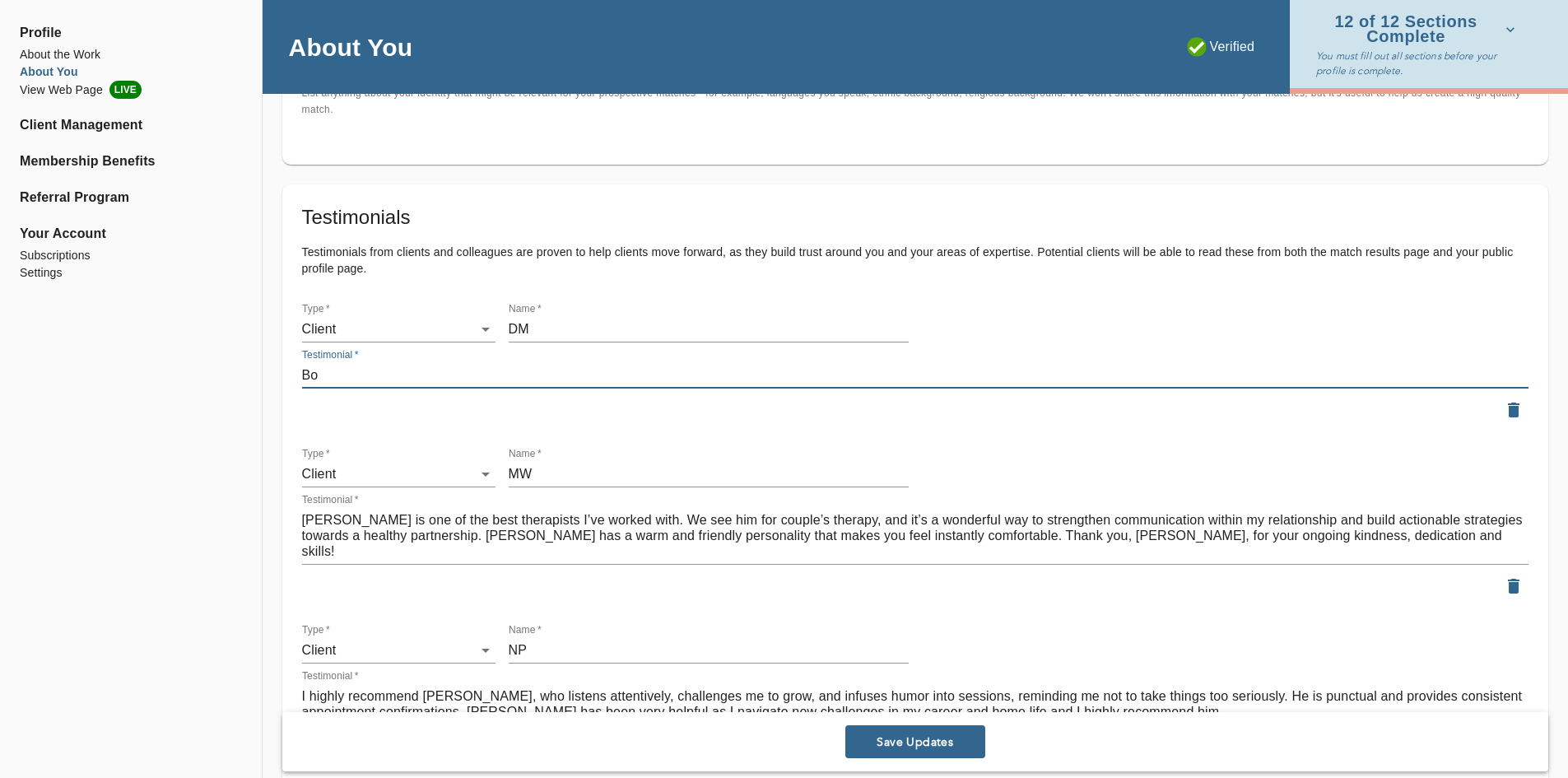
type textarea "B"
paste textarea "For the past six months, I've been seeing [PERSON_NAME] , and I couldn't be mor…"
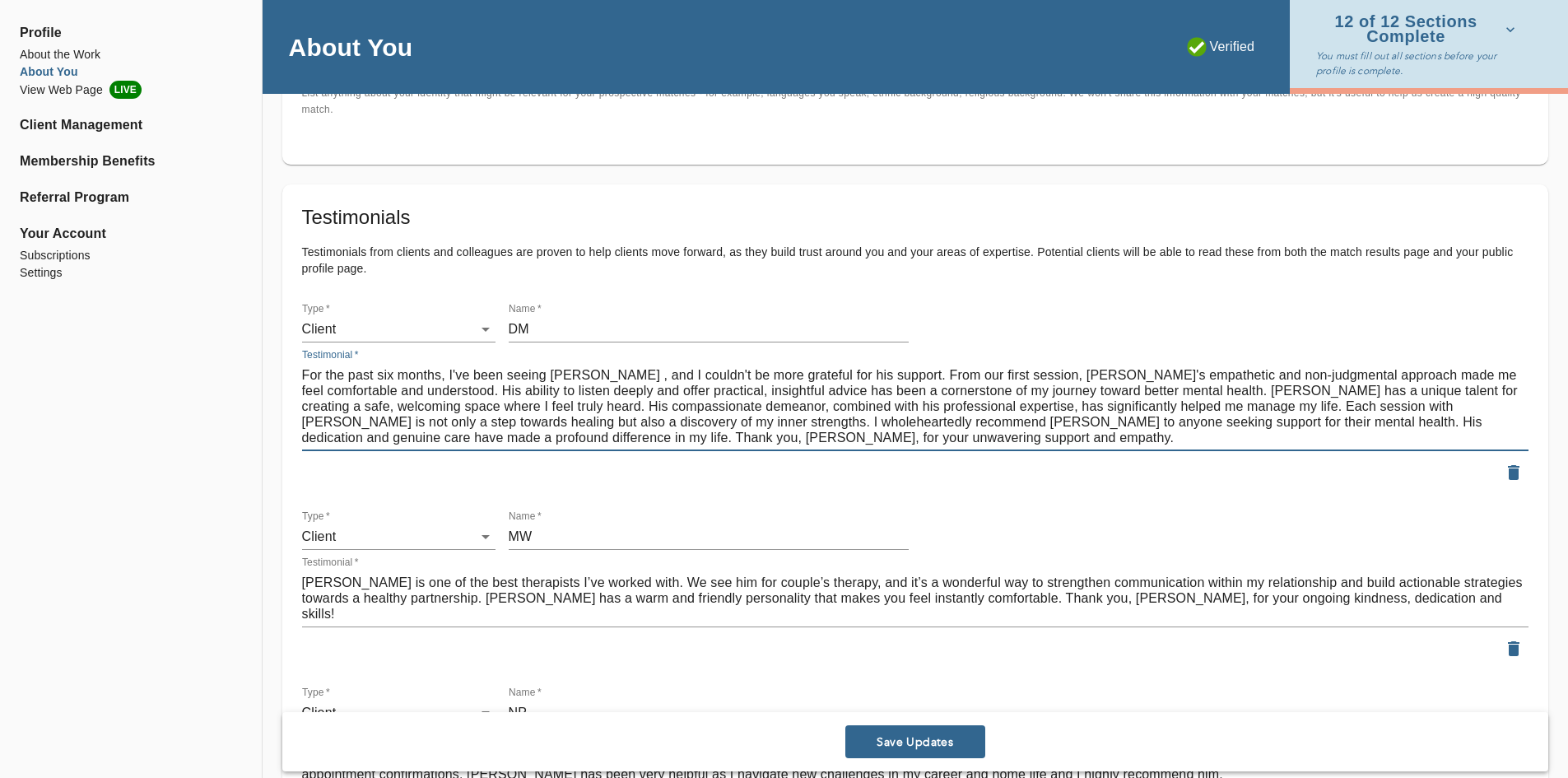
type textarea "For the past six months, I've been seeing [PERSON_NAME] , and I couldn't be mor…"
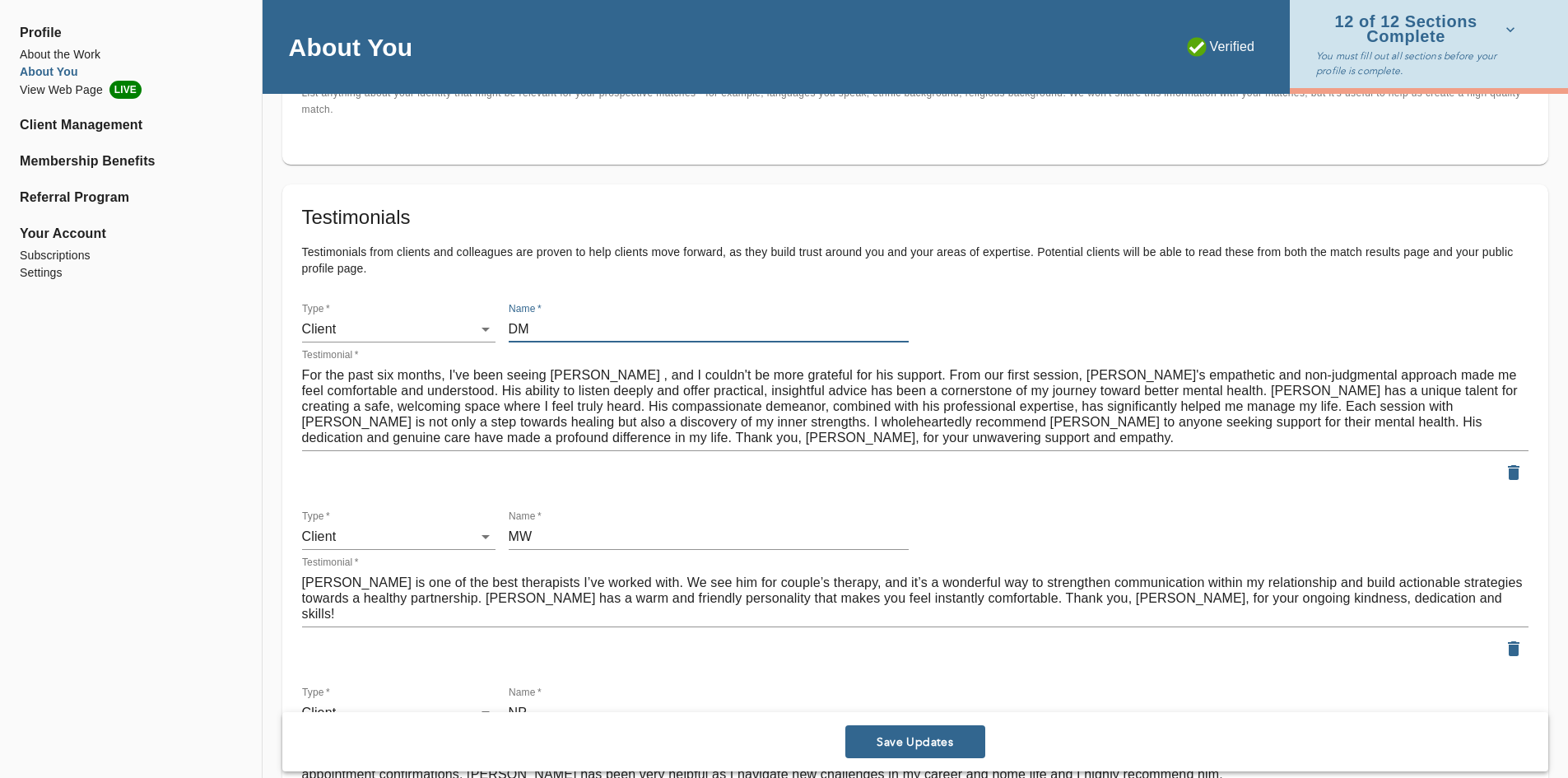
click at [546, 336] on input "DM" at bounding box center [708, 329] width 400 height 26
type input "D"
type input "SC"
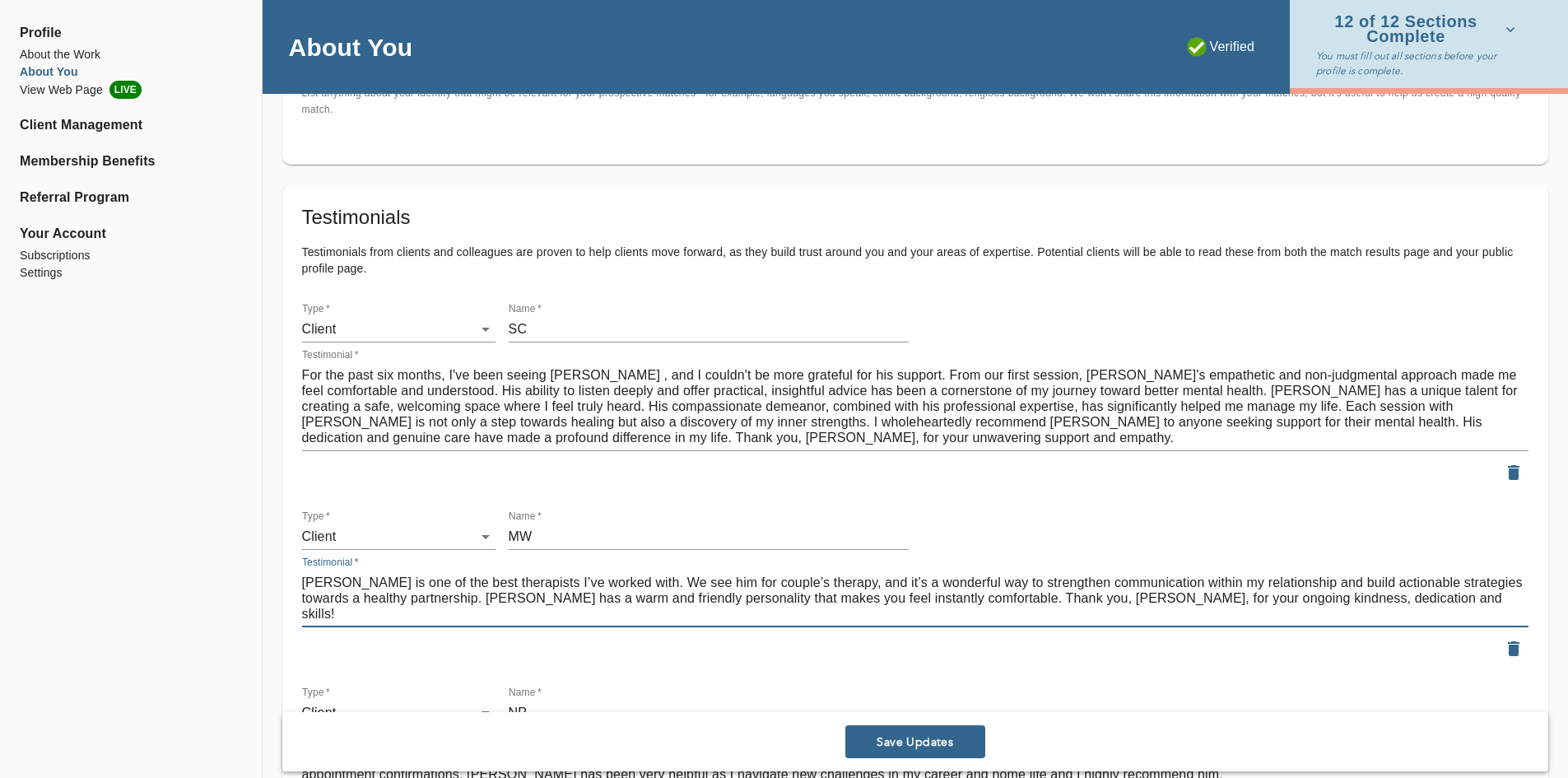
drag, startPoint x: 431, startPoint y: 620, endPoint x: 291, endPoint y: 625, distance: 140.1
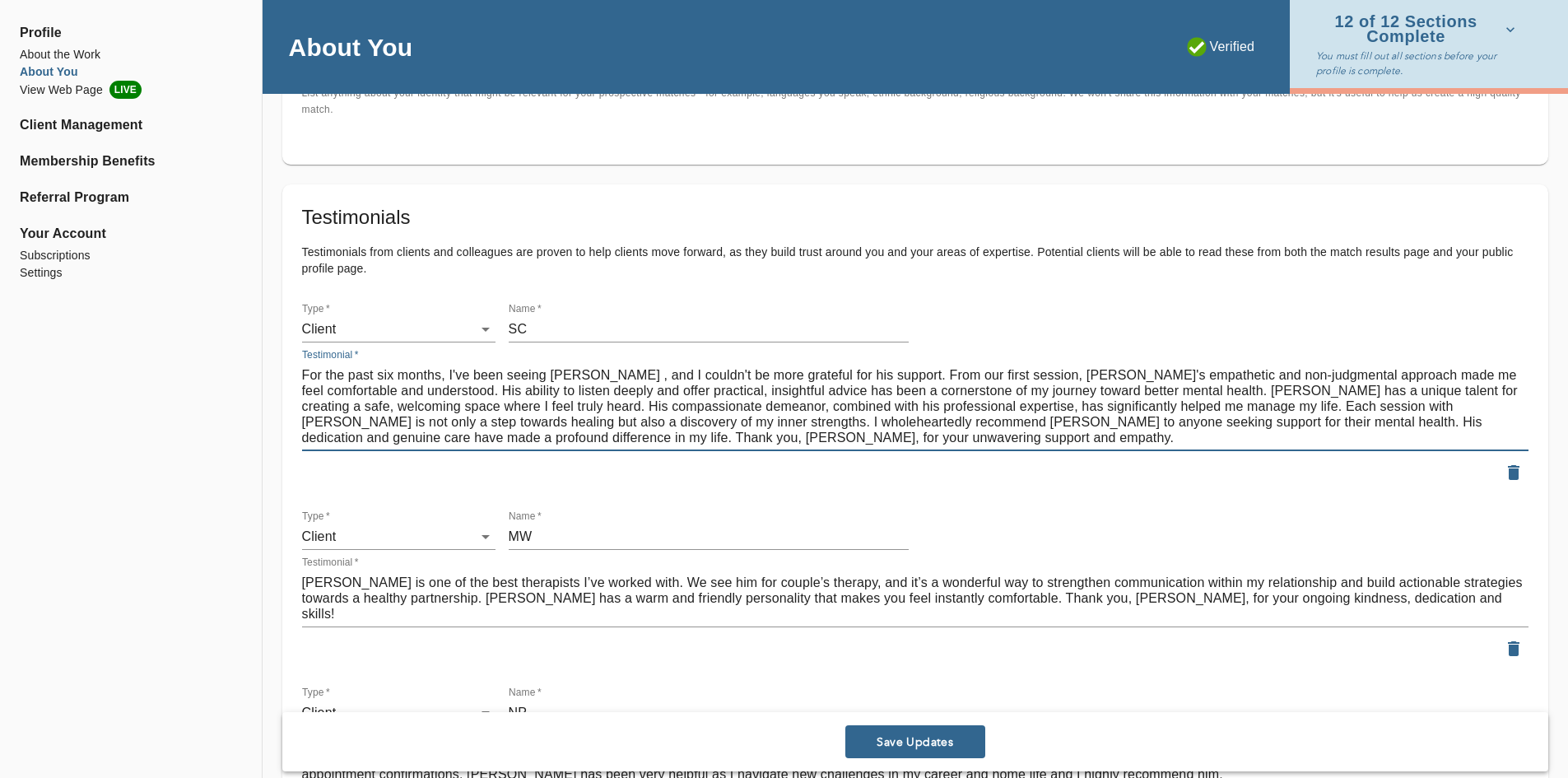
click at [686, 441] on textarea "For the past six months, I've been seeing [PERSON_NAME] , and I couldn't be mor…" at bounding box center [915, 406] width 1227 height 78
paste textarea "originally from Zocdoc"
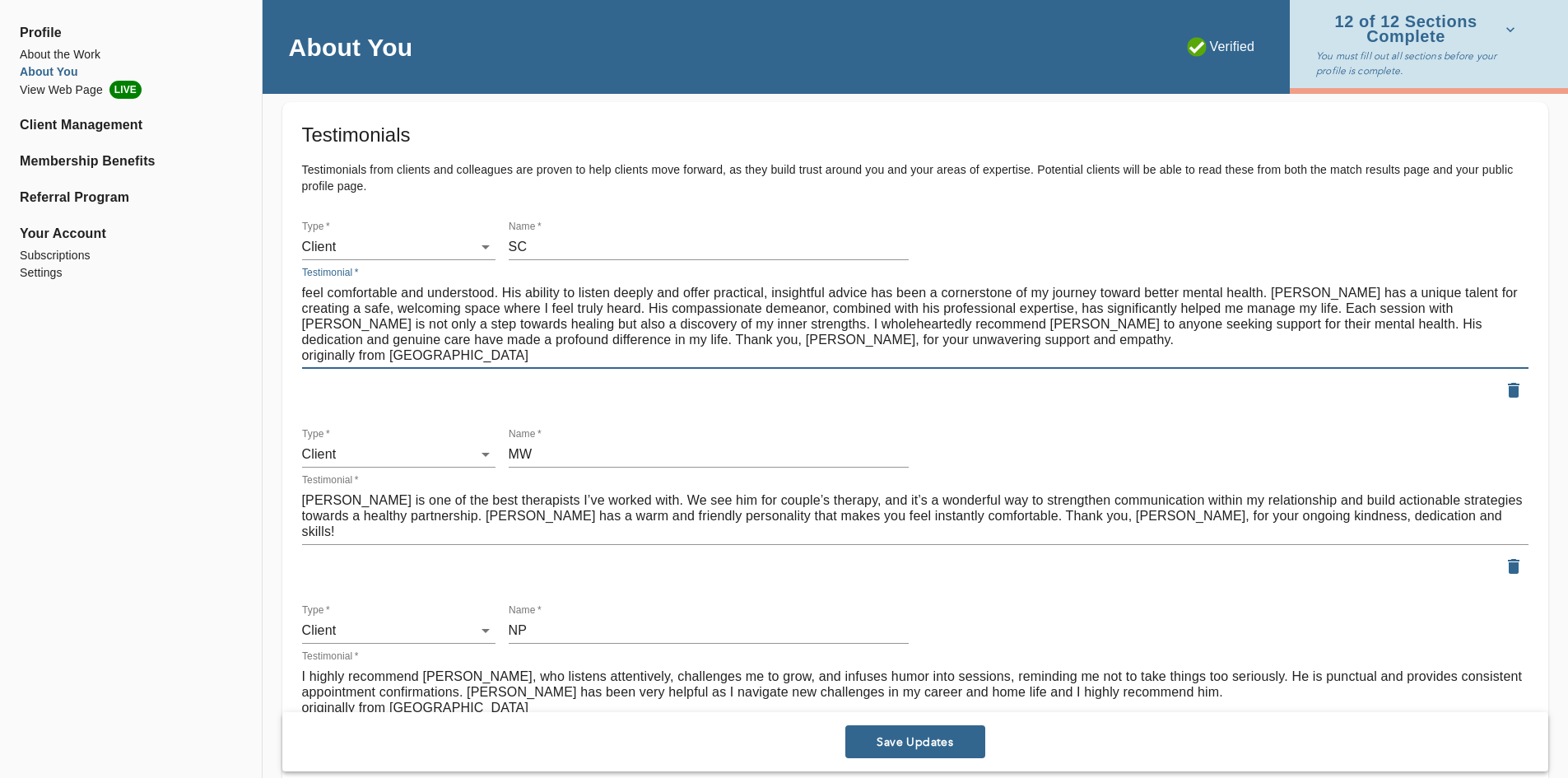
scroll to position [1482, 0]
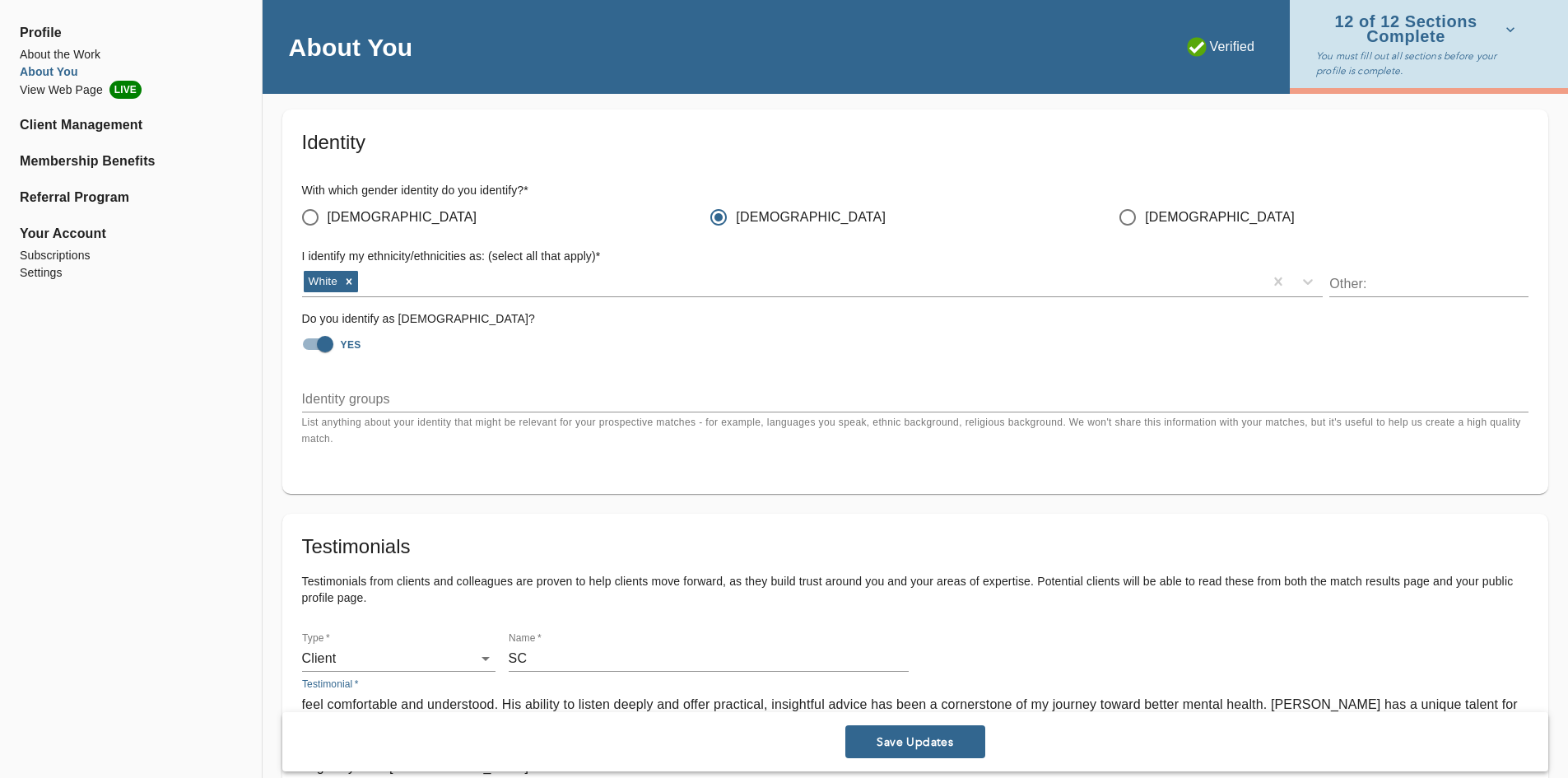
type textarea "For the past six months, I've been seeing [PERSON_NAME] , and I couldn't be mor…"
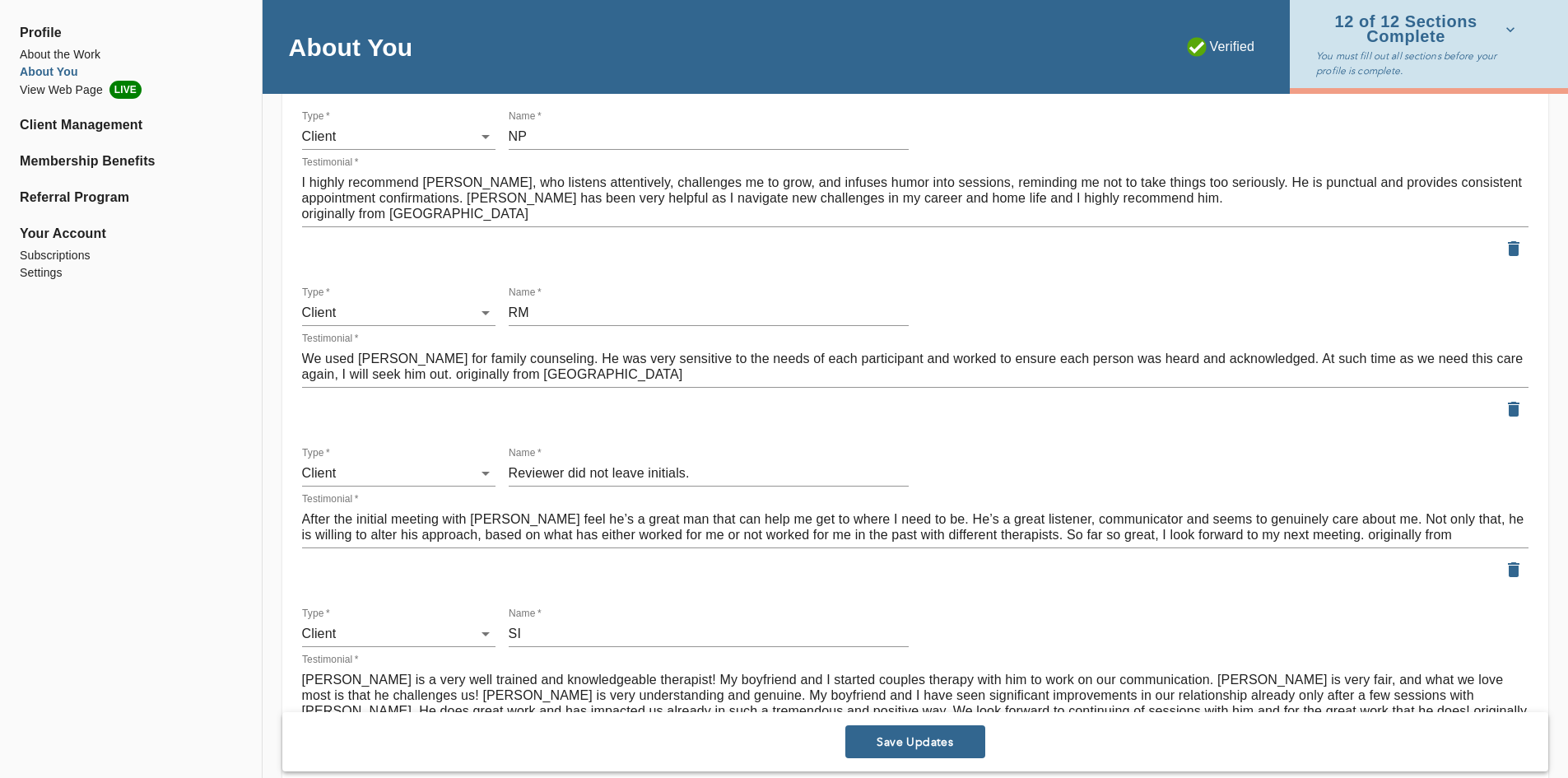
scroll to position [2717, 0]
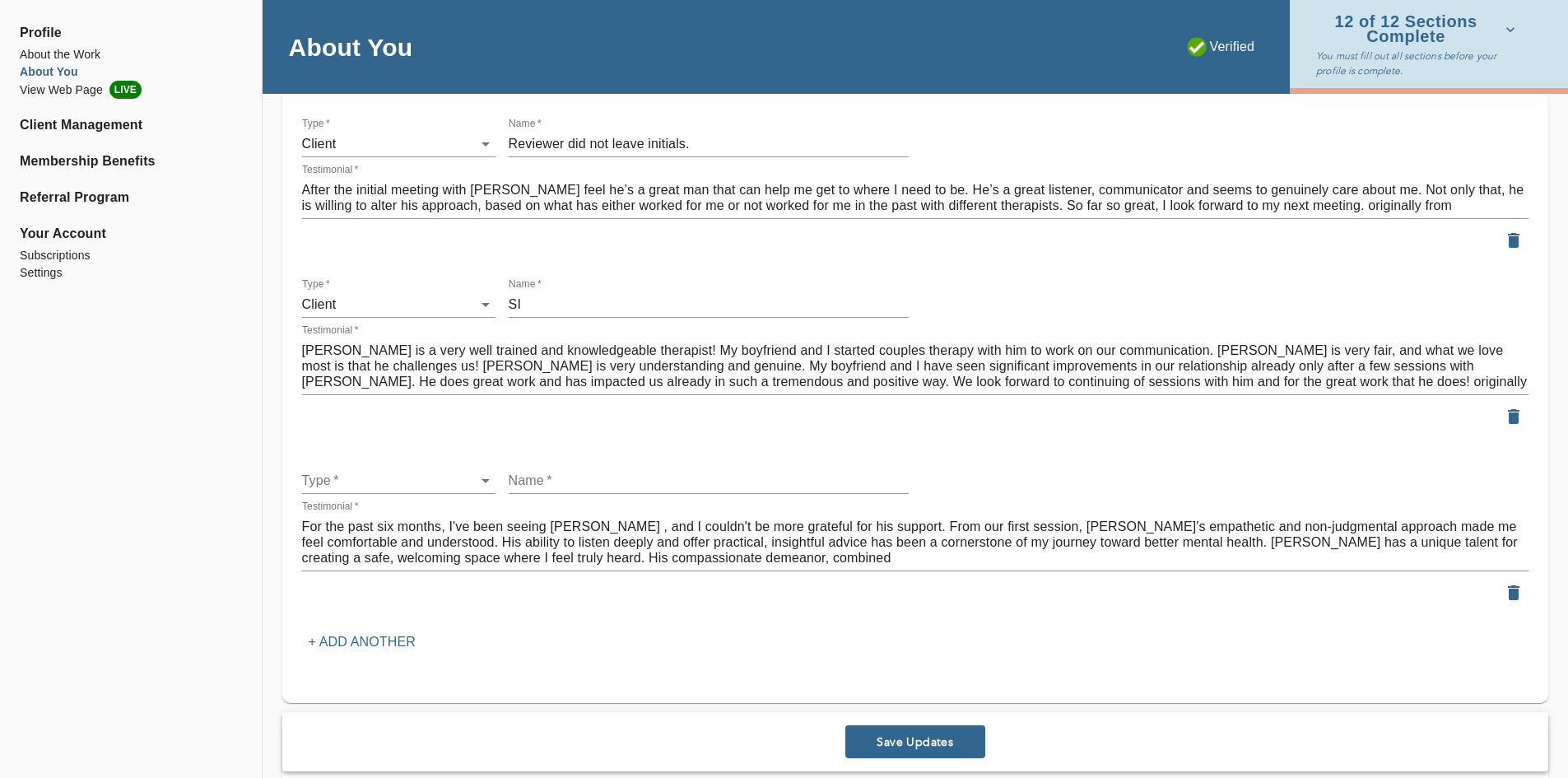
click at [383, 640] on p "+ Add another" at bounding box center [361, 642] width 107 height 20
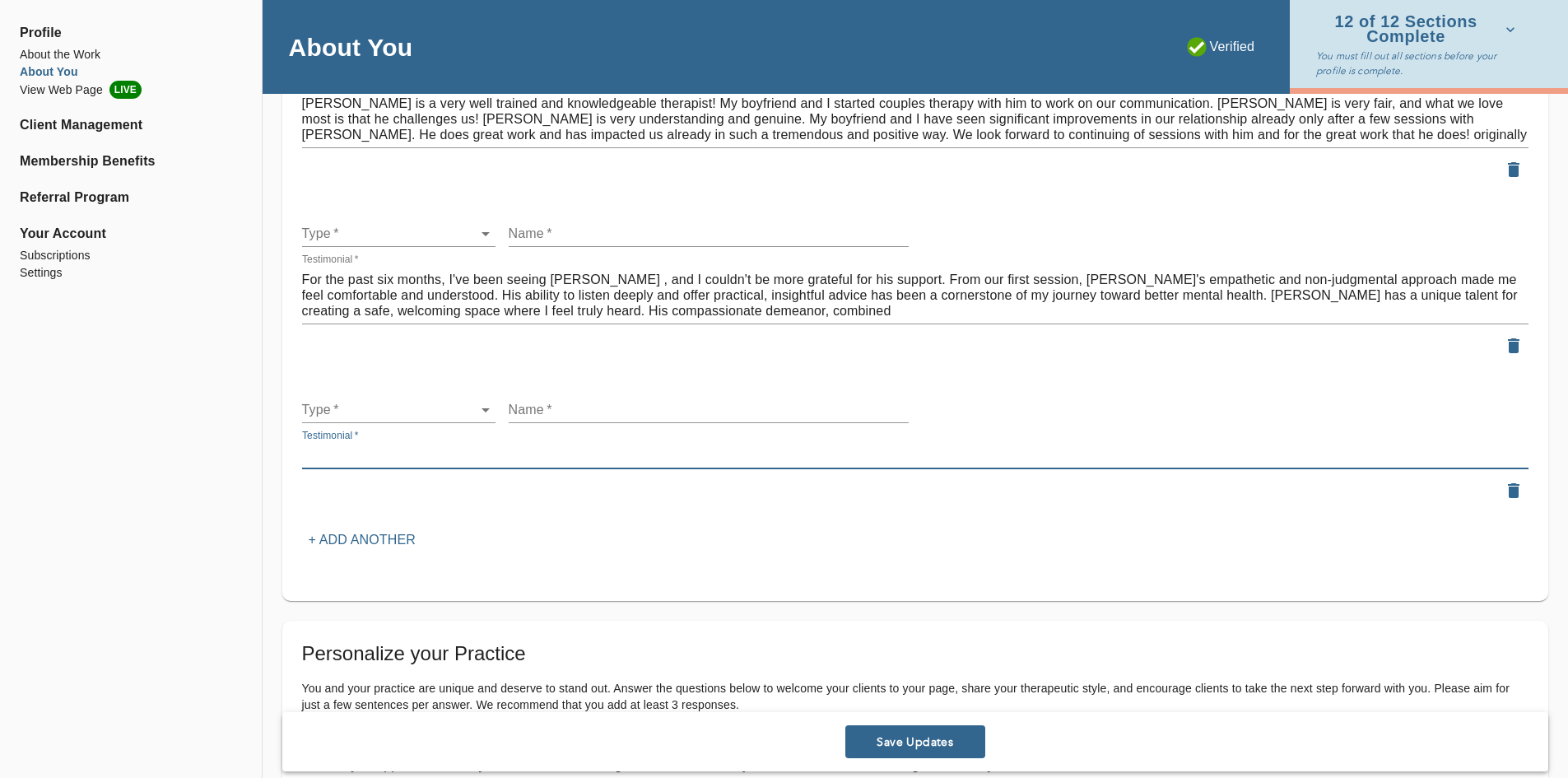
paste textarea "[PERSON_NAME] is great ! Kind and patient. Very flexible. Easy to talk to. Good…"
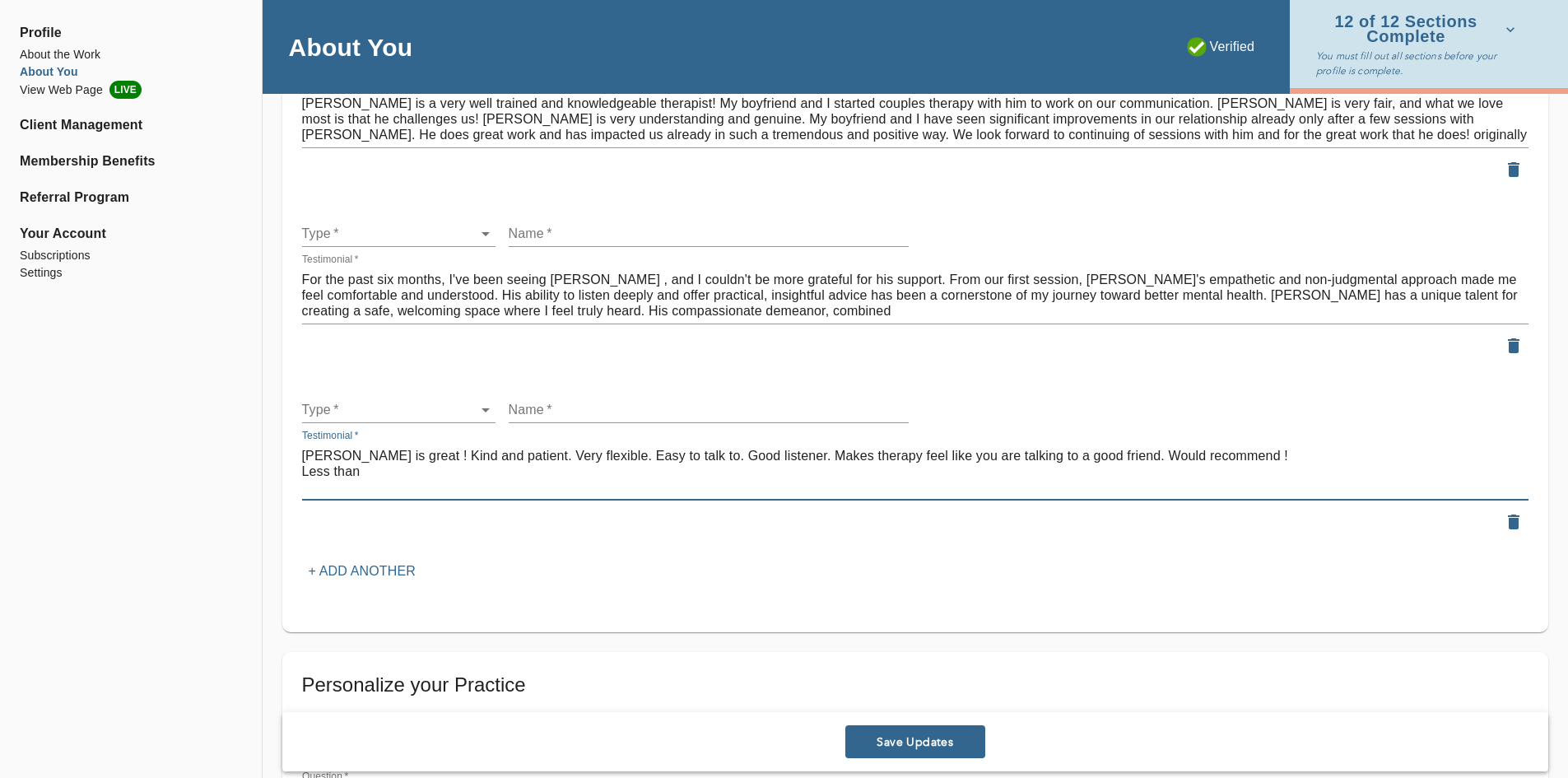
click at [373, 465] on textarea "[PERSON_NAME] is great ! Kind and patient. Very flexible. Easy to talk to. Good…" at bounding box center [915, 471] width 1227 height 47
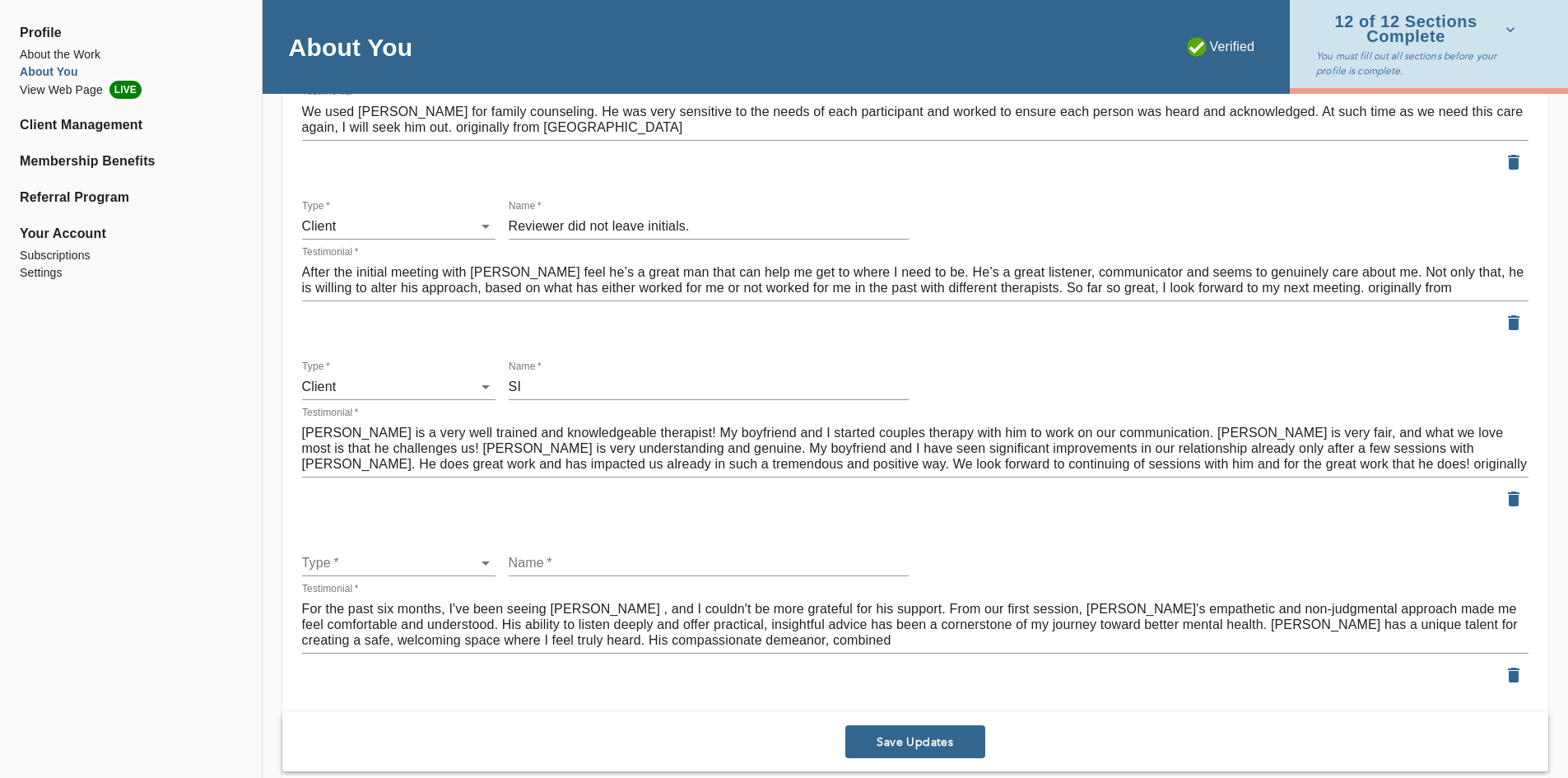
scroll to position [2882, 0]
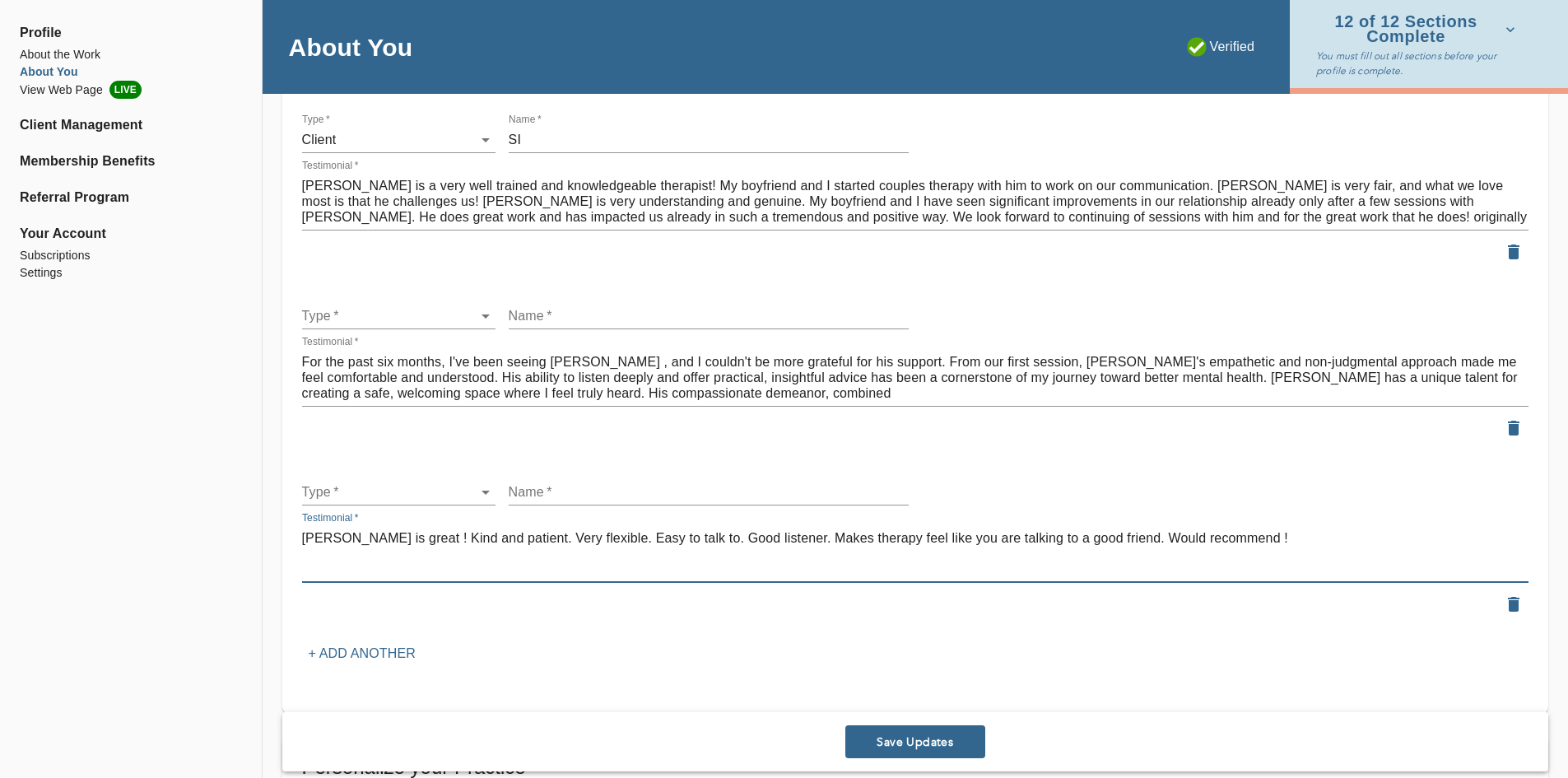
type textarea "[PERSON_NAME] is great ! Kind and patient. Very flexible. Easy to talk to. Good…"
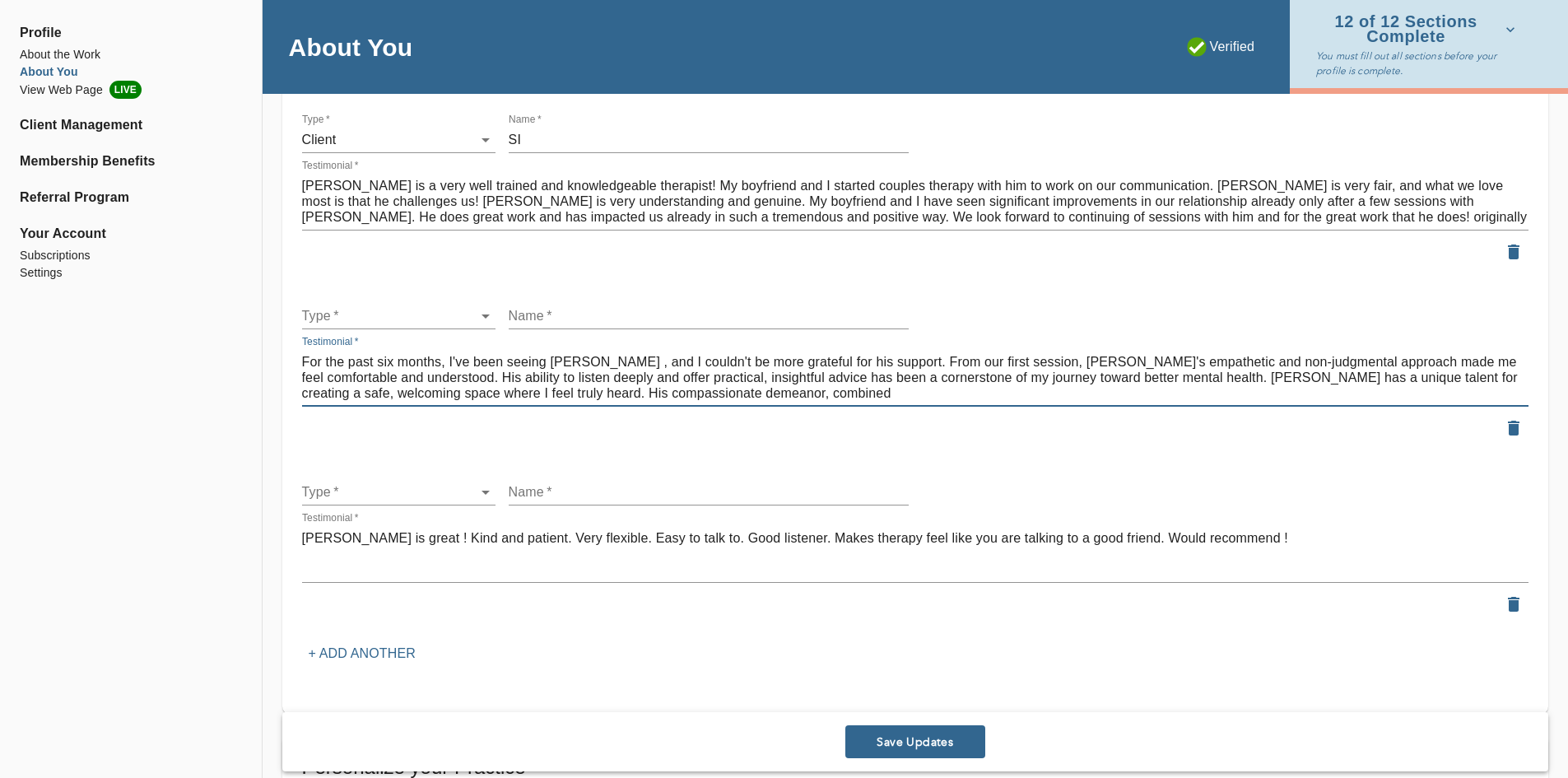
drag, startPoint x: 694, startPoint y: 389, endPoint x: 180, endPoint y: 346, distance: 515.8
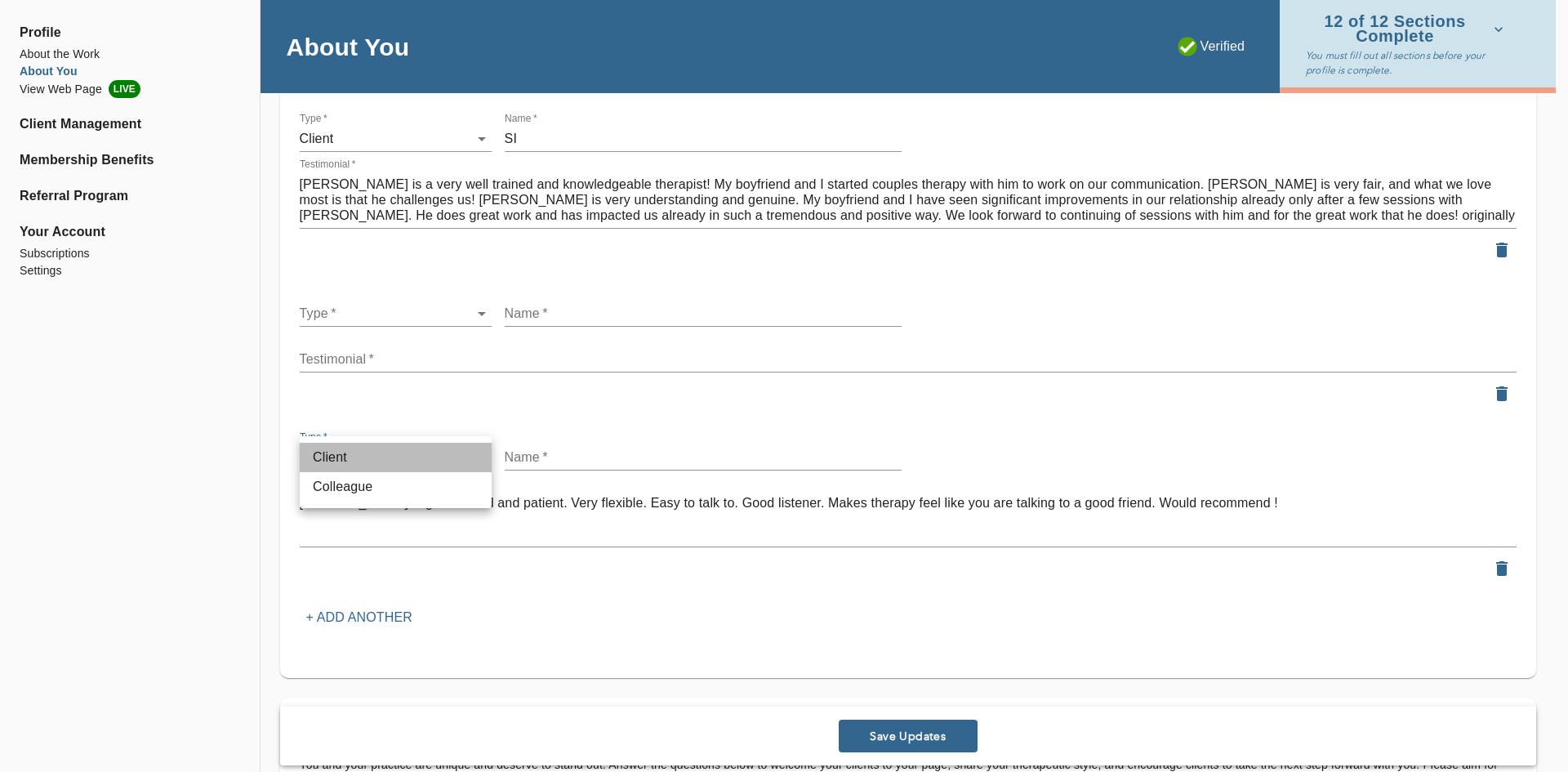
click at [419, 467] on li "Client" at bounding box center [395, 458] width 192 height 30
type input "client"
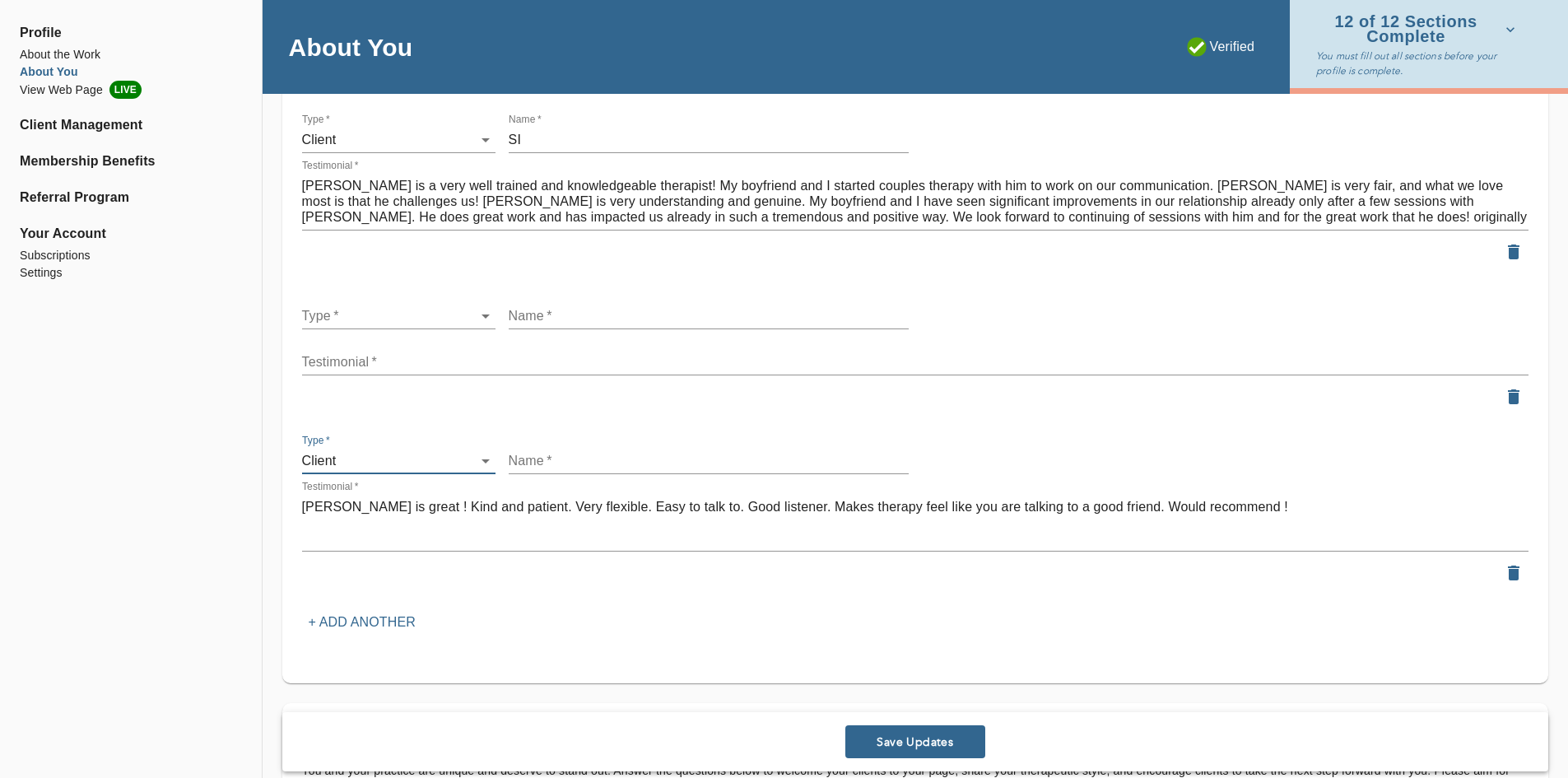
click at [577, 460] on input "text" at bounding box center [708, 461] width 400 height 26
type input "DM"
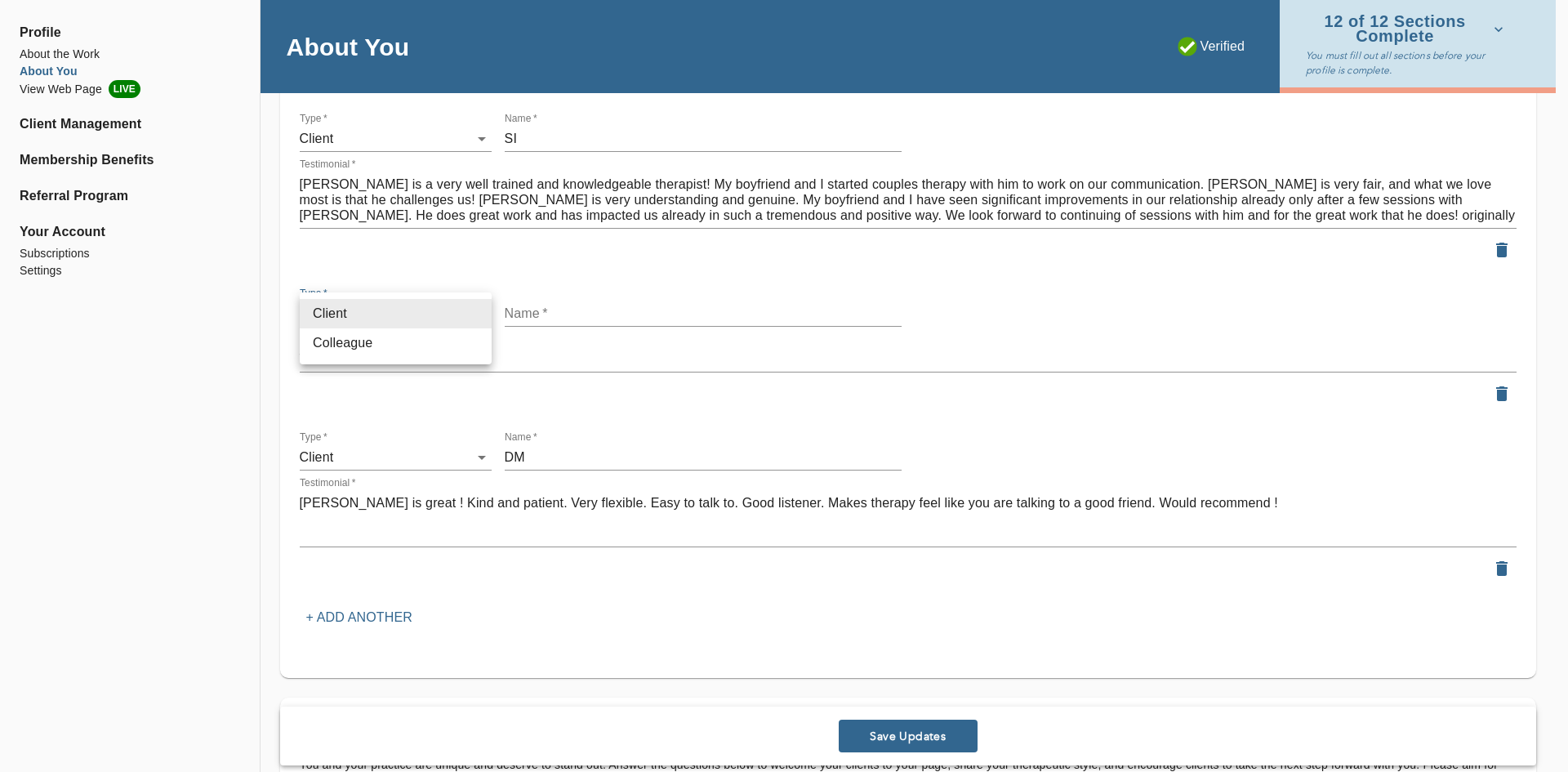
click at [410, 314] on li "Client" at bounding box center [395, 313] width 192 height 30
type input "client"
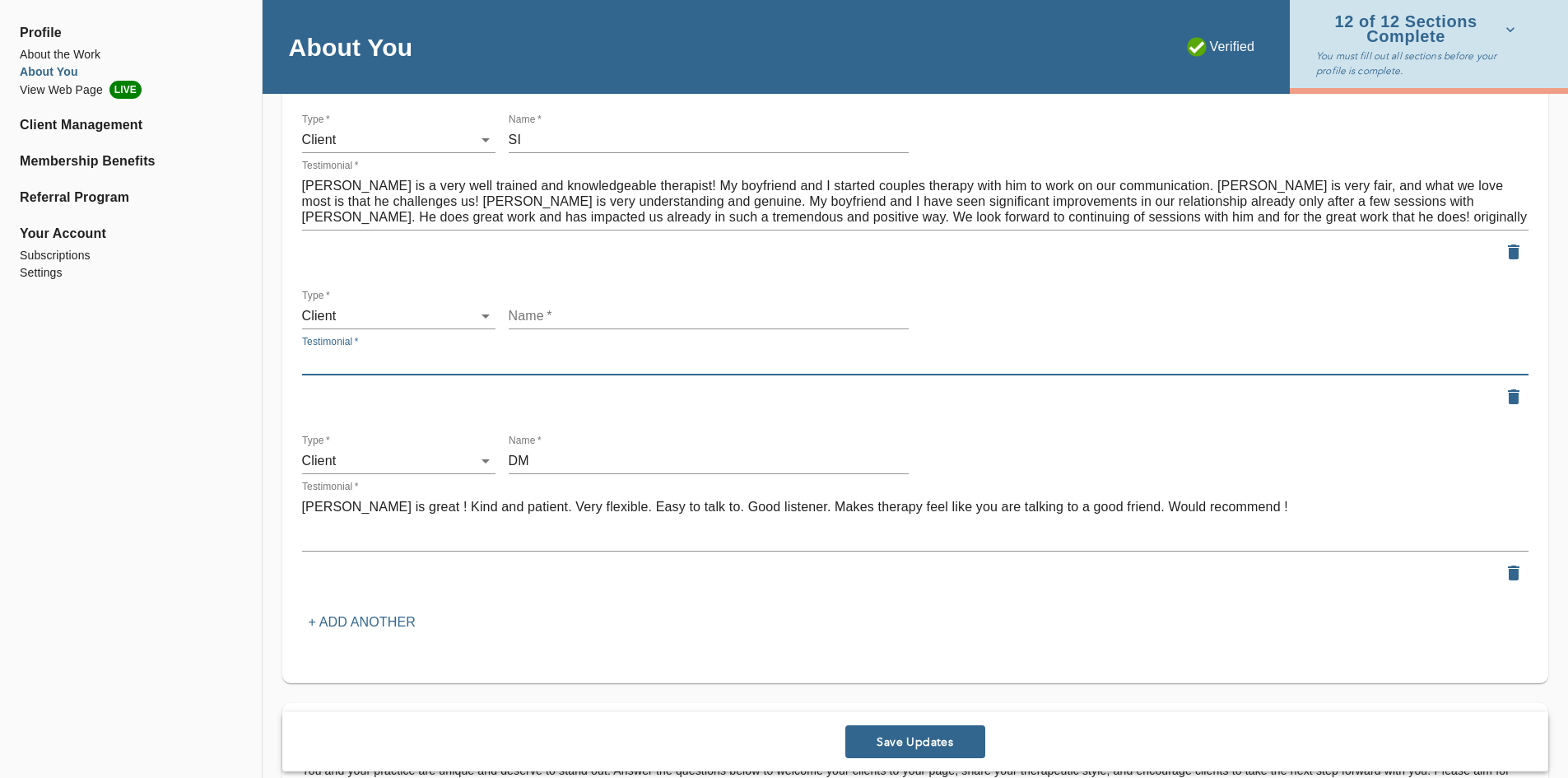
paste textarea "I highly recommend [PERSON_NAME]. He is a great listener, with a patient manner"
type textarea "I highly recommend [PERSON_NAME]. He is a great listener, with a patient manner"
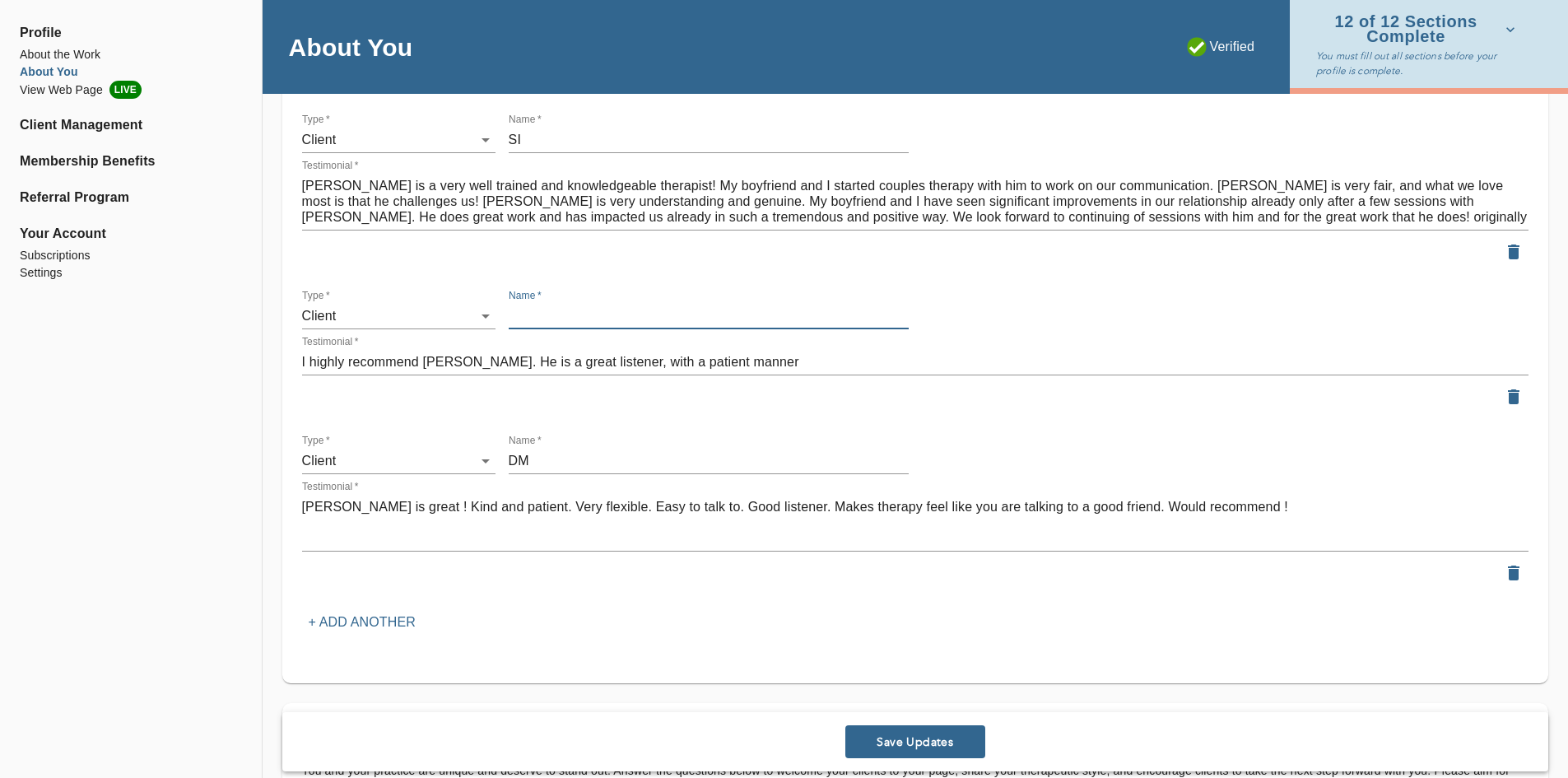
click at [577, 308] on input "text" at bounding box center [708, 316] width 400 height 26
type input "RK"
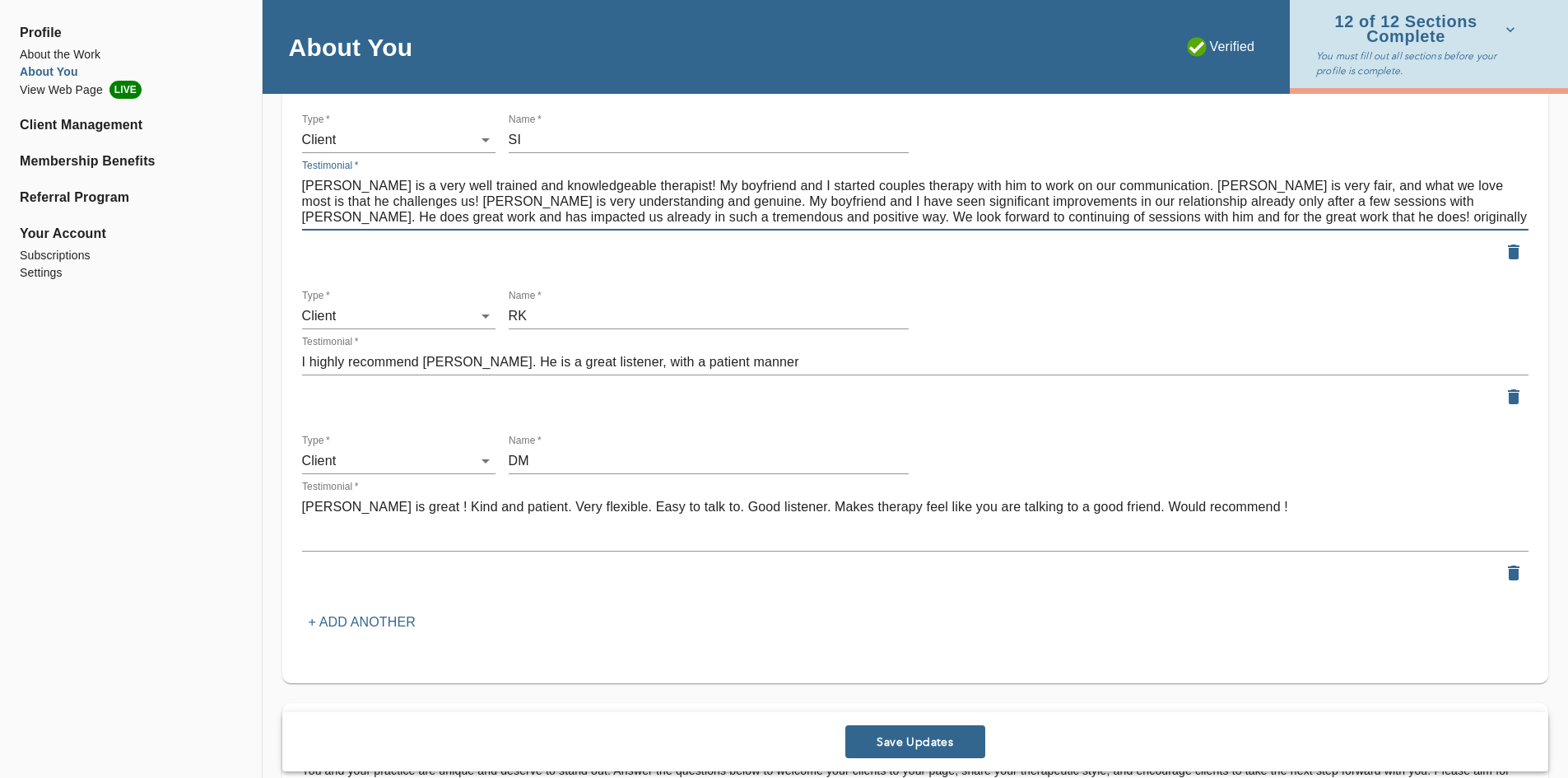
drag, startPoint x: 1261, startPoint y: 218, endPoint x: 1127, endPoint y: 223, distance: 134.1
click at [1127, 223] on textarea "[PERSON_NAME] is a very well trained and knowledgeable therapist! My boyfriend …" at bounding box center [915, 201] width 1227 height 47
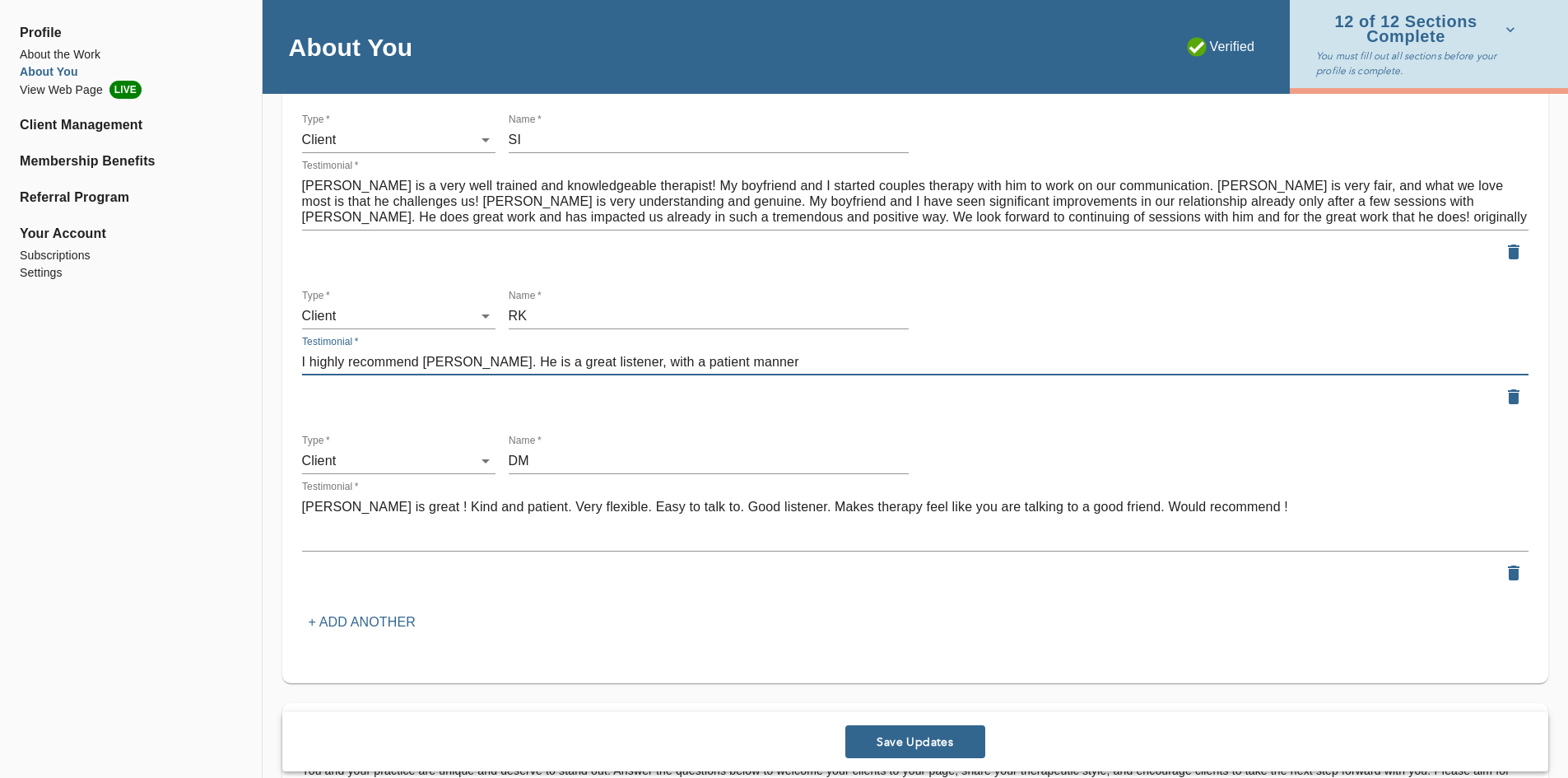
click at [725, 359] on textarea "I highly recommend [PERSON_NAME]. He is a great listener, with a patient manner" at bounding box center [915, 362] width 1227 height 16
paste textarea "originally from Zocdoc"
type textarea "I highly recommend [PERSON_NAME]. He is a great listener, with a patient manner…"
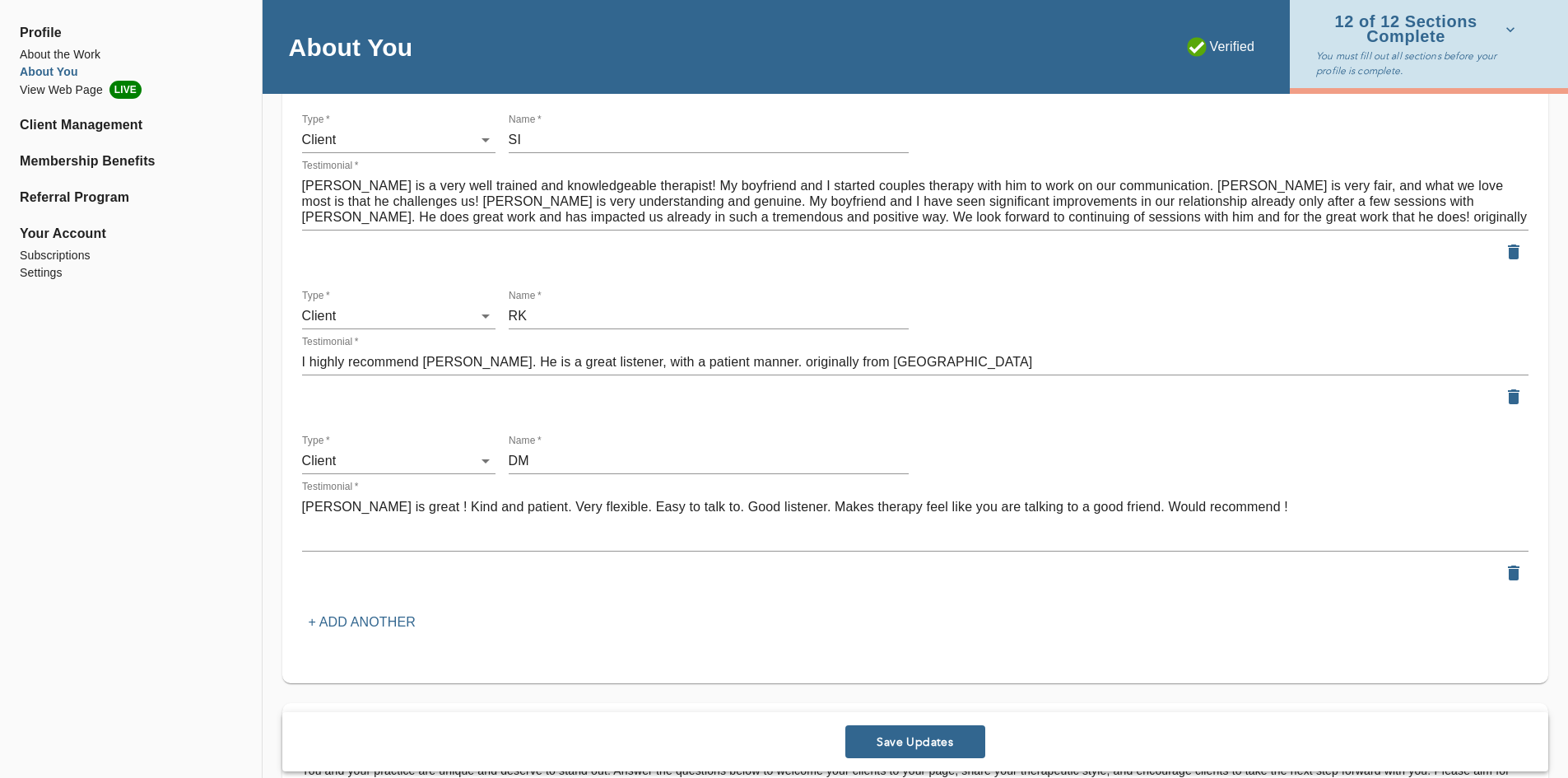
drag, startPoint x: 301, startPoint y: 532, endPoint x: 293, endPoint y: 544, distance: 14.4
click at [307, 539] on textarea "[PERSON_NAME] is great ! Kind and patient. Very flexible. Easy to talk to. Good…" at bounding box center [915, 522] width 1227 height 47
paste textarea "originally from Zocdoc"
type textarea "[PERSON_NAME] is great ! Kind and patient. Very flexible. Easy to talk to. Good…"
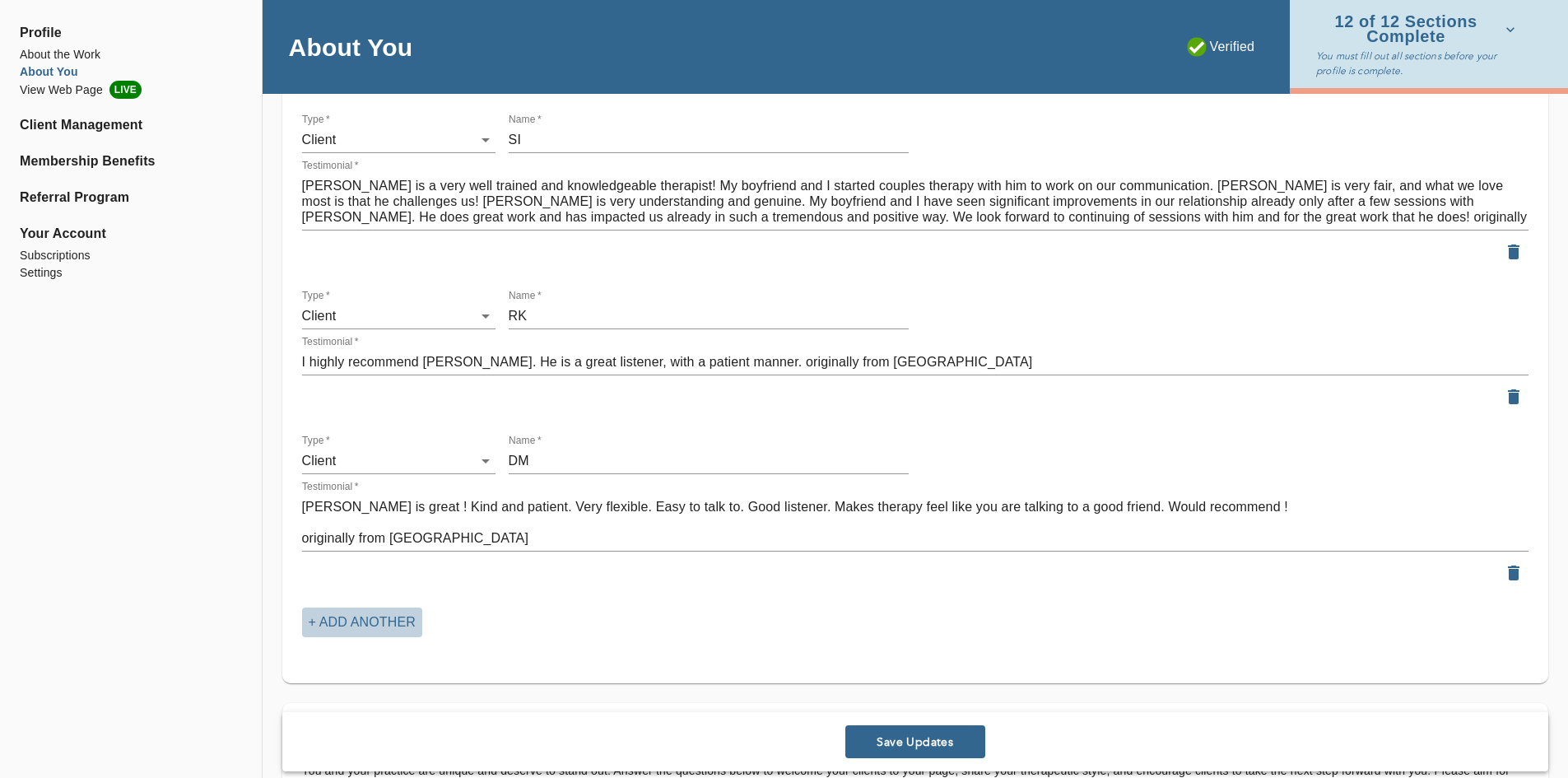
click at [355, 616] on p "+ Add another" at bounding box center [361, 621] width 107 height 20
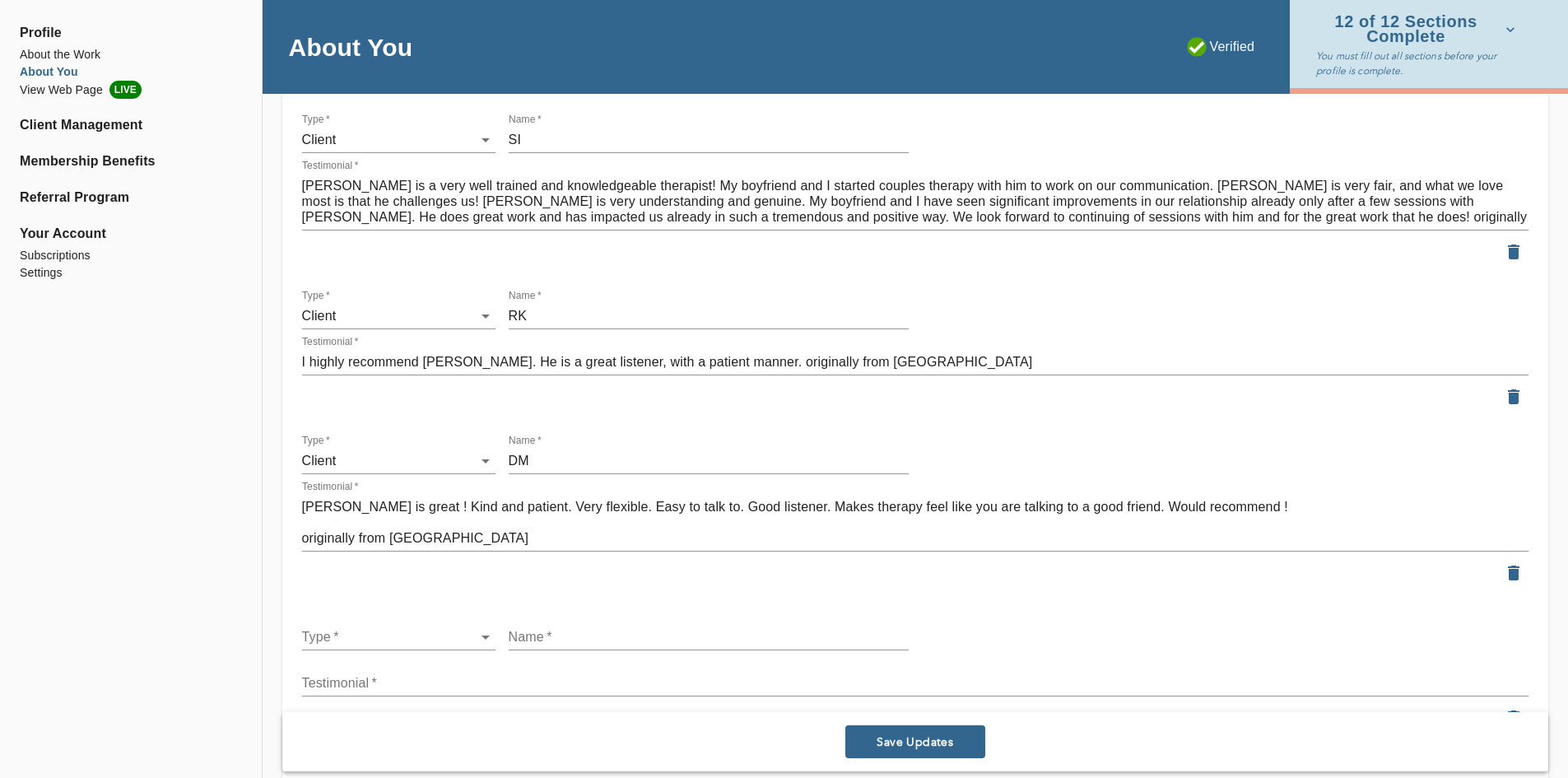
scroll to position [2964, 0]
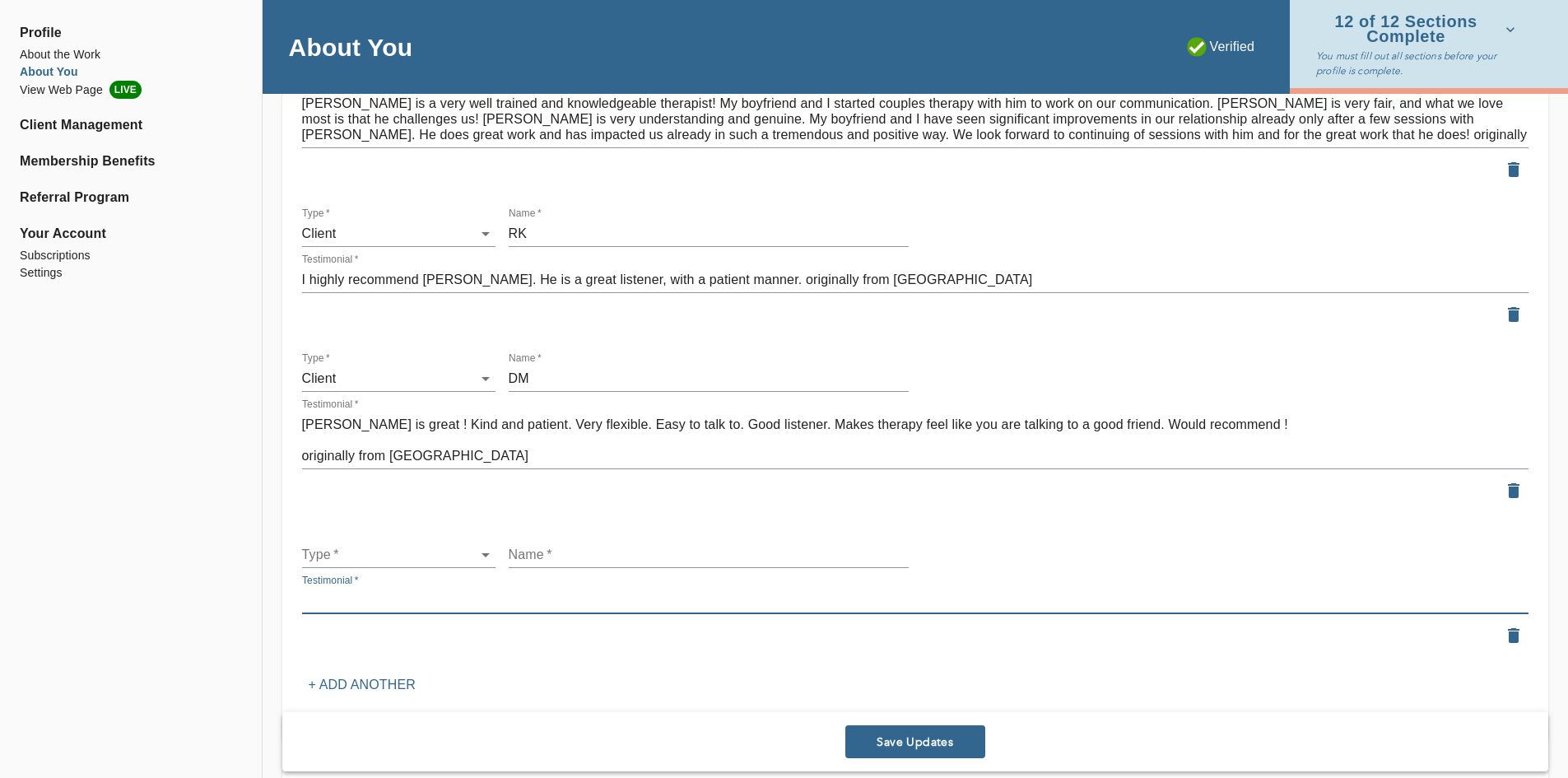
drag, startPoint x: 321, startPoint y: 592, endPoint x: 312, endPoint y: 598, distance: 10.8
click at [312, 598] on textarea at bounding box center [915, 600] width 1227 height 16
paste textarea "[PERSON_NAME] is such a great listener, is kind and thoughtful with feedback, a…"
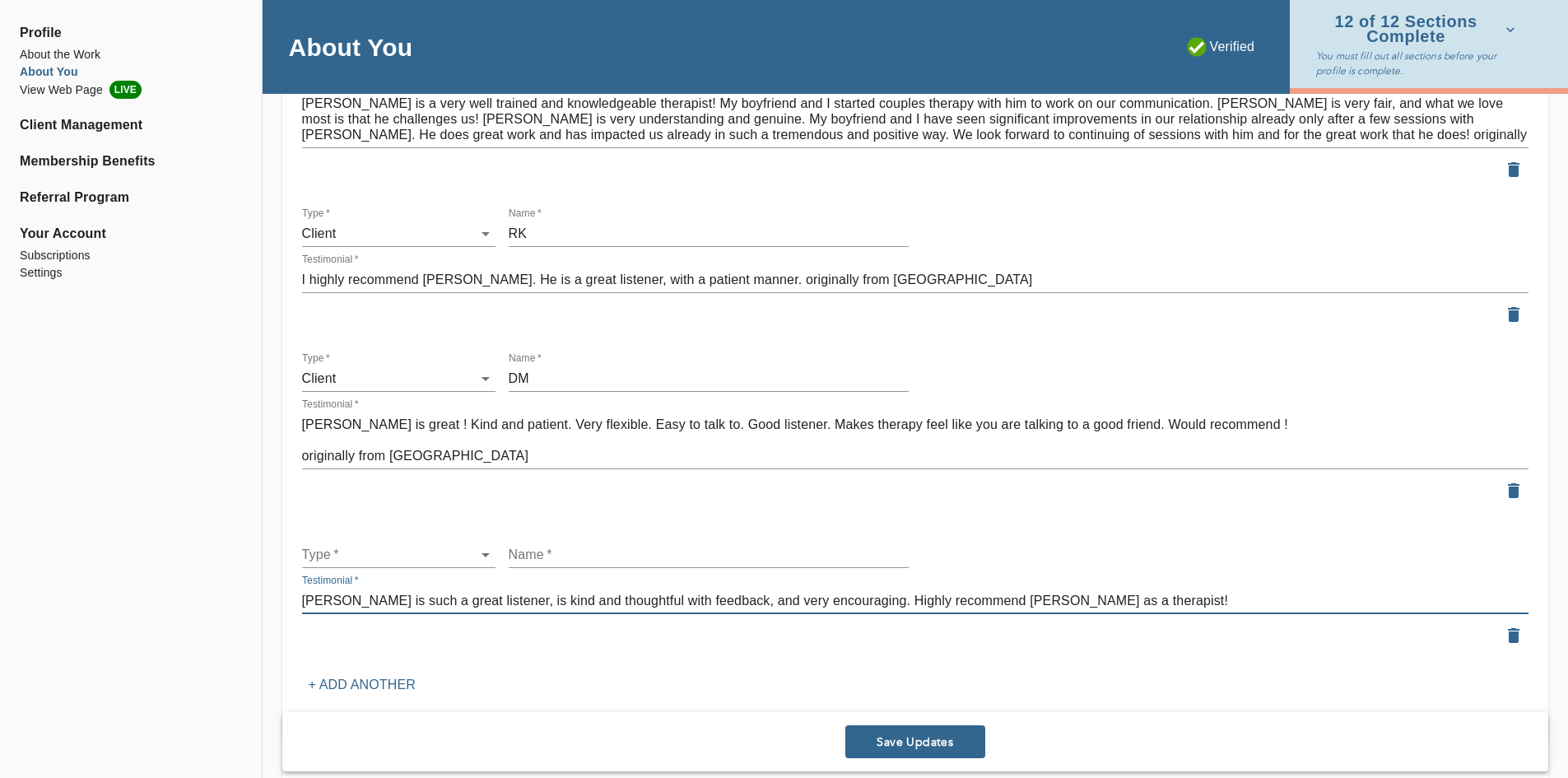
type textarea "[PERSON_NAME] is such a great listener, is kind and thoughtful with feedback, a…"
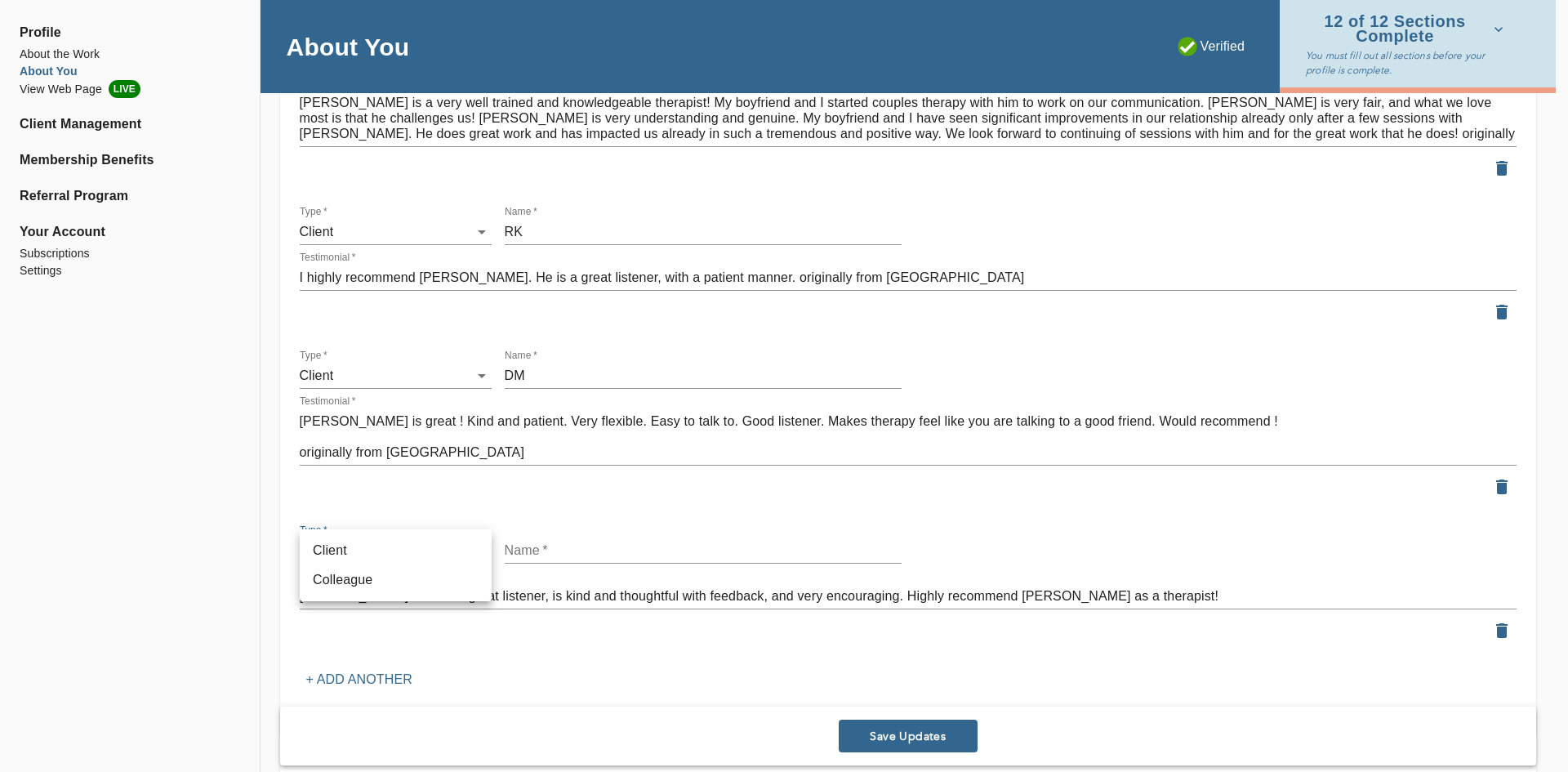
click at [369, 558] on li "Client" at bounding box center [395, 551] width 192 height 30
type input "client"
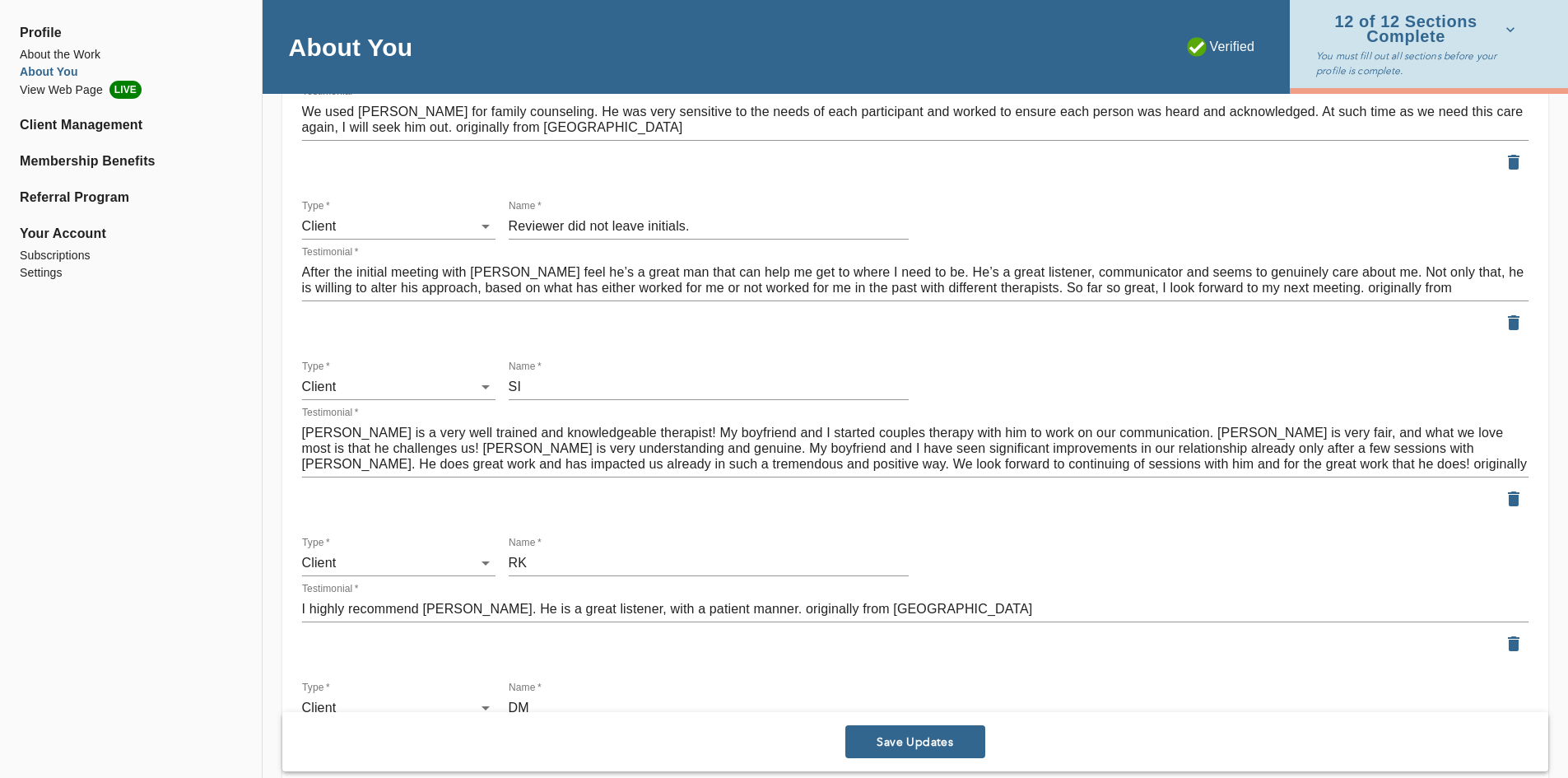
scroll to position [2305, 0]
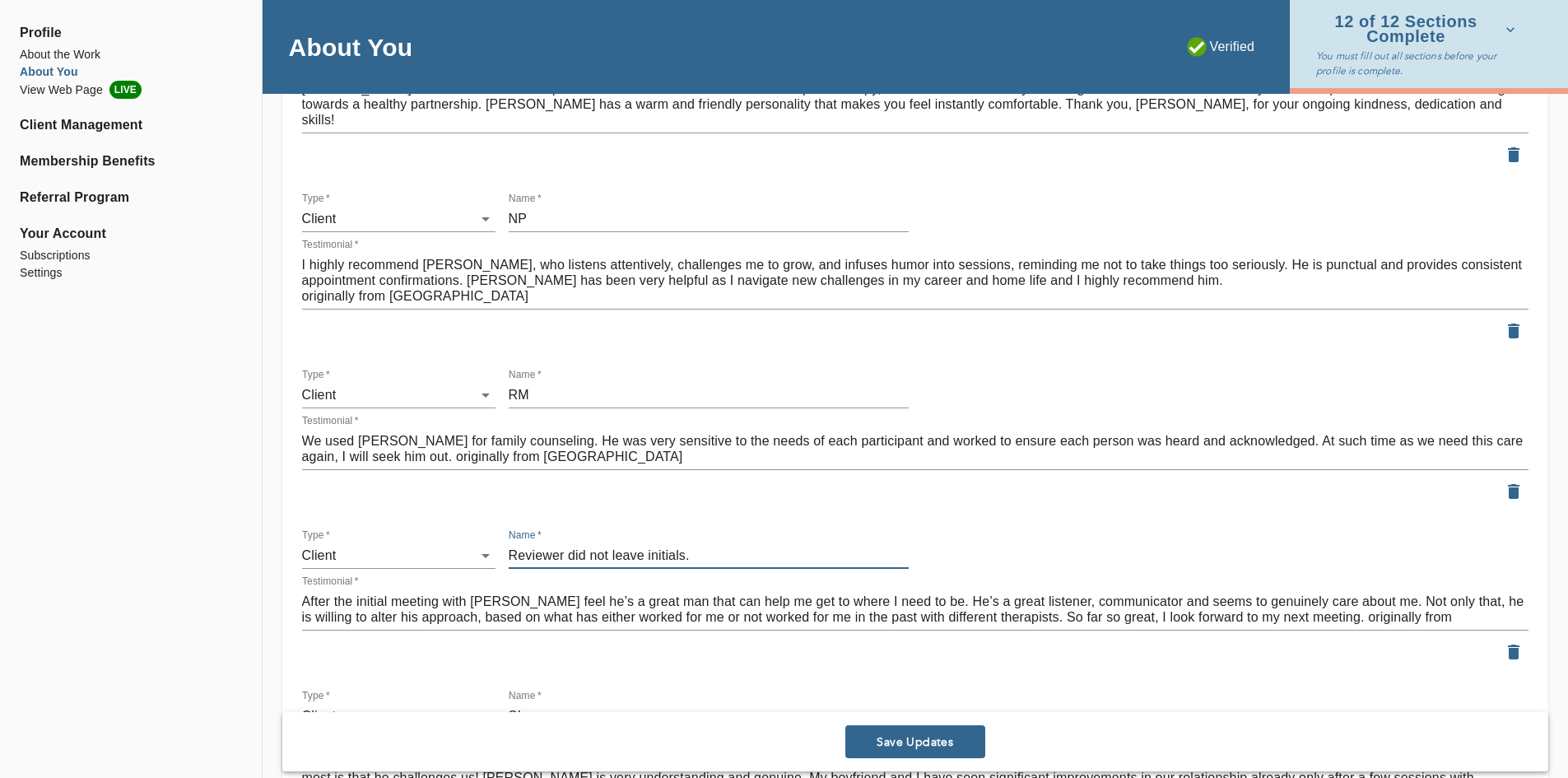
drag, startPoint x: 686, startPoint y: 555, endPoint x: 506, endPoint y: 555, distance: 180.0
click at [506, 555] on div "Name   * Reviewer did not leave initials." at bounding box center [709, 549] width 414 height 53
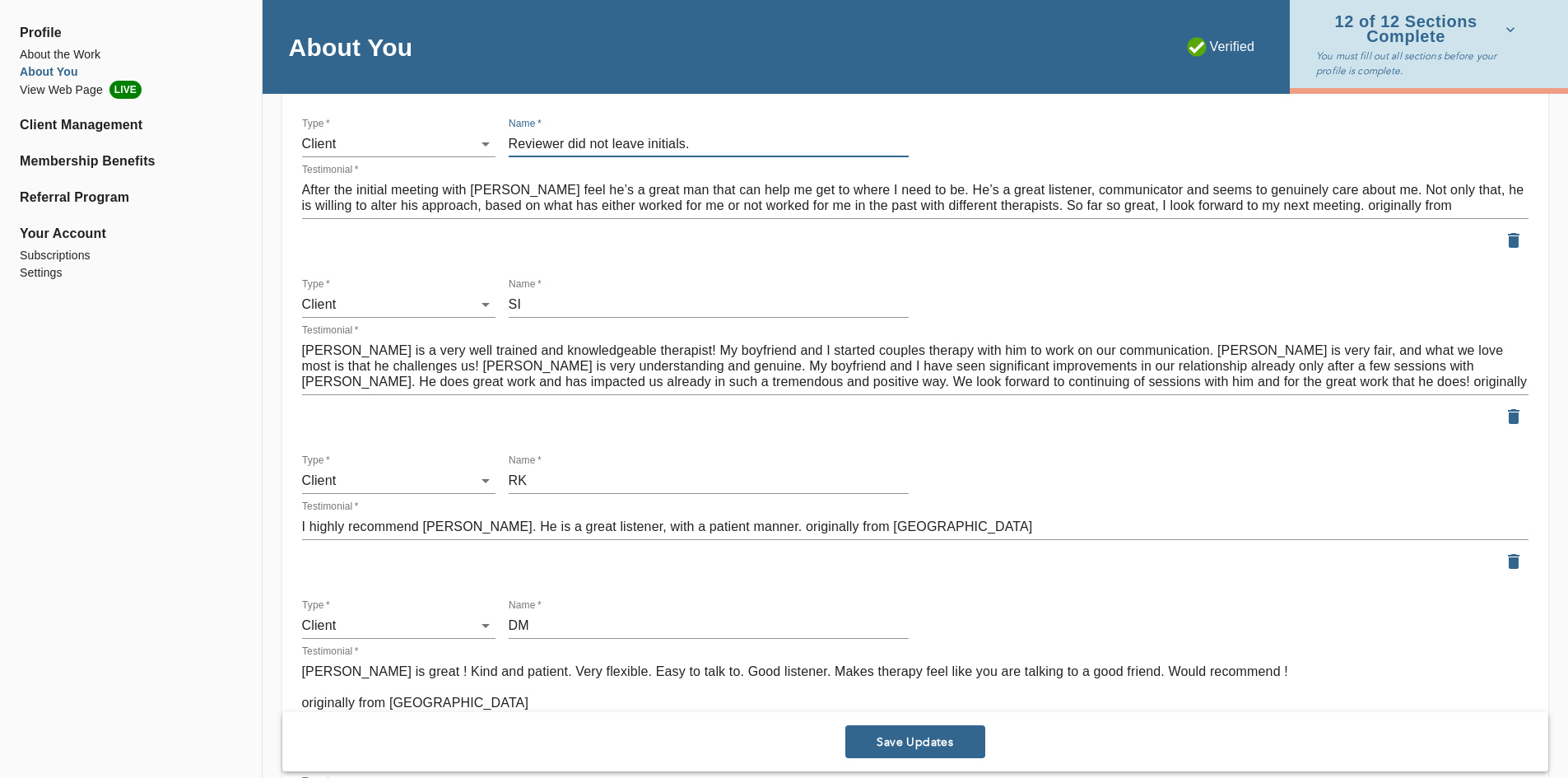
scroll to position [3046, 0]
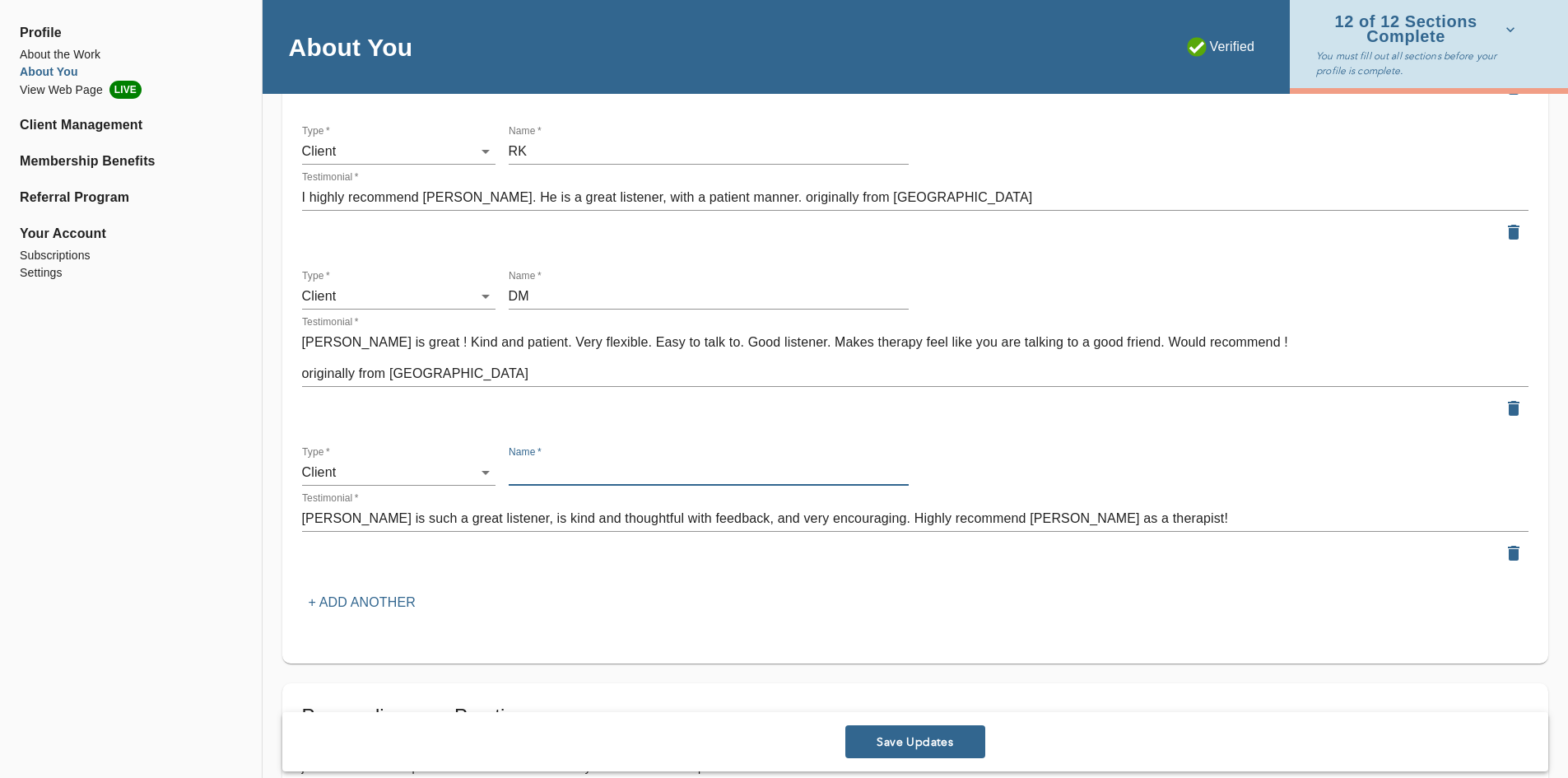
paste input "Reviewer did not leave initials"
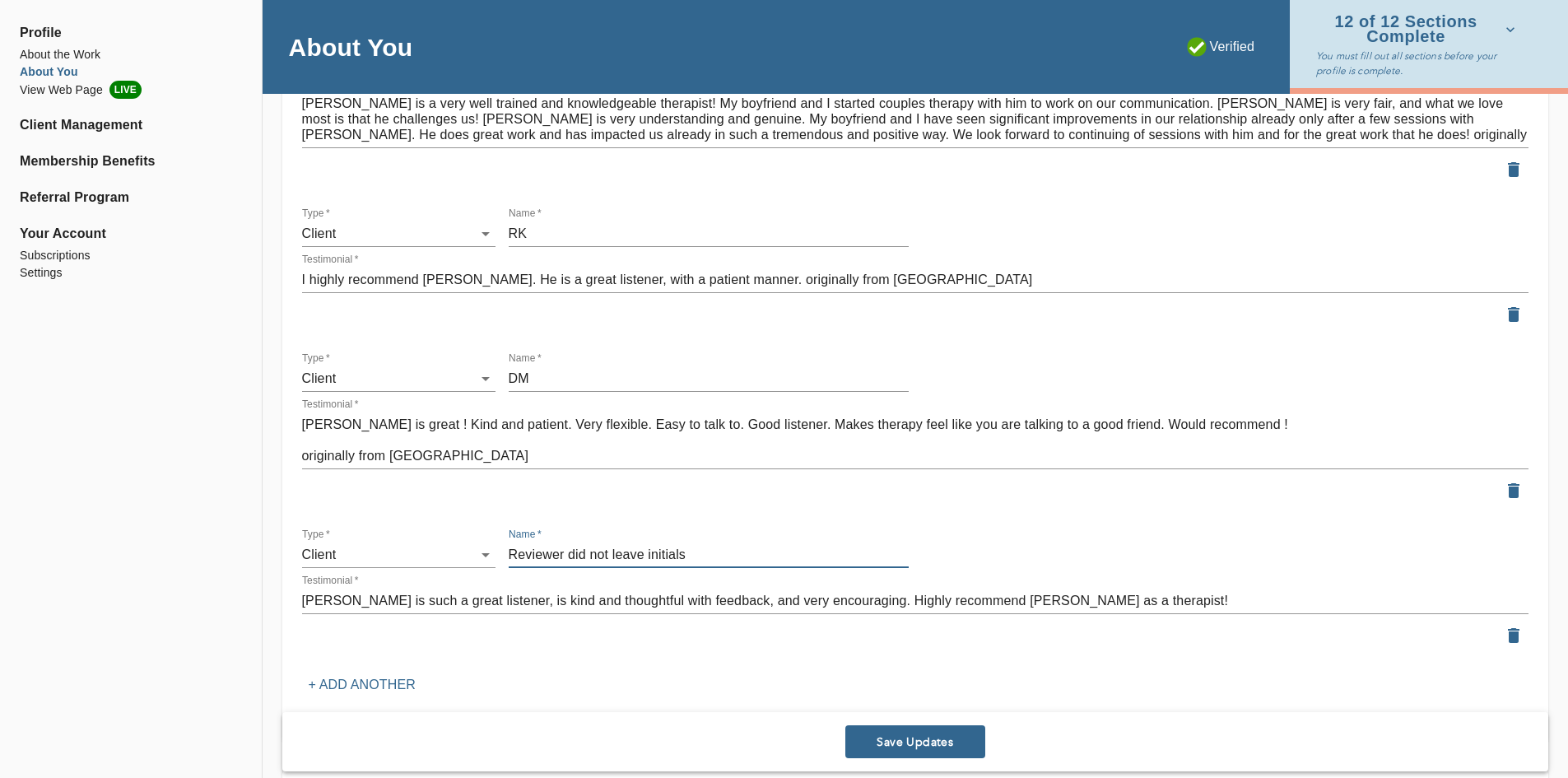
scroll to position [3129, 0]
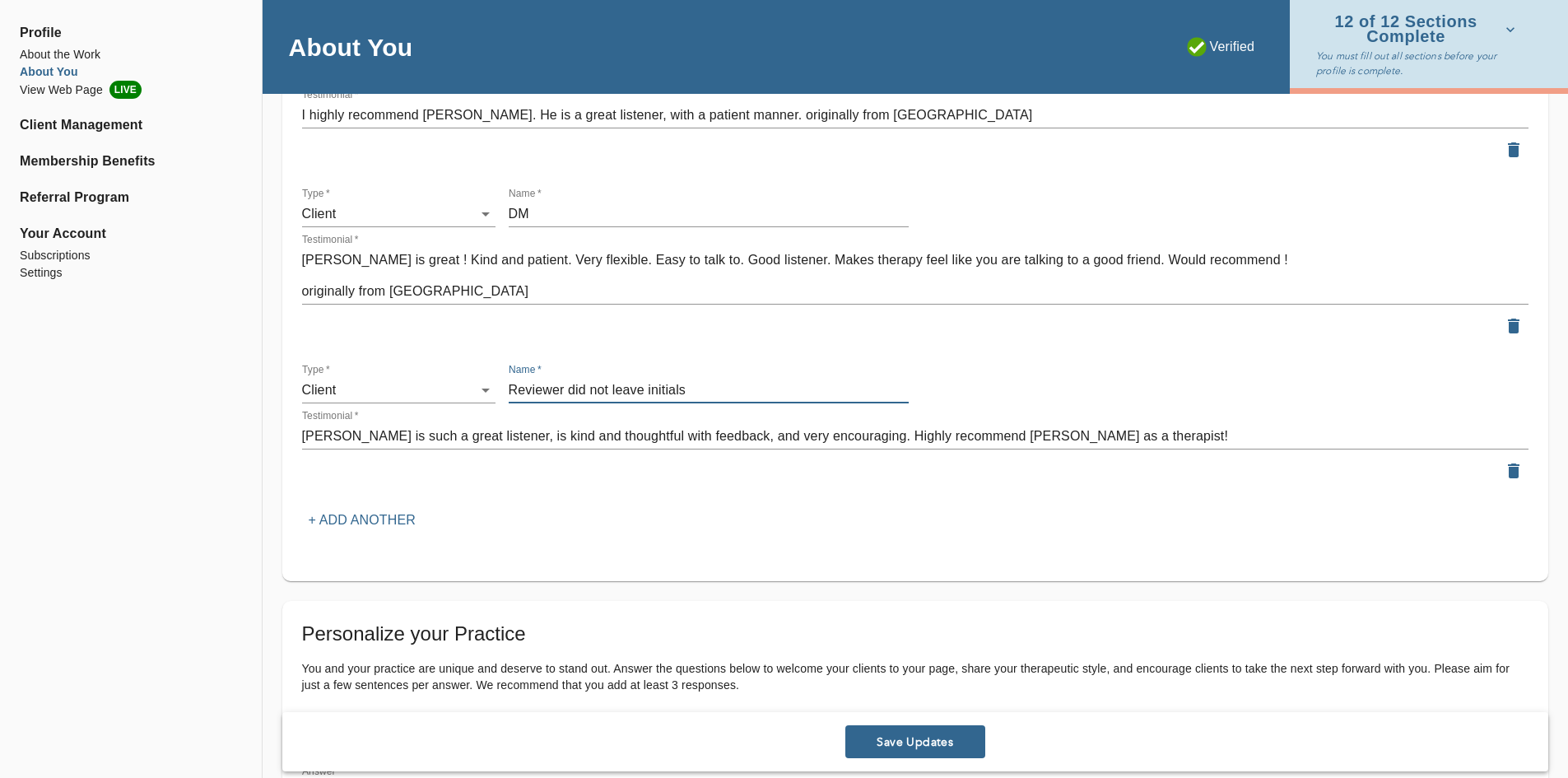
type input "Reviewer did not leave initials"
click at [350, 514] on p "+ Add another" at bounding box center [361, 520] width 107 height 20
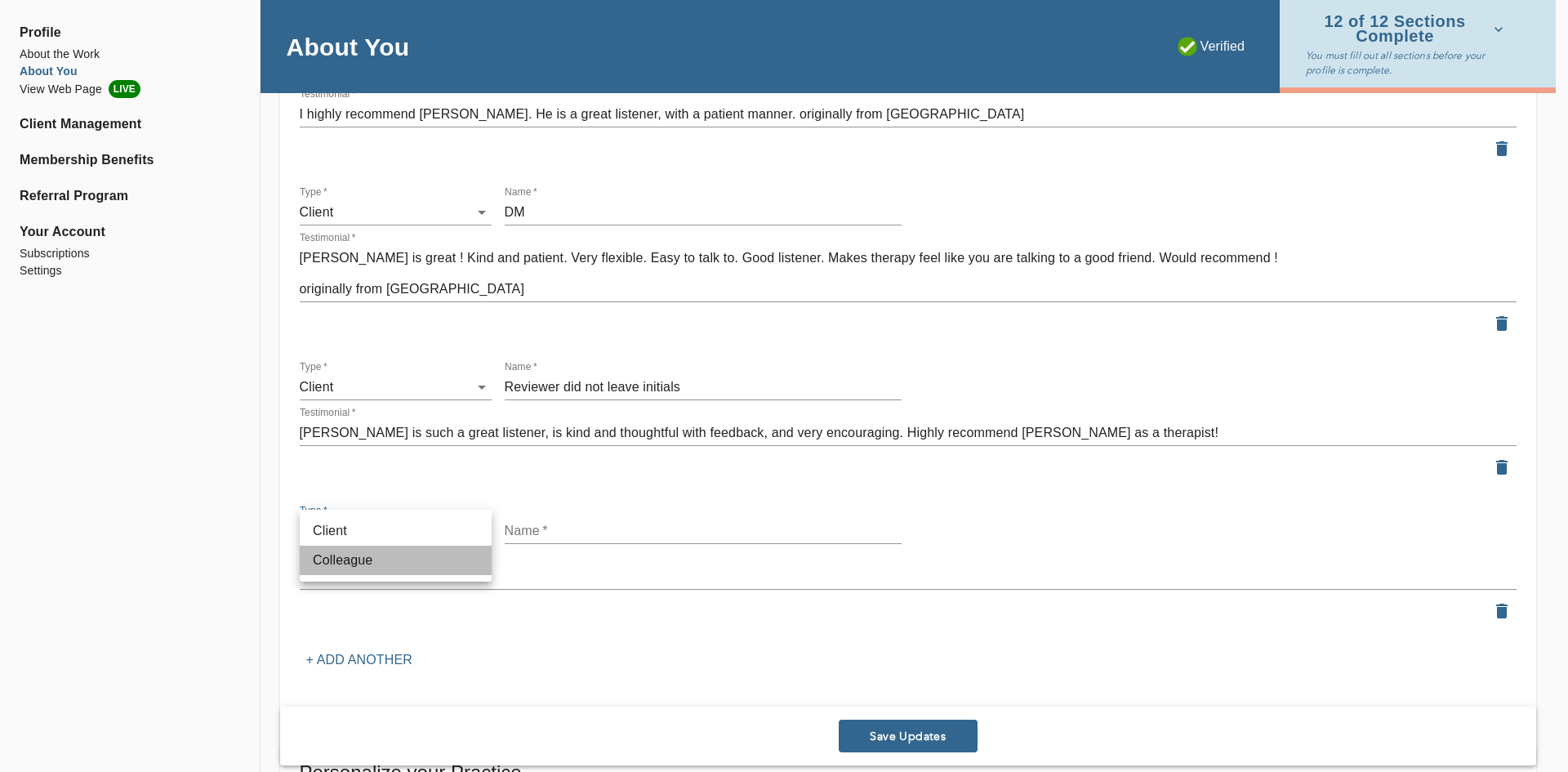
click at [424, 551] on li "Colleague" at bounding box center [395, 560] width 192 height 30
type input "colleague"
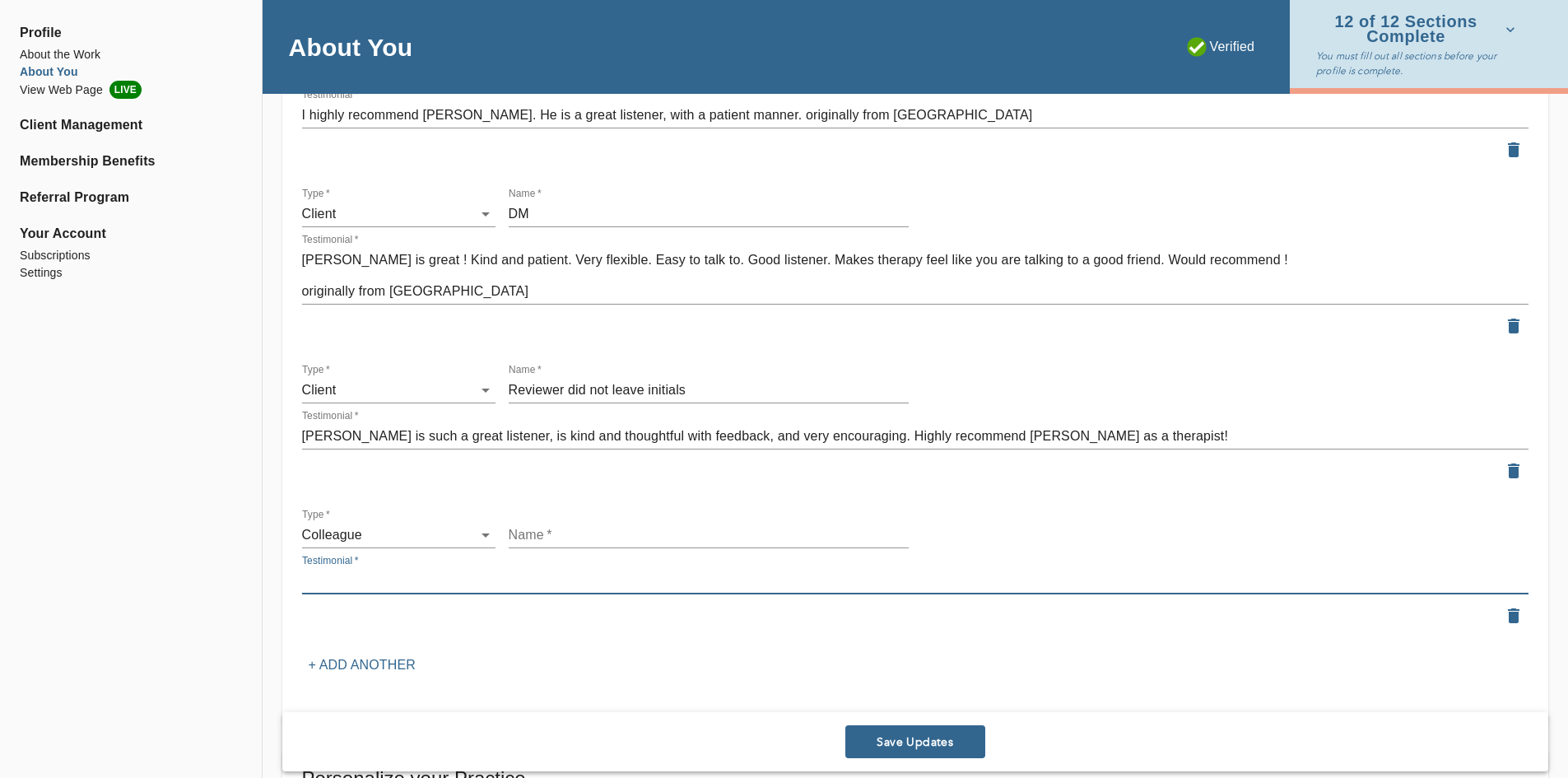
paste textarea "“I highly recommend [PERSON_NAME] for anyone seeking a dedicated and compassion…"
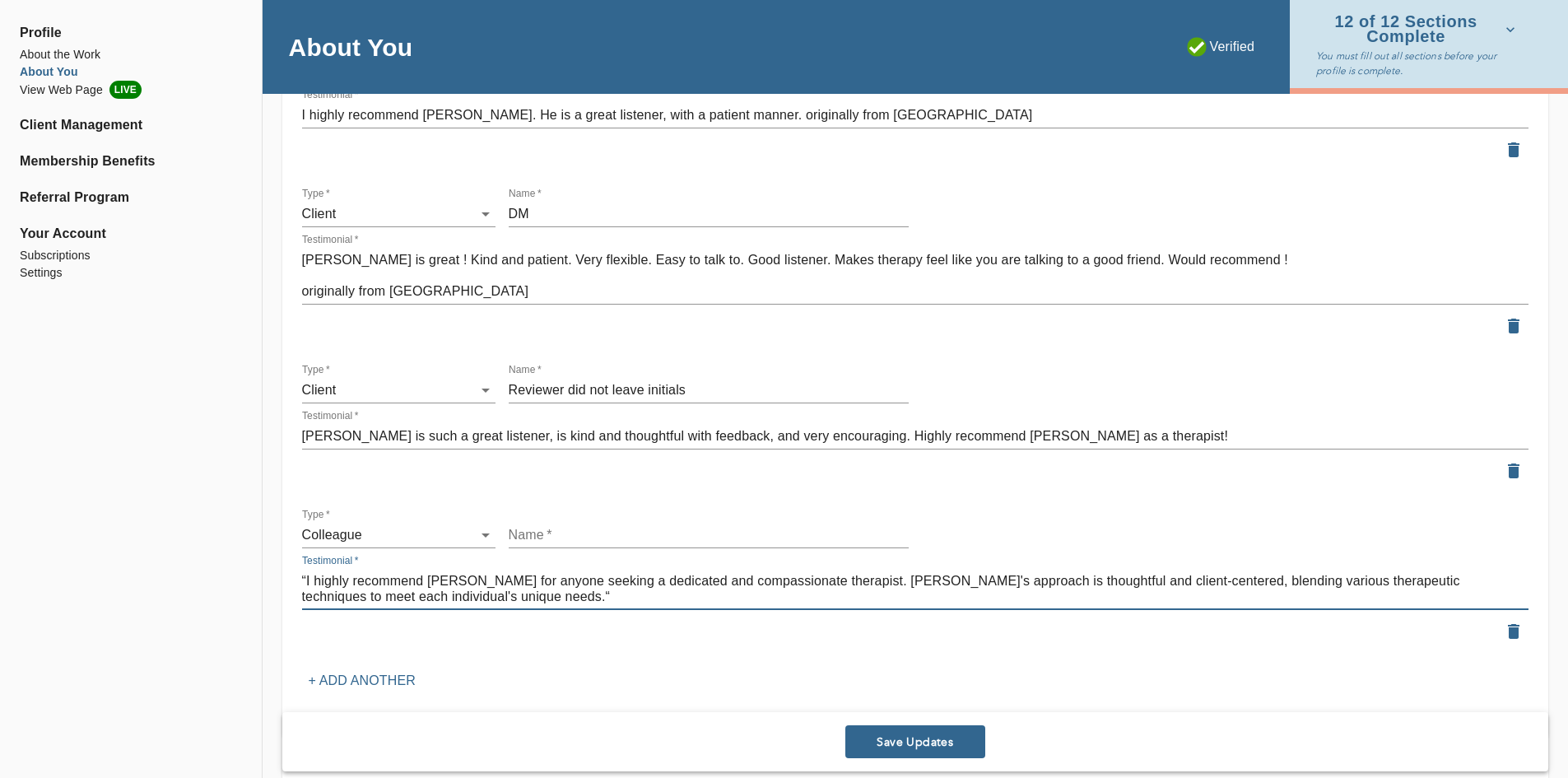
type textarea "“I highly recommend [PERSON_NAME] for anyone seeking a dedicated and compassion…"
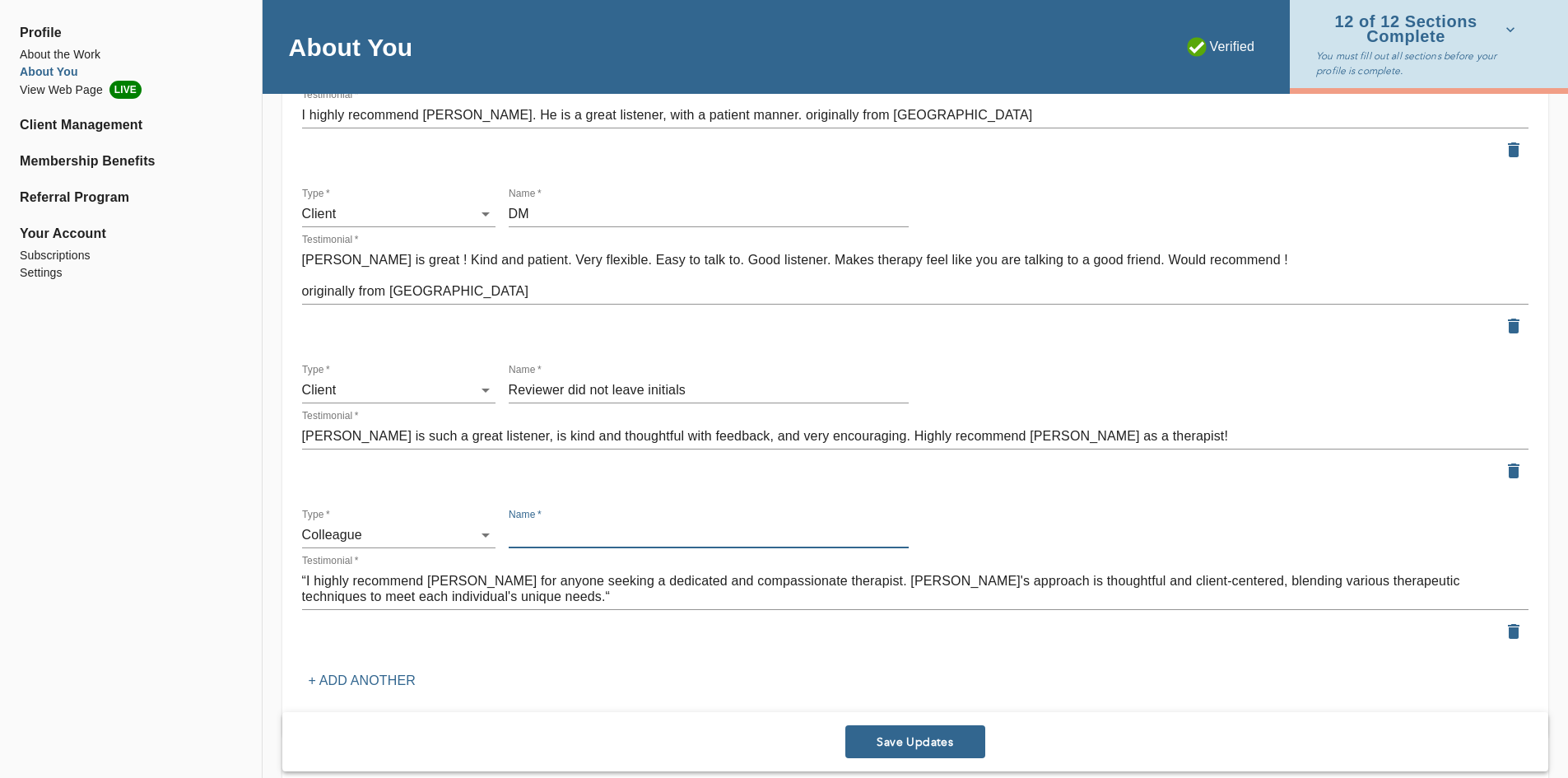
paste input "[PERSON_NAME] LCSW"
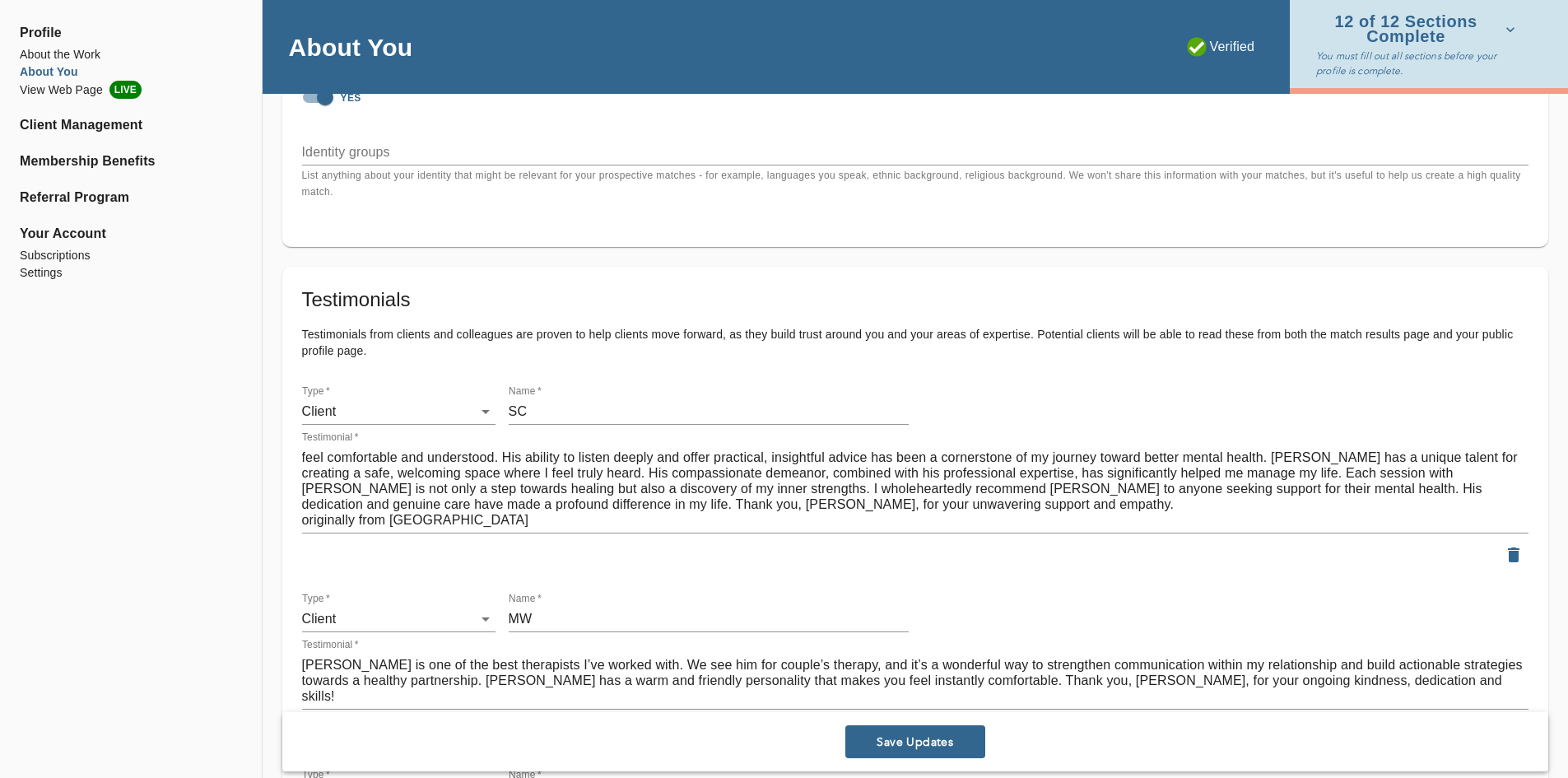
scroll to position [1317, 0]
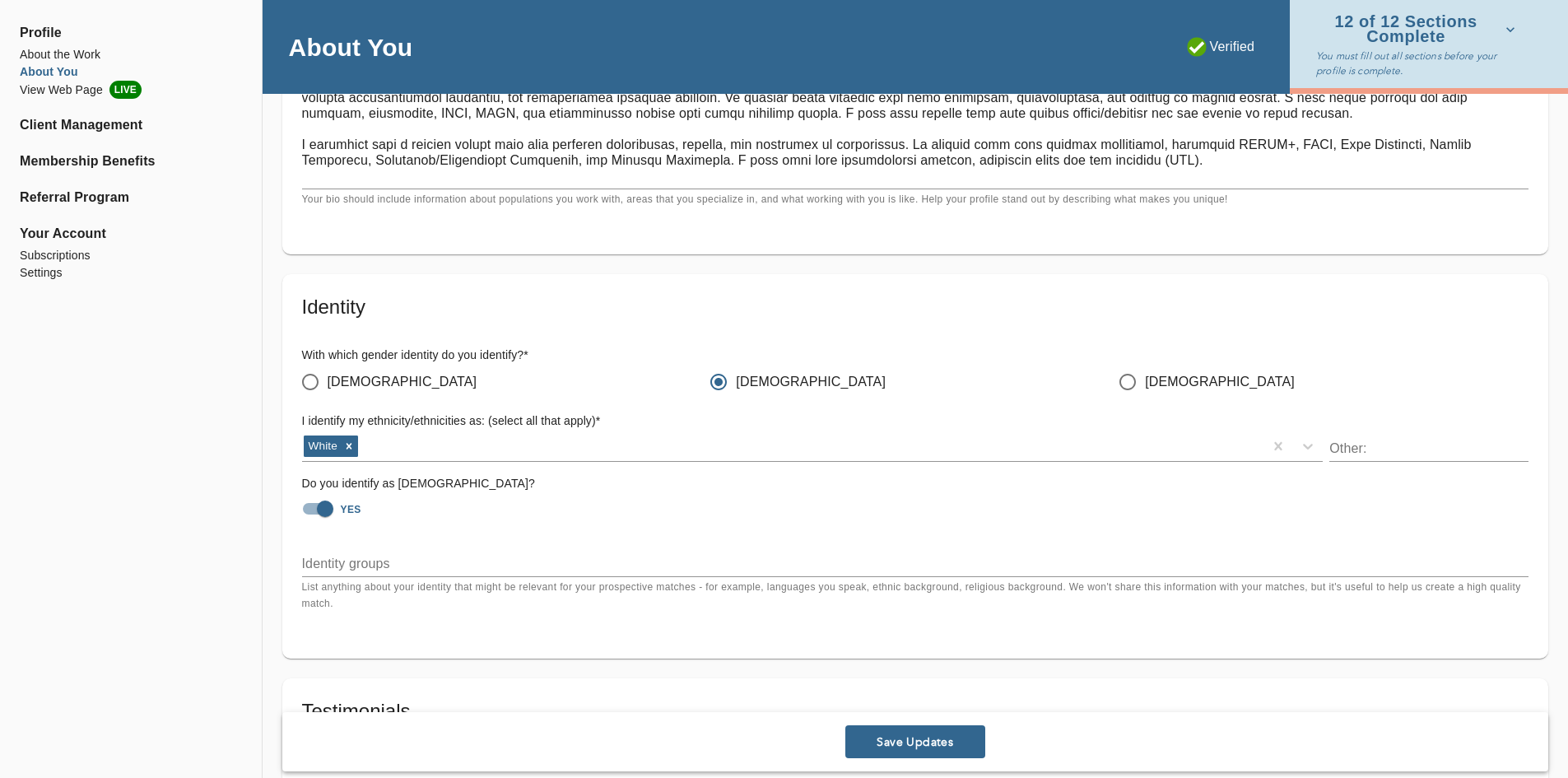
type input "[PERSON_NAME] LCSW"
click at [868, 739] on span "Save Updates" at bounding box center [916, 742] width 127 height 16
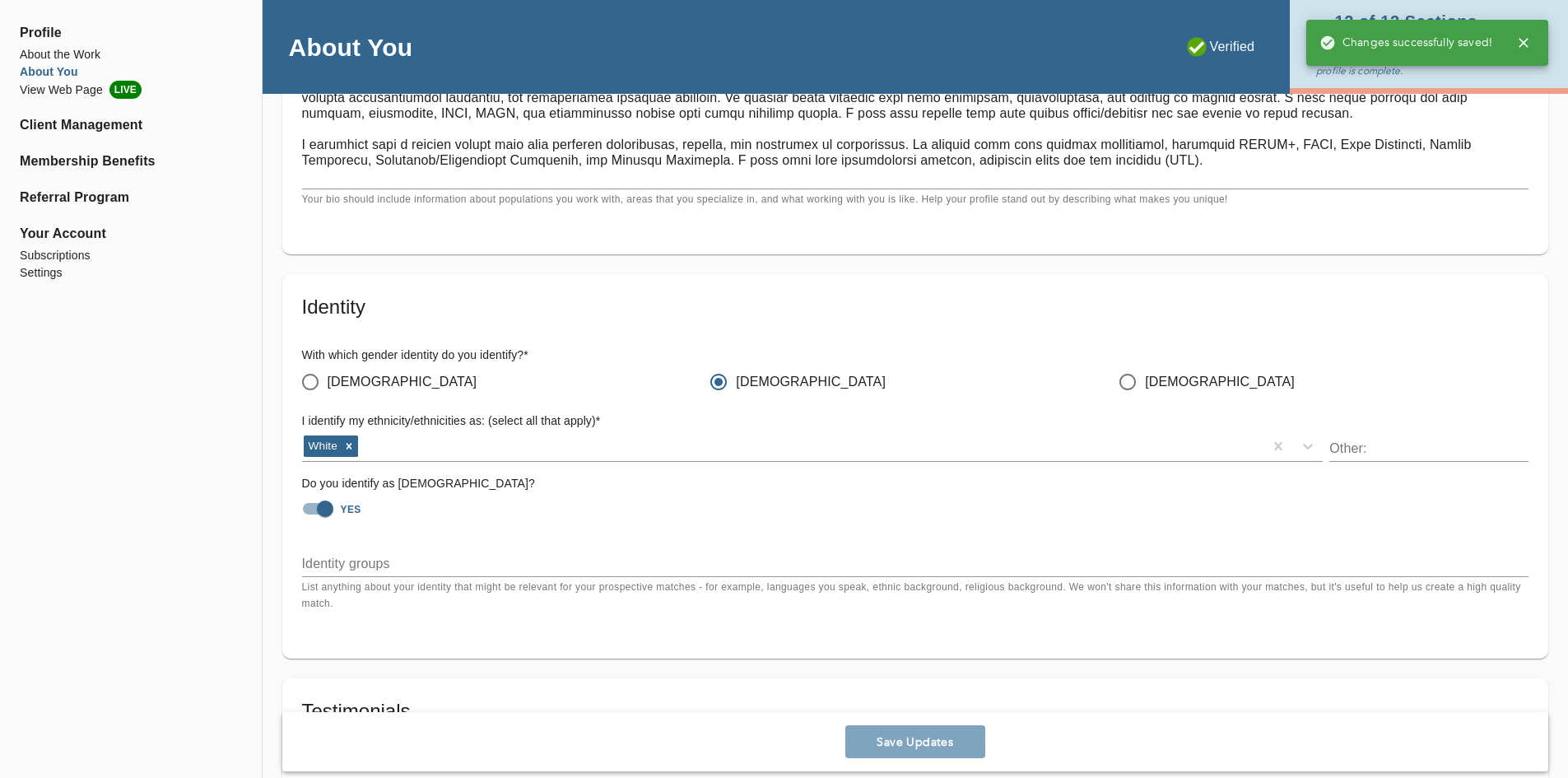
click at [27, 72] on li "About You" at bounding box center [130, 72] width 223 height 18
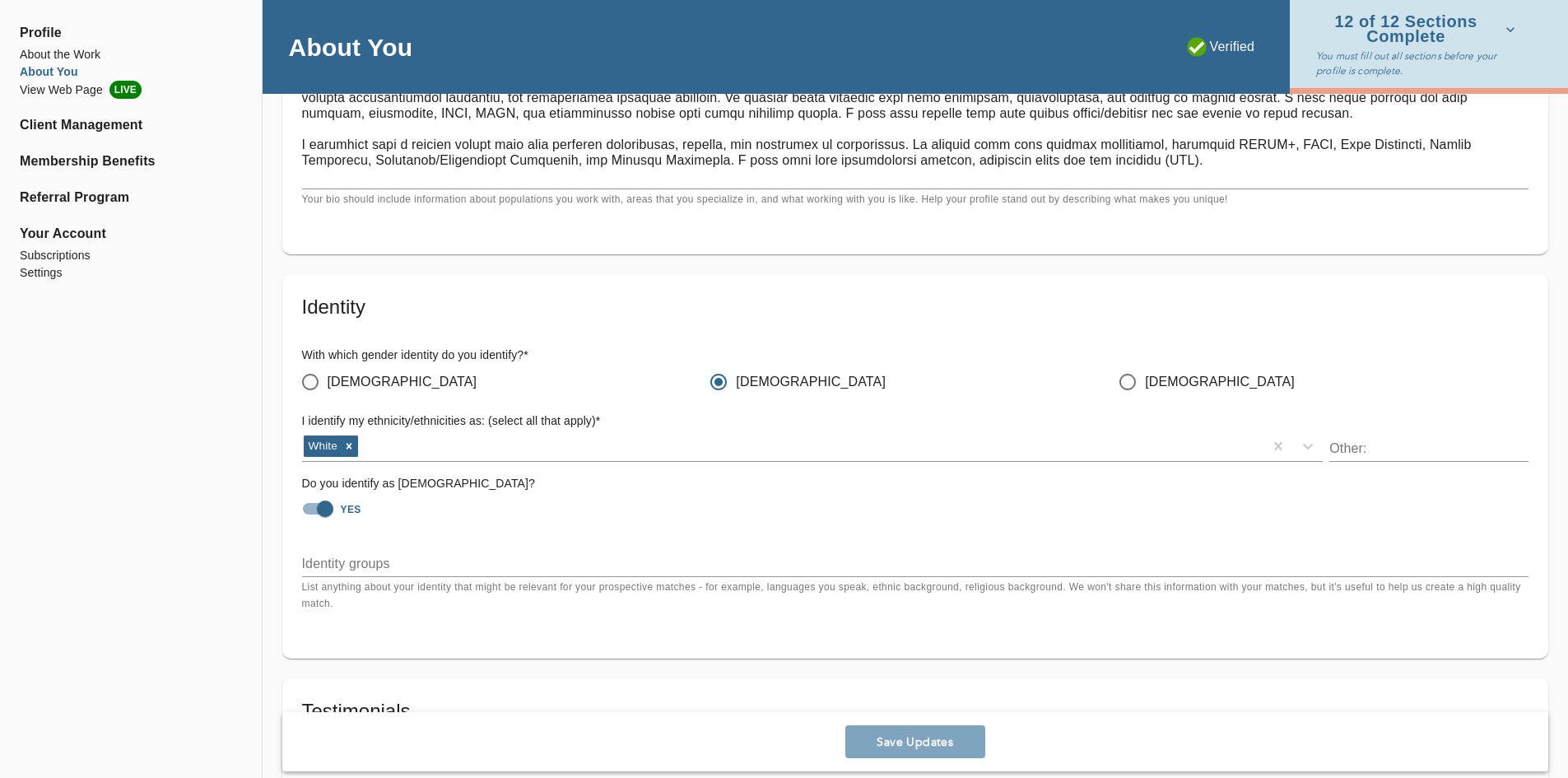
click at [28, 25] on span "Profile" at bounding box center [130, 33] width 223 height 20
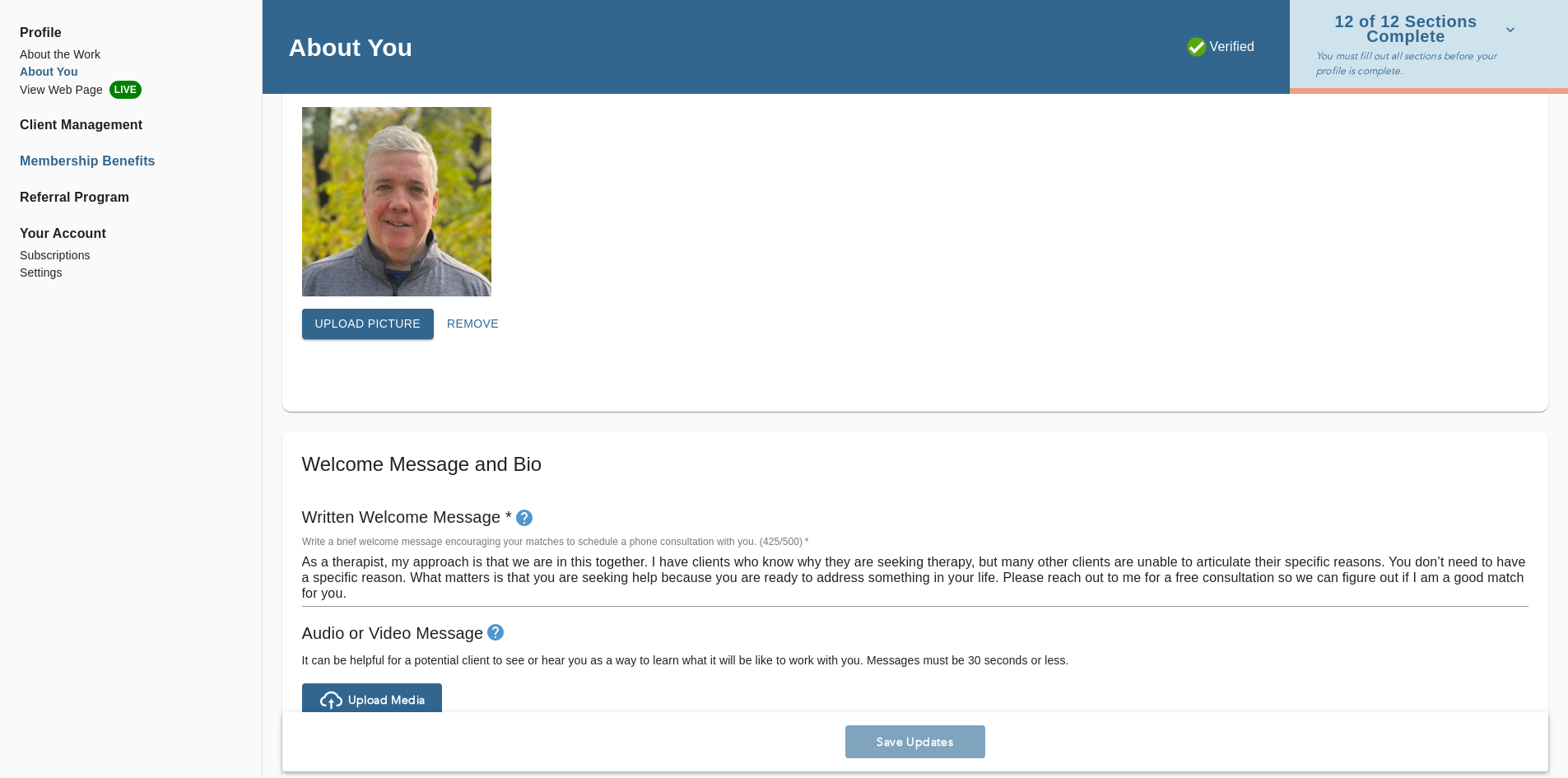
scroll to position [247, 0]
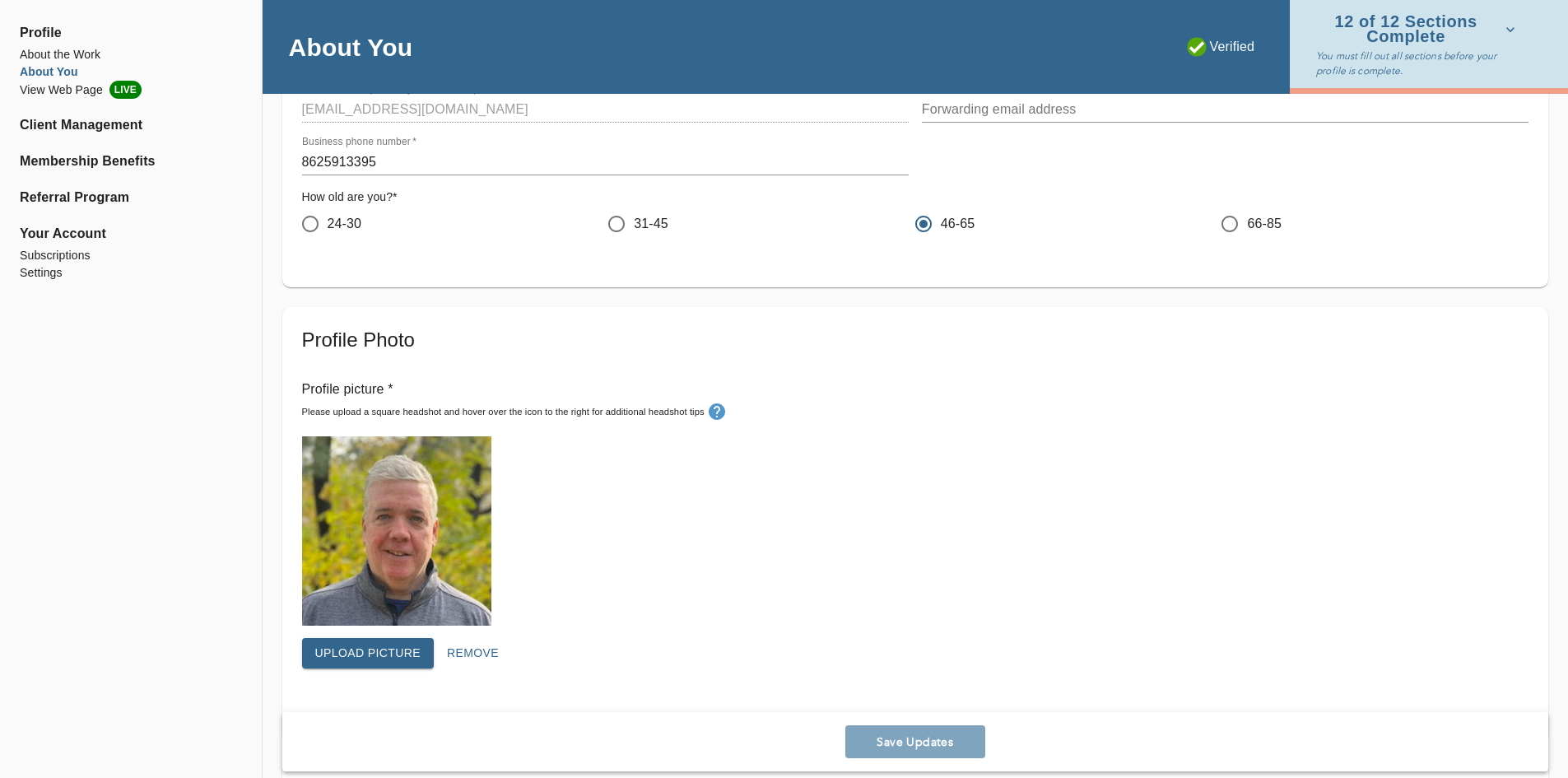
click at [39, 70] on li "About You" at bounding box center [130, 72] width 223 height 18
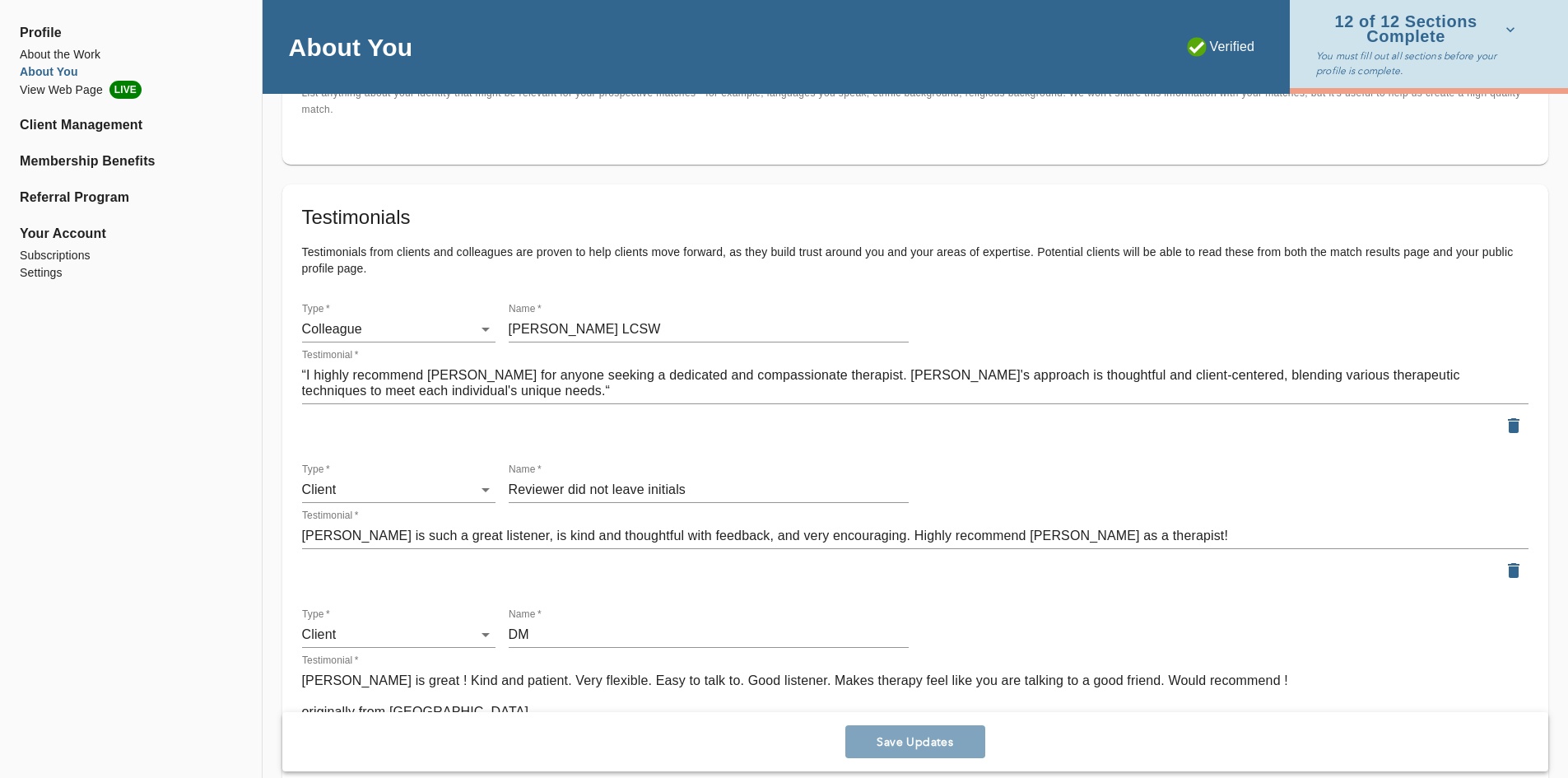
scroll to position [1482, 0]
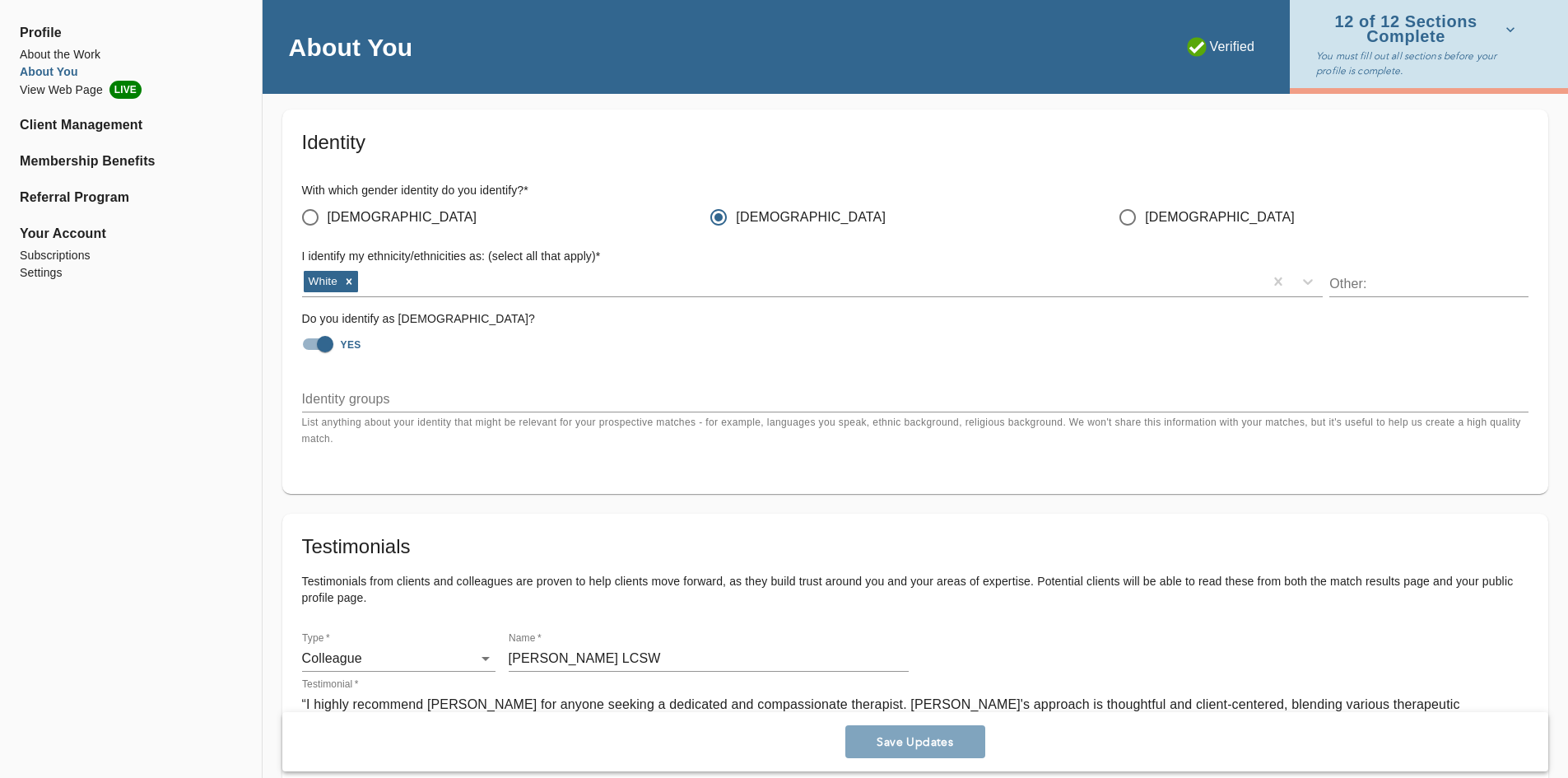
click at [408, 407] on div "x" at bounding box center [915, 399] width 1227 height 26
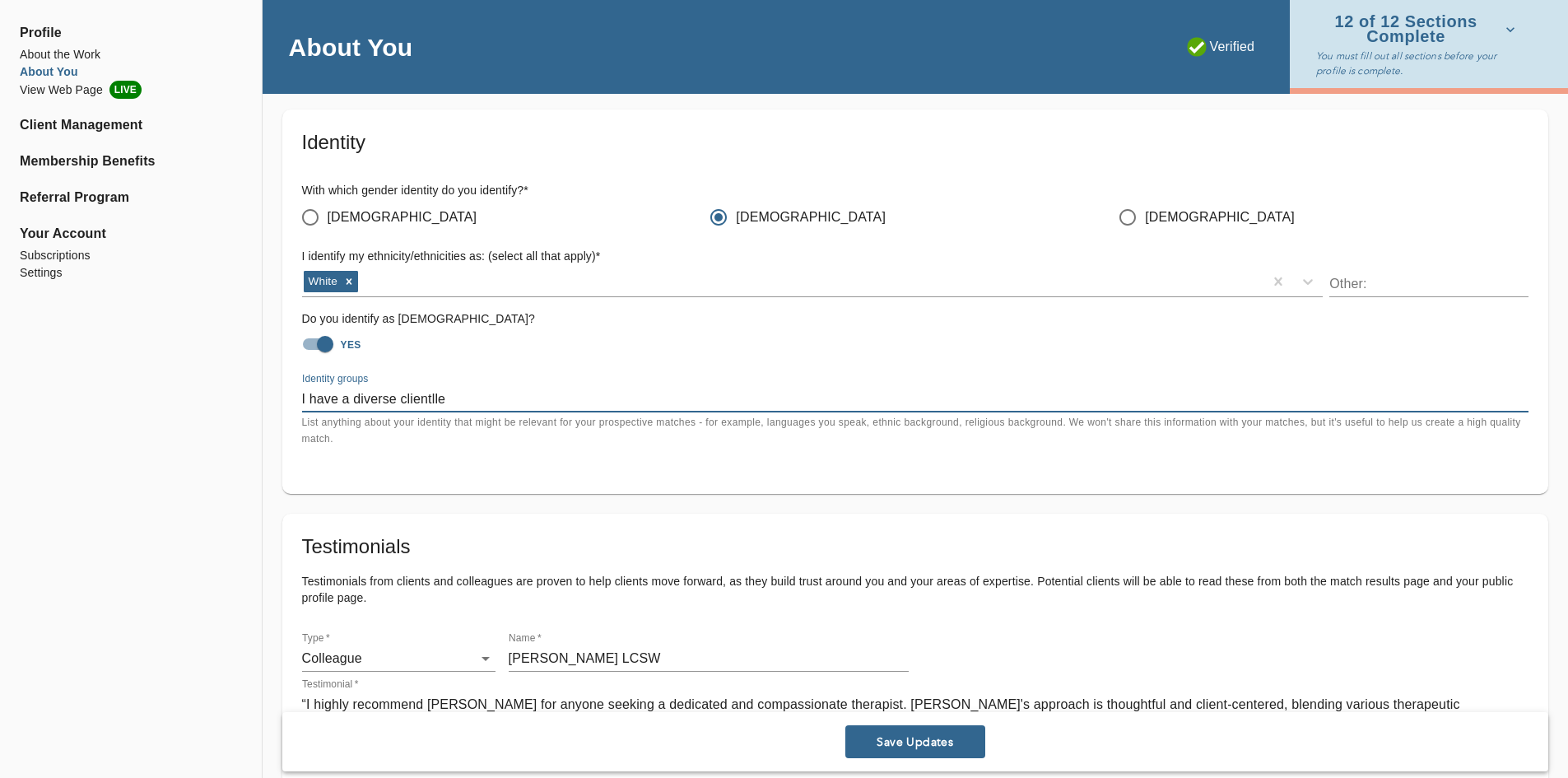
click at [408, 407] on textarea "I have a diverse clientlle" at bounding box center [915, 399] width 1227 height 16
click at [692, 397] on textarea "I have a diverse clientele including [DEMOGRAPHIC_DATA], AAPI," at bounding box center [915, 399] width 1227 height 16
click at [746, 400] on textarea "I have a diverse clientele including [DEMOGRAPHIC_DATA], [DEMOGRAPHIC_DATA]" at bounding box center [915, 399] width 1227 height 16
click at [780, 400] on textarea "I have a diverse clientele including [DEMOGRAPHIC_DATA], [DEMOGRAPHIC_DATA], Ba…" at bounding box center [915, 399] width 1227 height 16
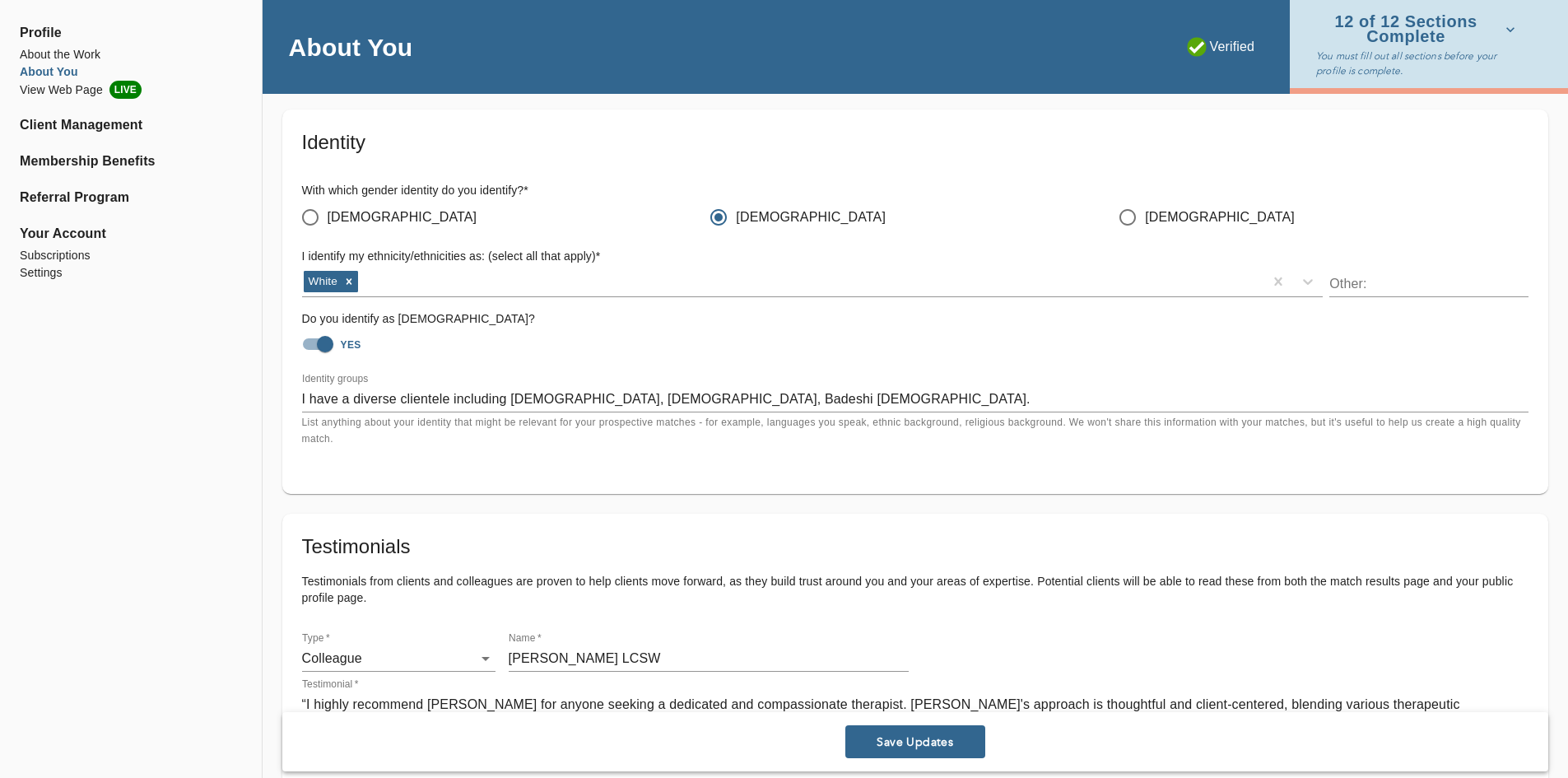
click at [887, 389] on div "I have a diverse clientele including [DEMOGRAPHIC_DATA], [DEMOGRAPHIC_DATA], Ba…" at bounding box center [915, 399] width 1227 height 26
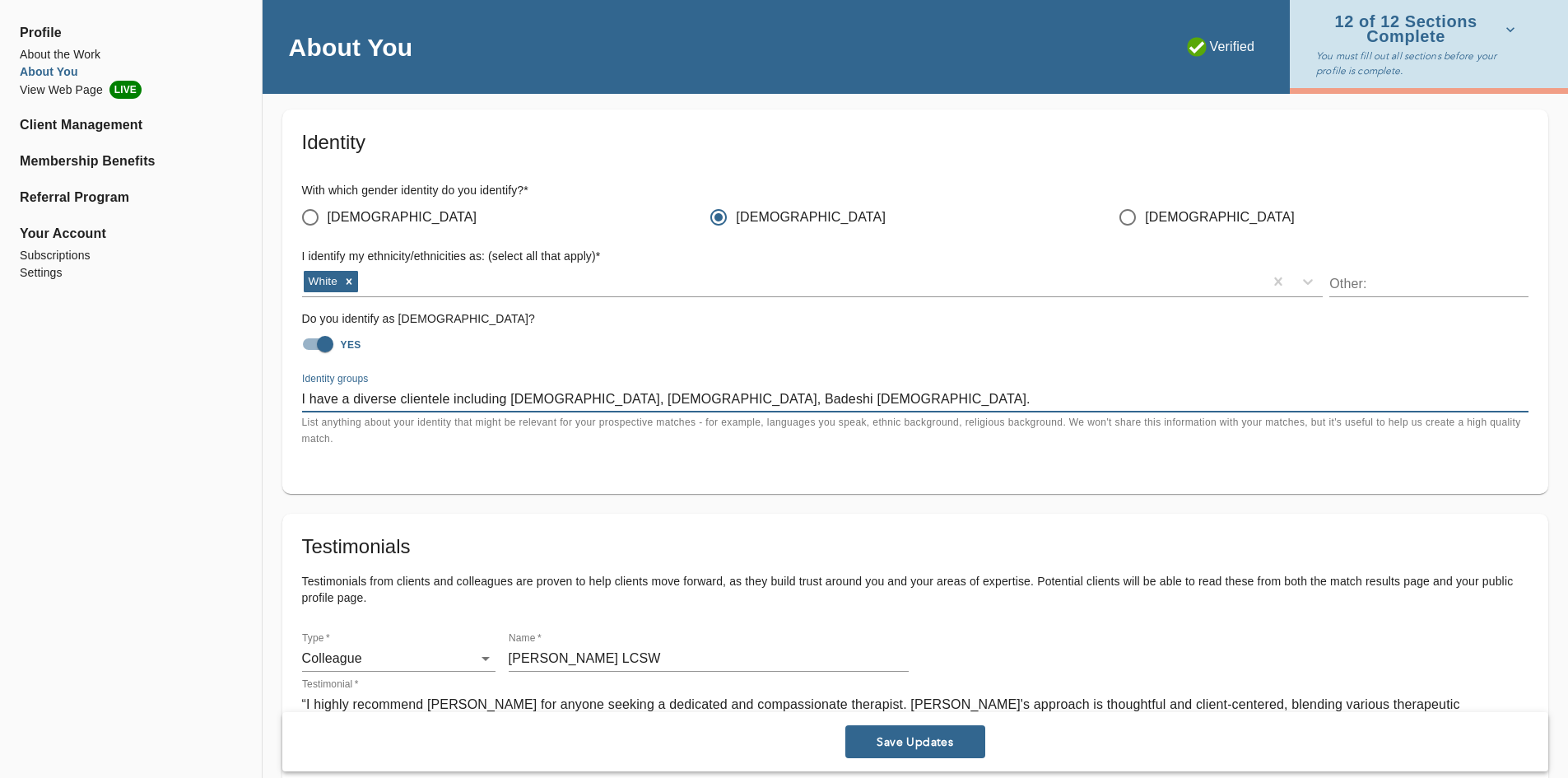
click at [889, 397] on textarea "I have a diverse clientele including [DEMOGRAPHIC_DATA], [DEMOGRAPHIC_DATA], Ba…" at bounding box center [915, 399] width 1227 height 16
click at [1016, 389] on div "I have a diverse clientele including [DEMOGRAPHIC_DATA], [DEMOGRAPHIC_DATA], Ba…" at bounding box center [915, 399] width 1227 height 26
click at [1031, 402] on textarea "I have a diverse clientele including [DEMOGRAPHIC_DATA], [DEMOGRAPHIC_DATA], Ba…" at bounding box center [915, 399] width 1227 height 16
click at [1382, 401] on textarea "I have a diverse clientele including [DEMOGRAPHIC_DATA], [DEMOGRAPHIC_DATA], Ba…" at bounding box center [915, 399] width 1227 height 16
click at [867, 399] on textarea "I have a diverse clientele including [DEMOGRAPHIC_DATA], [DEMOGRAPHIC_DATA], Ba…" at bounding box center [915, 399] width 1227 height 16
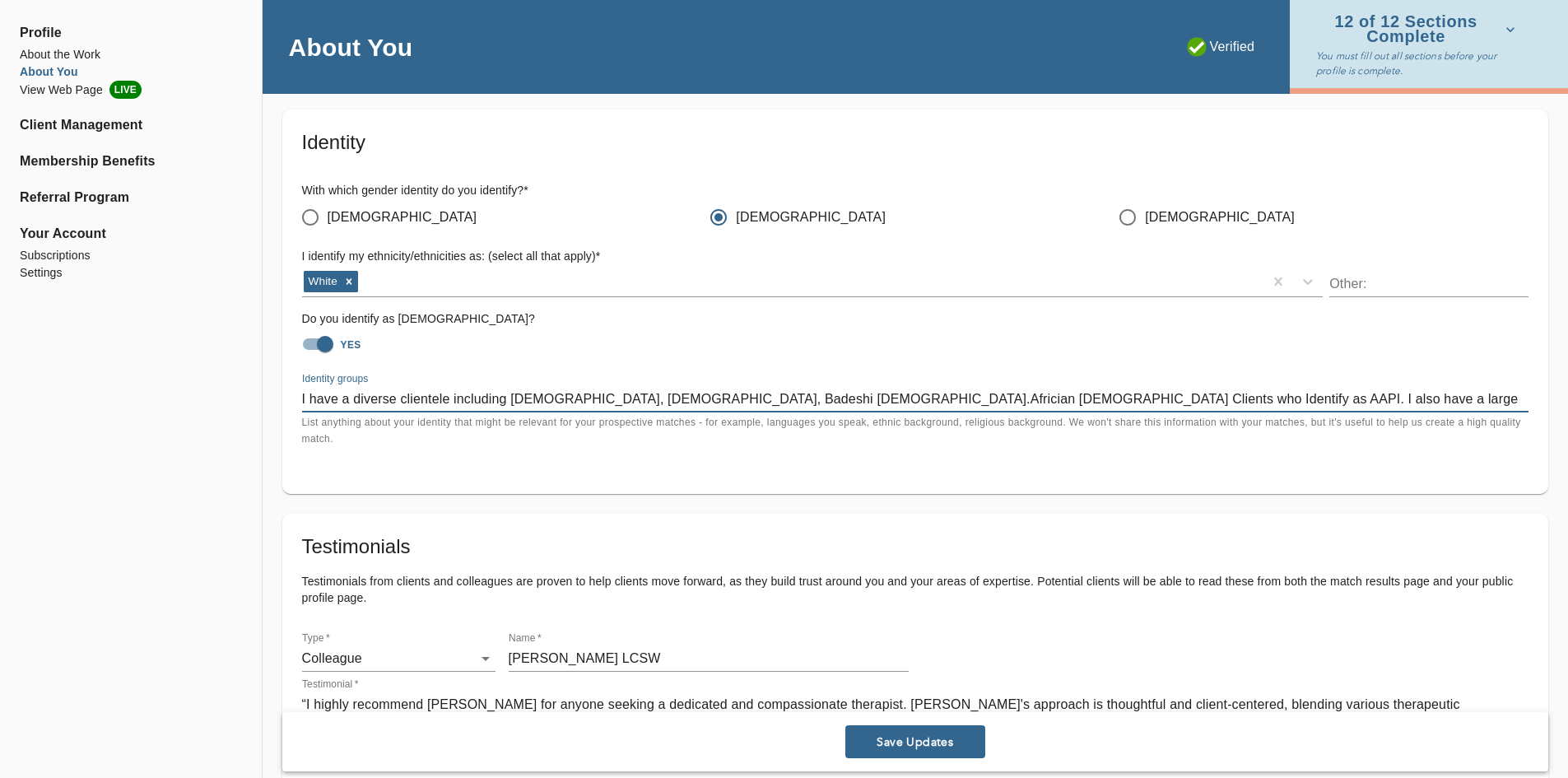
click at [878, 401] on textarea "I have a diverse clientele including [DEMOGRAPHIC_DATA], [DEMOGRAPHIC_DATA], Ba…" at bounding box center [915, 399] width 1227 height 16
drag, startPoint x: 887, startPoint y: 400, endPoint x: 920, endPoint y: 458, distance: 66.7
click at [948, 473] on div "Identity With which gender identity do you identify? * [DEMOGRAPHIC_DATA] [DEMO…" at bounding box center [915, 302] width 1266 height 385
click at [864, 406] on textarea "I have a diverse clientele including [DEMOGRAPHIC_DATA], [DEMOGRAPHIC_DATA], Ba…" at bounding box center [915, 399] width 1227 height 16
click at [873, 400] on textarea "I have a diverse clientele including [DEMOGRAPHIC_DATA], [DEMOGRAPHIC_DATA], Ba…" at bounding box center [915, 399] width 1227 height 16
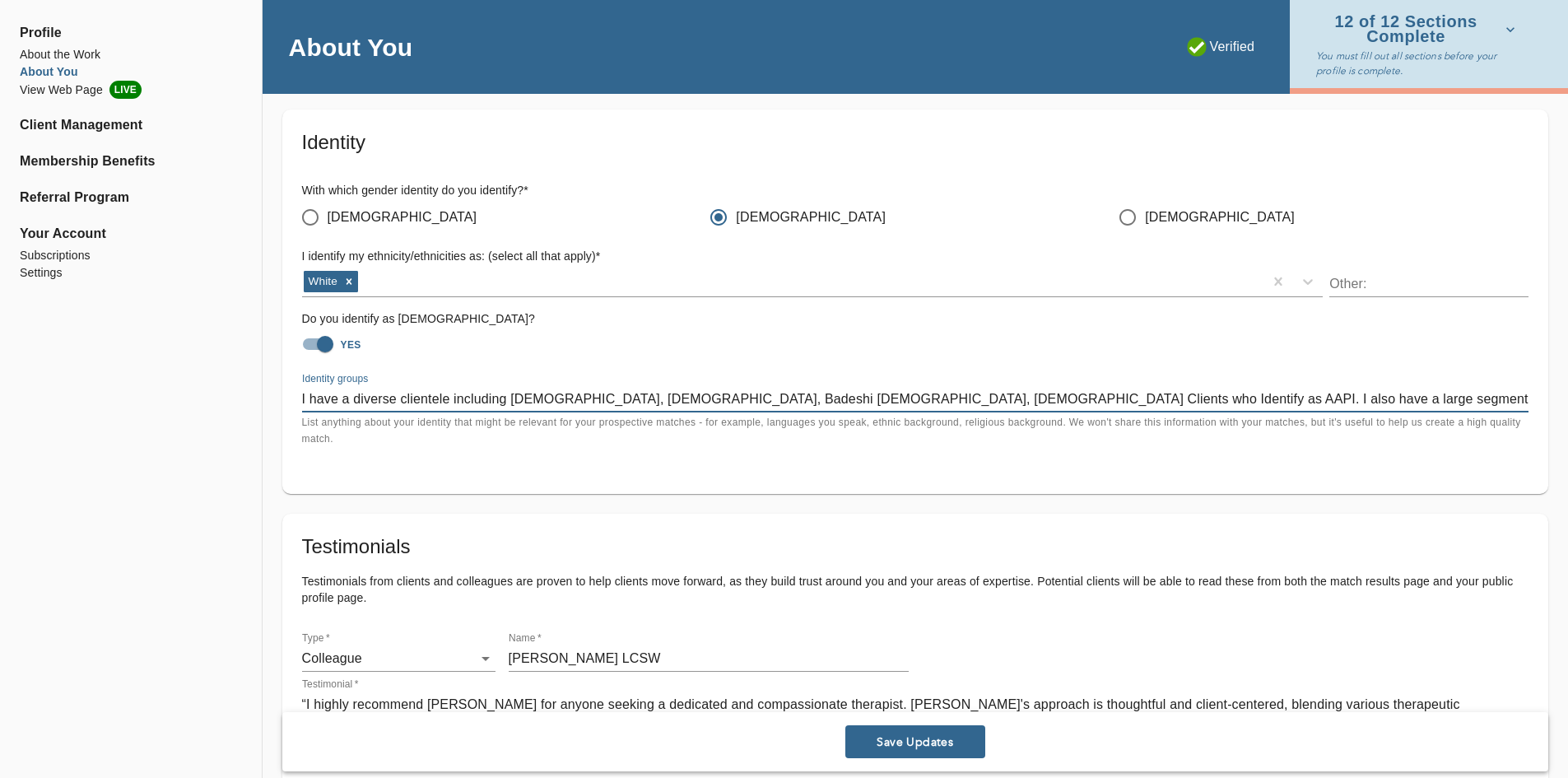
click at [980, 404] on textarea "I have a diverse clientele including [DEMOGRAPHIC_DATA], [DEMOGRAPHIC_DATA], Ba…" at bounding box center [915, 399] width 1227 height 16
click at [1435, 403] on textarea "I have a diverse clientele including [DEMOGRAPHIC_DATA], [DEMOGRAPHIC_DATA], [D…" at bounding box center [915, 399] width 1227 height 16
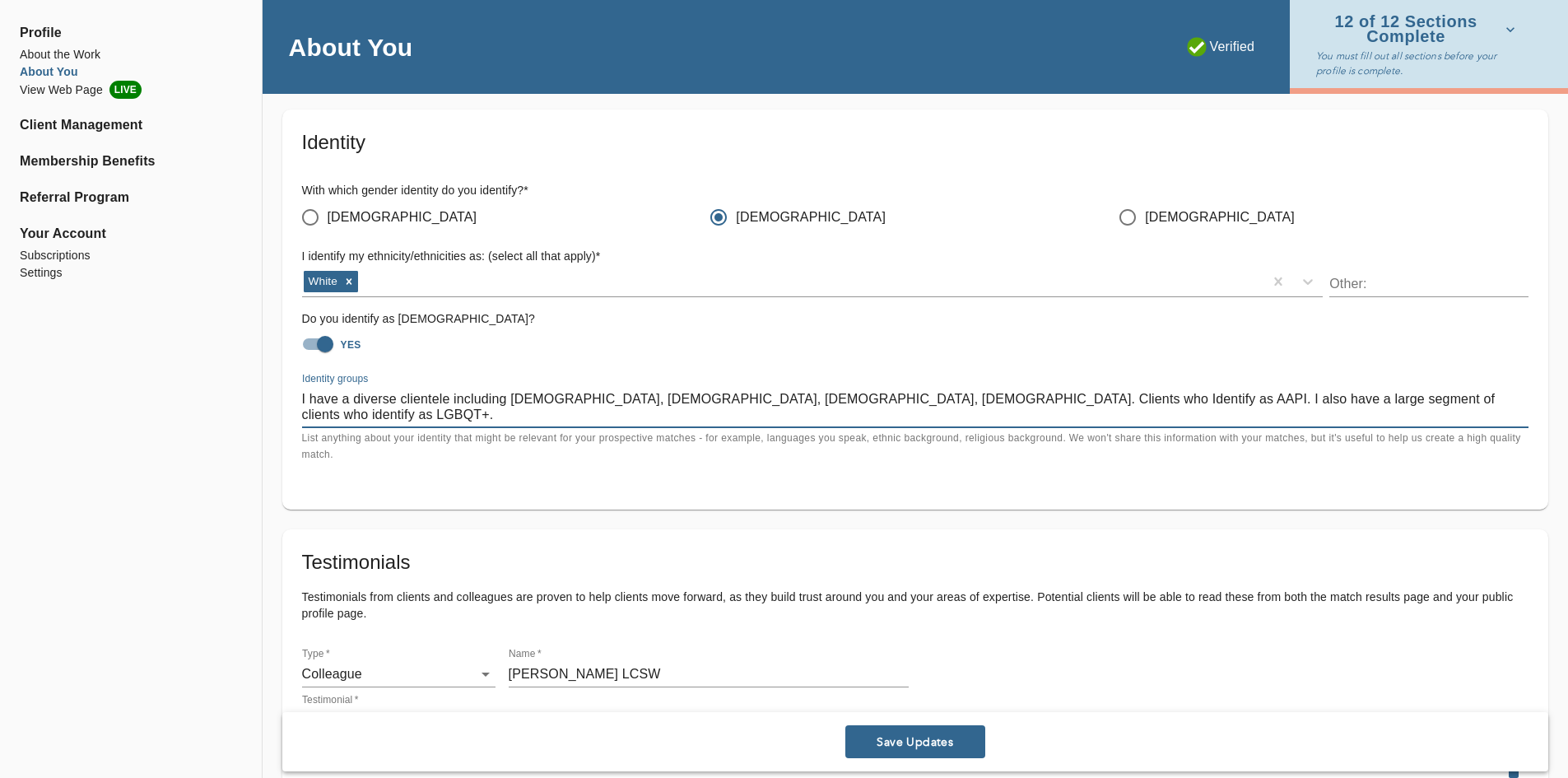
click at [1163, 400] on textarea "I have a diverse clientele including [DEMOGRAPHIC_DATA], [DEMOGRAPHIC_DATA], [D…" at bounding box center [915, 407] width 1227 height 32
type textarea "I have a diverse clientele including [DEMOGRAPHIC_DATA], [DEMOGRAPHIC_DATA], [D…"
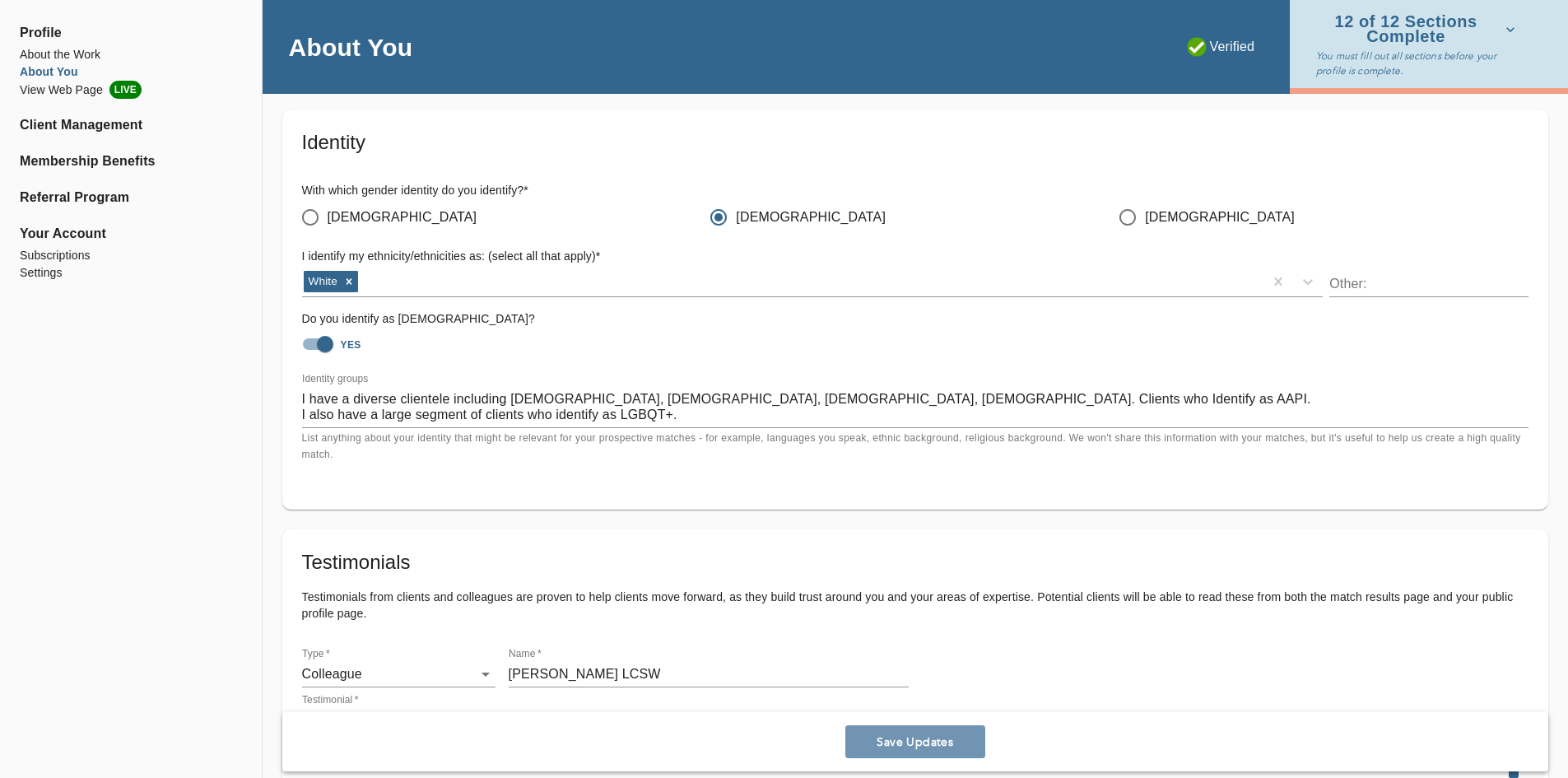
click at [934, 740] on span "Save Updates" at bounding box center [916, 742] width 127 height 16
